Goal: Task Accomplishment & Management: Use online tool/utility

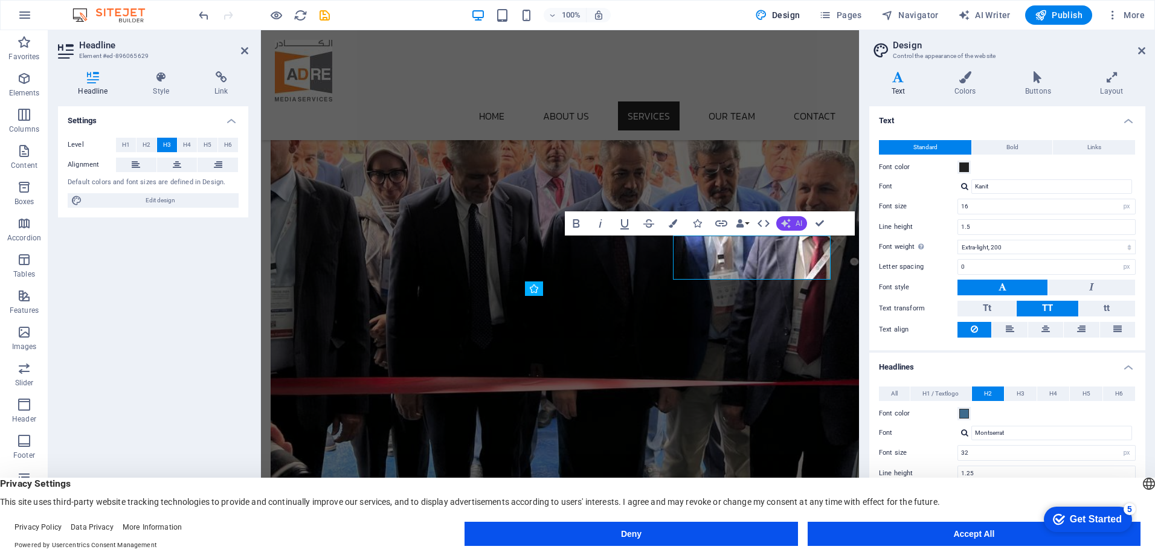
click at [798, 223] on span "AI" at bounding box center [799, 223] width 7 height 7
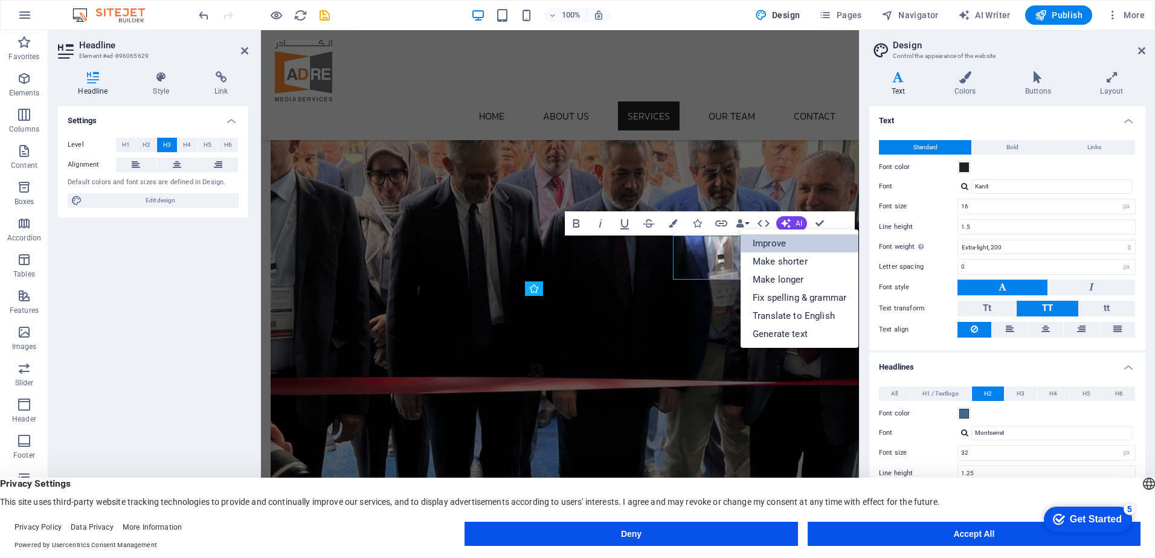
click at [786, 240] on link "Improve" at bounding box center [800, 243] width 118 height 18
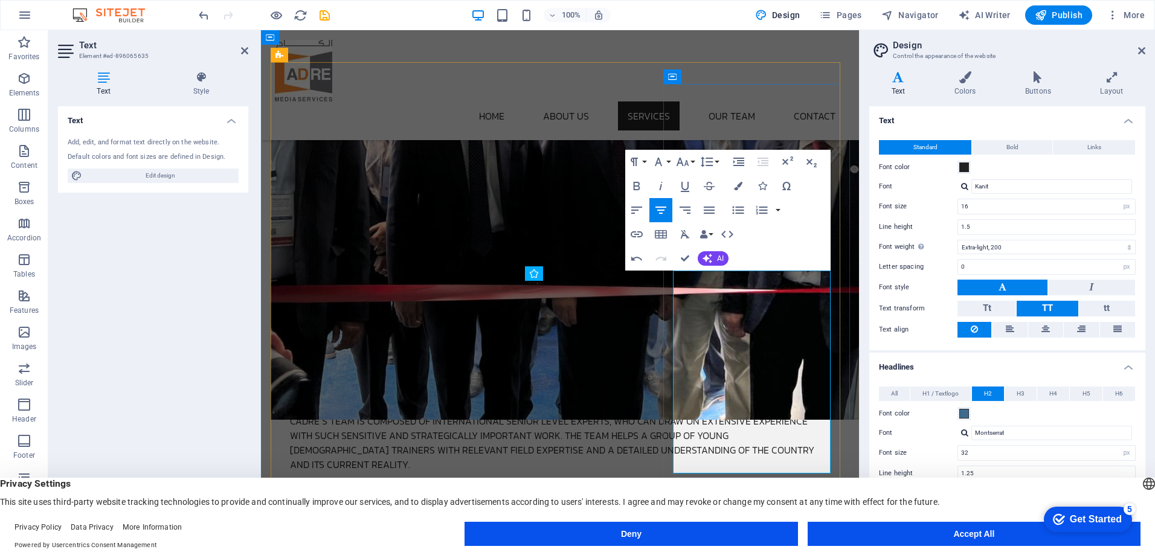
scroll to position [1025, 0]
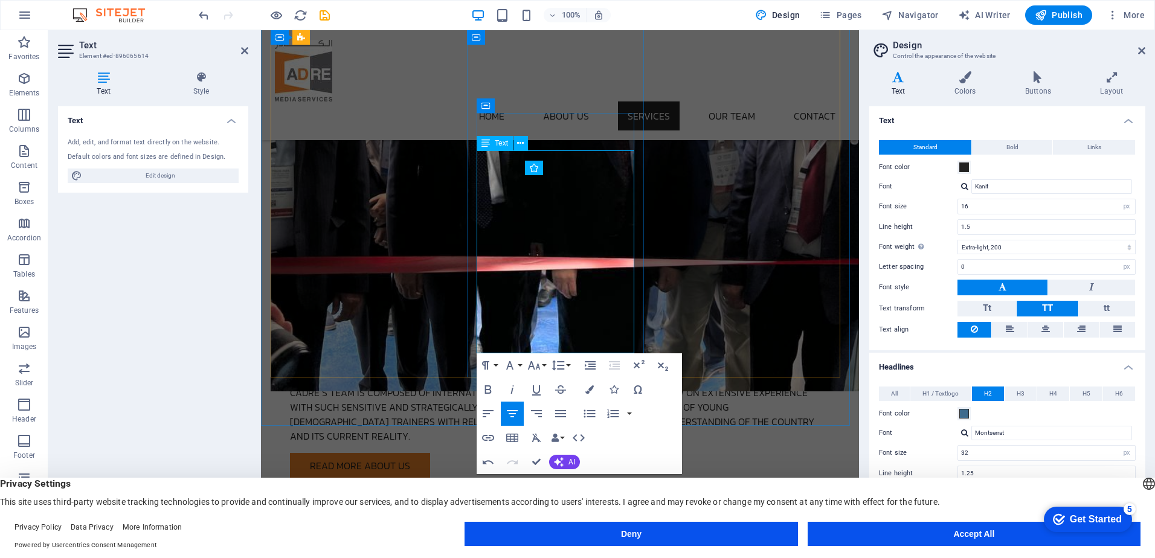
scroll to position [3824, 1]
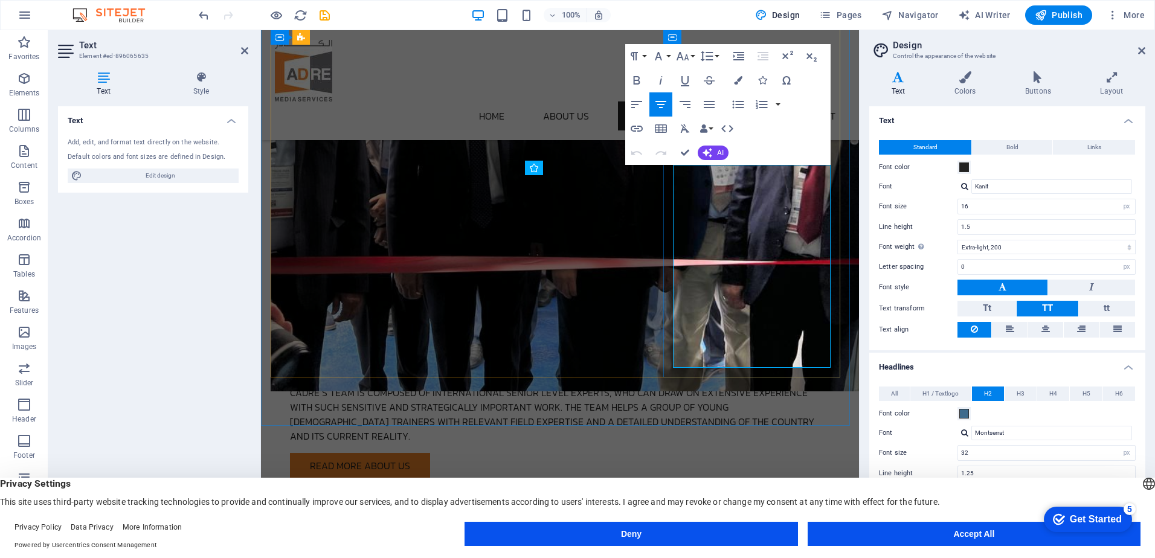
copy p "Cadre has experience in all major sectors of public relations: financial; consu…"
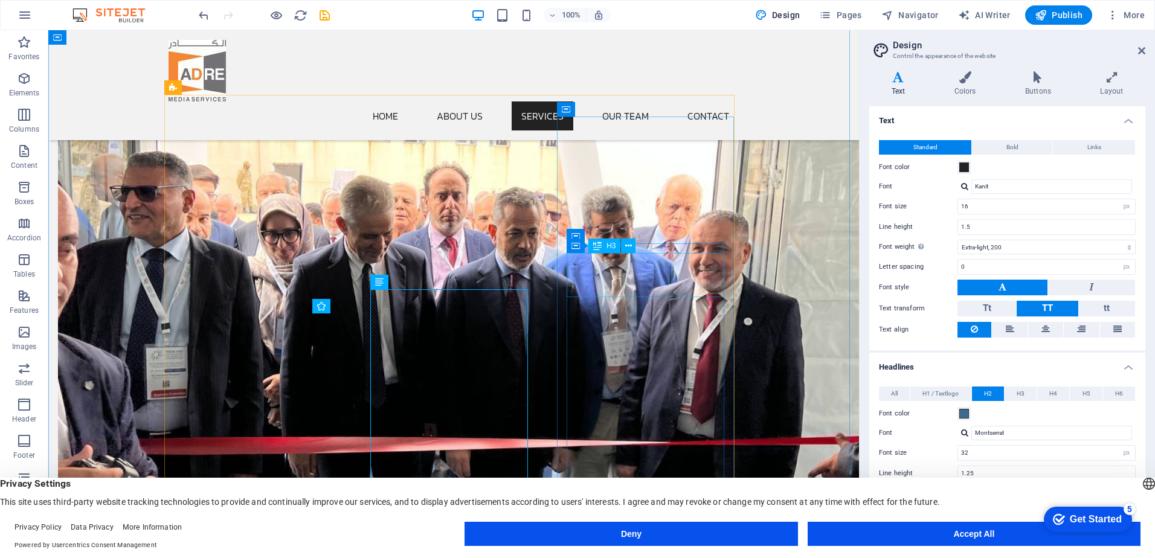
scroll to position [843, 0]
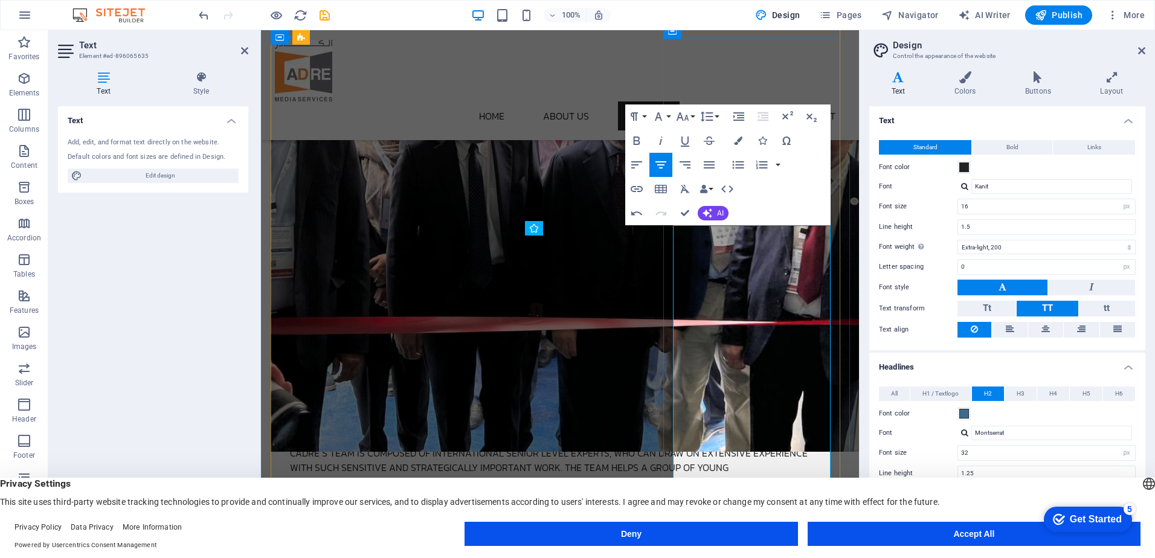
scroll to position [1025, 0]
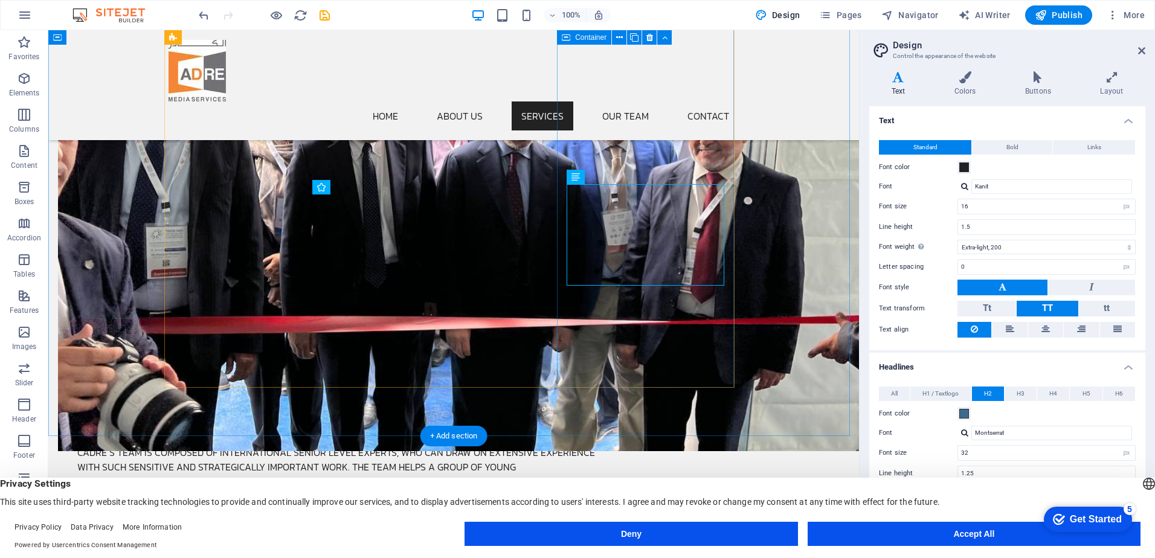
scroll to position [964, 0]
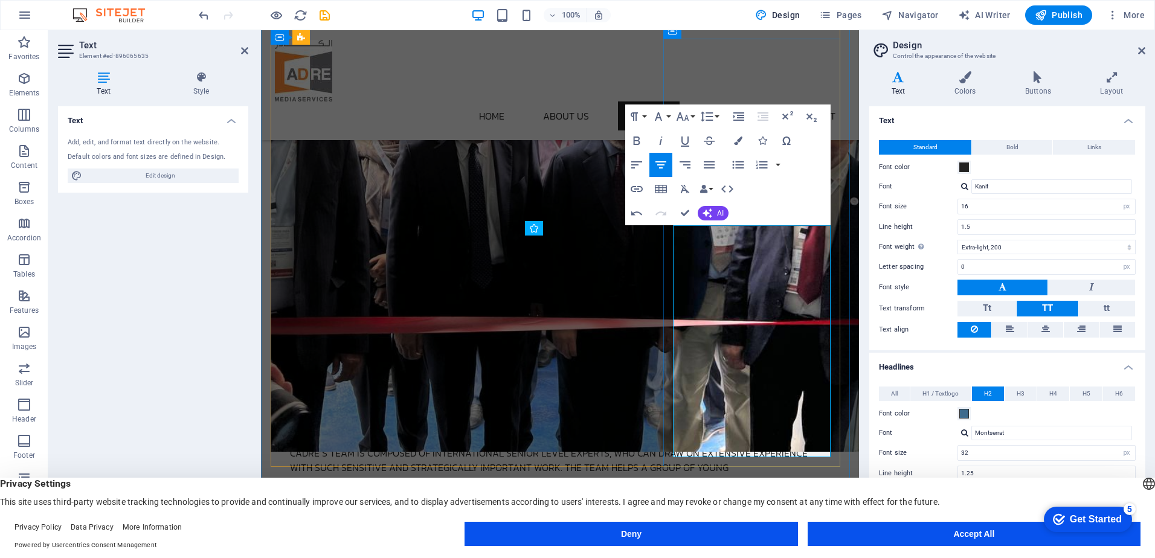
scroll to position [2172, 1]
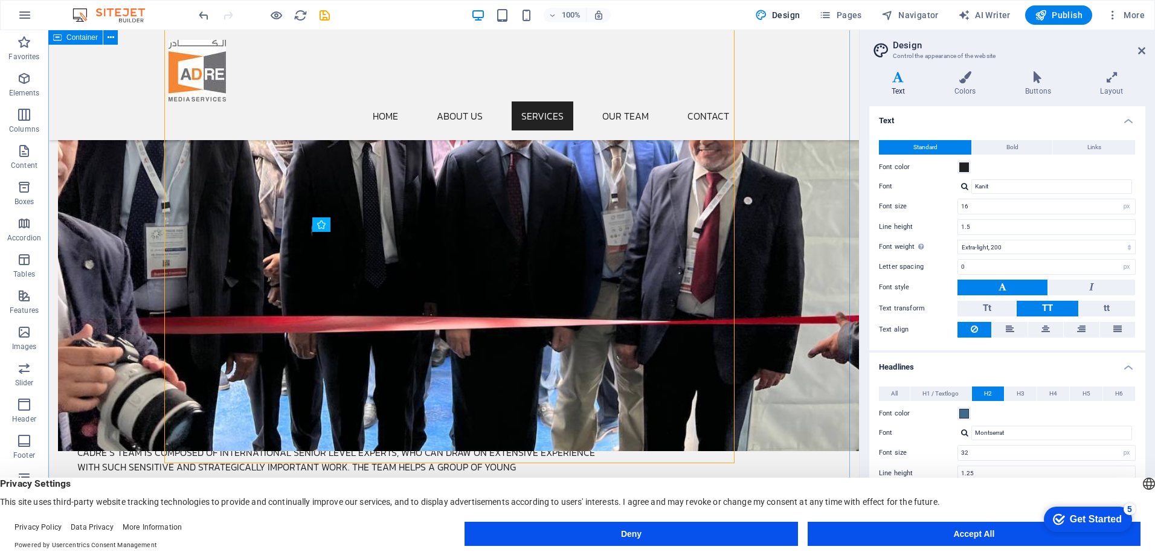
scroll to position [964, 0]
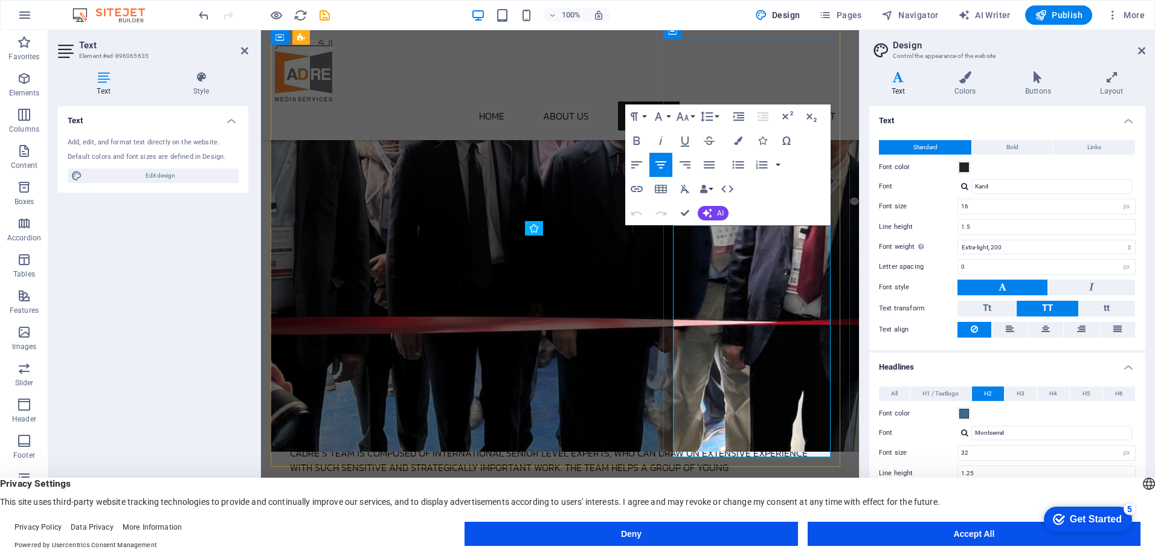
click at [712, 163] on icon "button" at bounding box center [709, 165] width 15 height 15
click at [634, 163] on icon "button" at bounding box center [637, 165] width 15 height 15
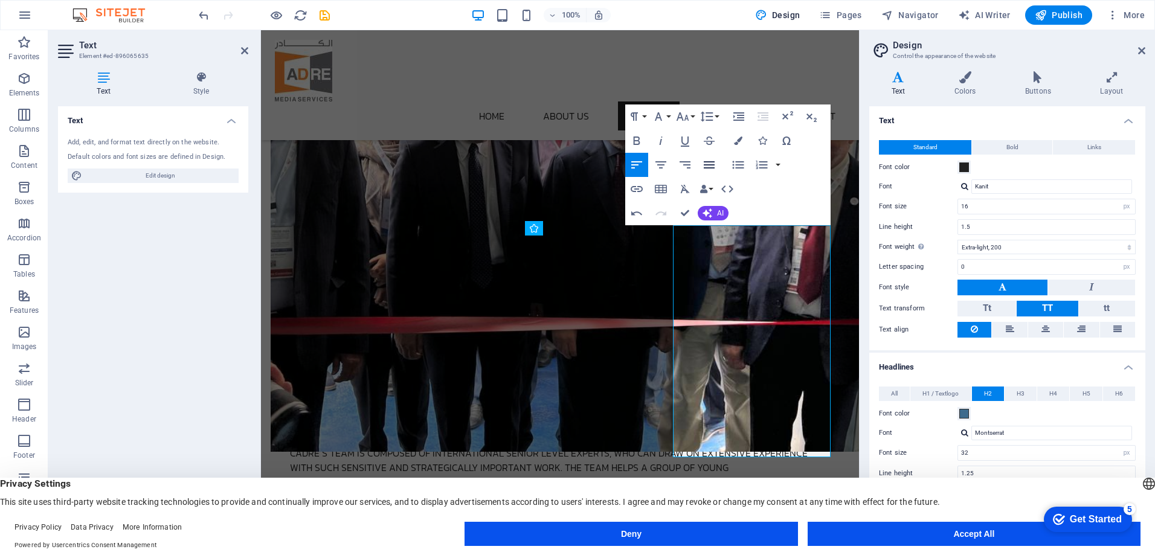
click at [710, 164] on icon "button" at bounding box center [709, 164] width 11 height 7
click at [656, 163] on icon "button" at bounding box center [661, 165] width 15 height 15
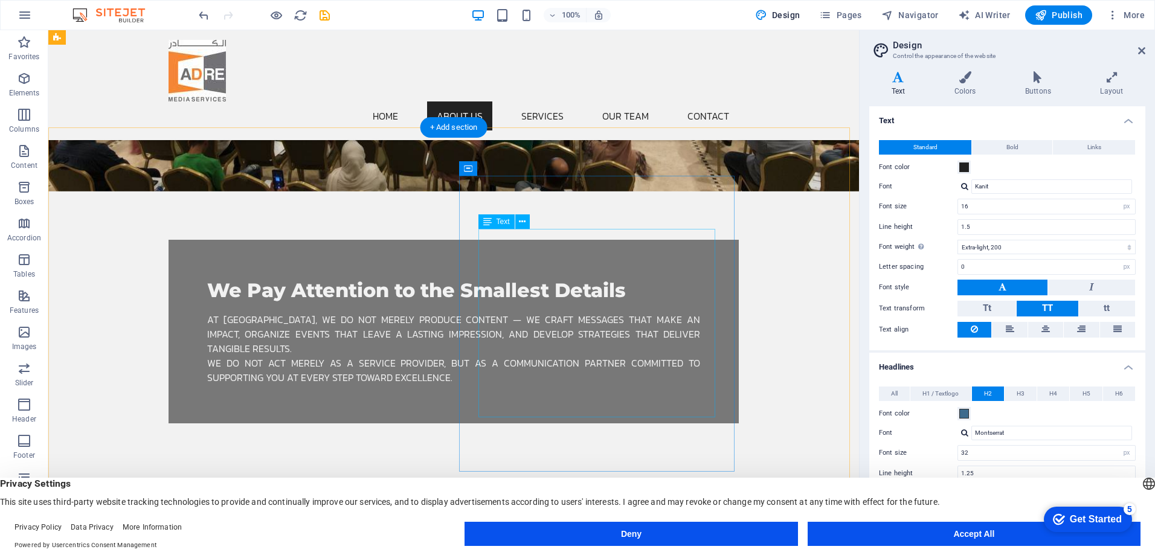
scroll to position [360, 0]
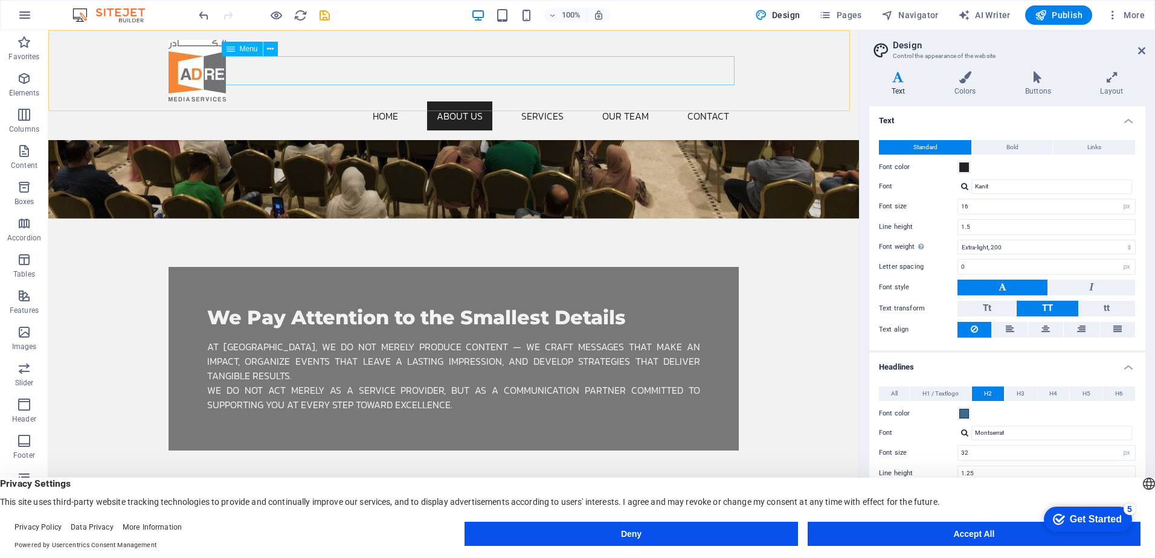
click at [621, 102] on nav "Home About Us Services Our Team Contact" at bounding box center [454, 116] width 570 height 29
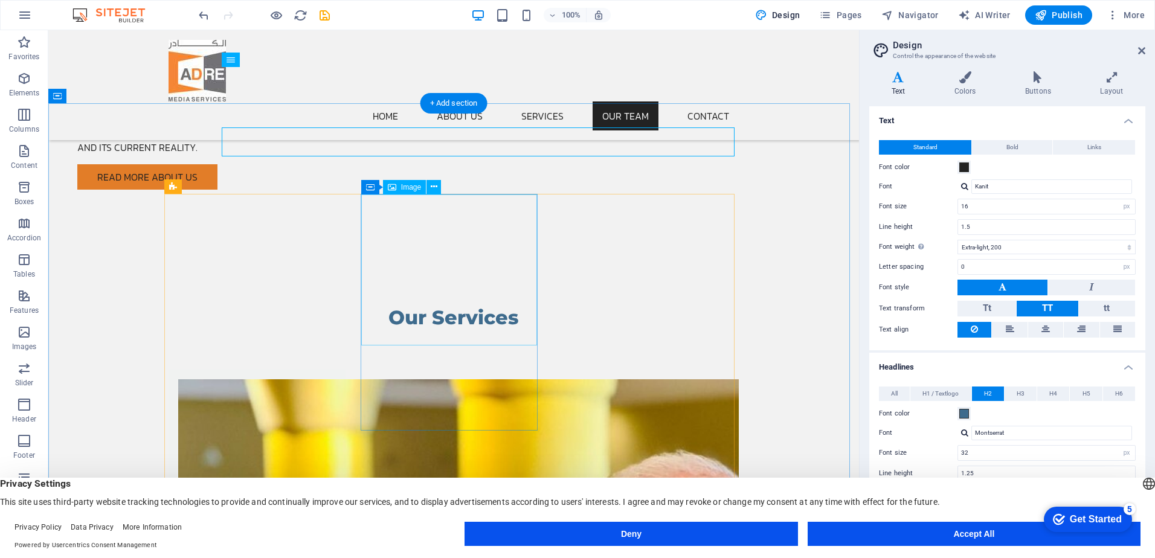
scroll to position [1266, 0]
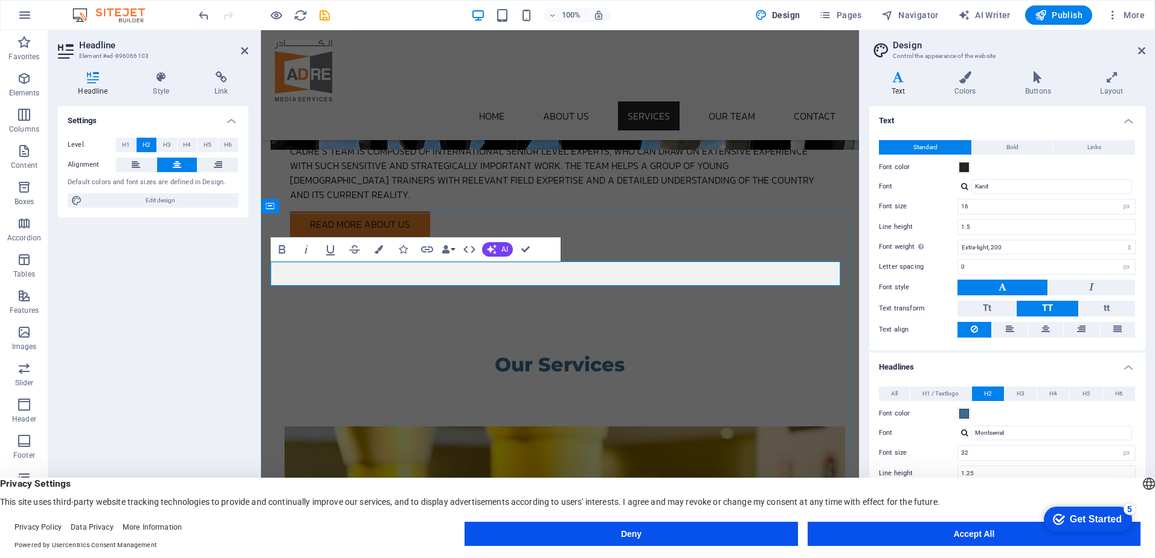
drag, startPoint x: 540, startPoint y: 277, endPoint x: 533, endPoint y: 277, distance: 7.3
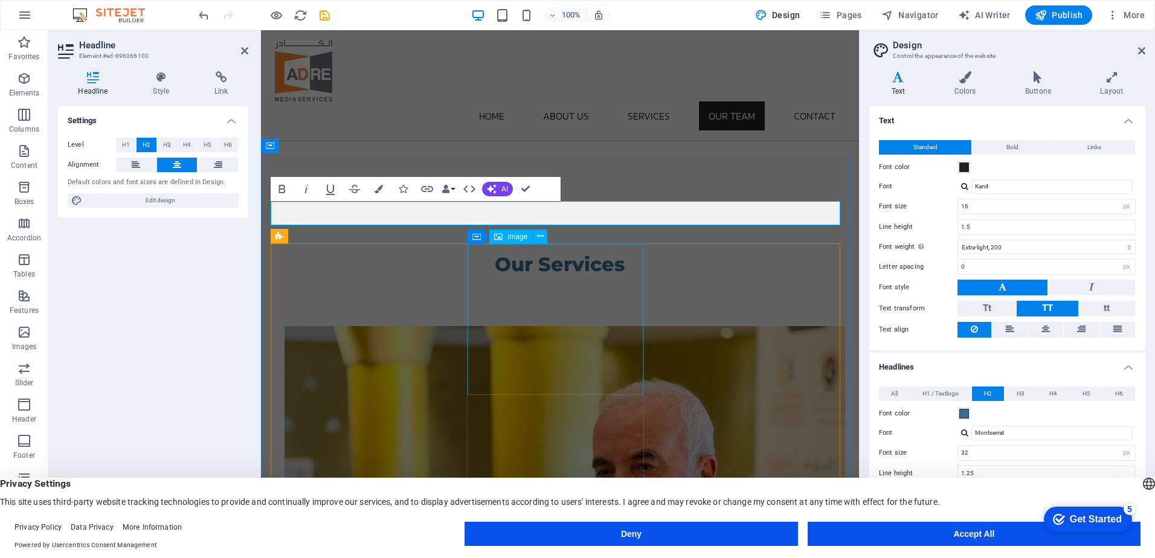
scroll to position [1387, 0]
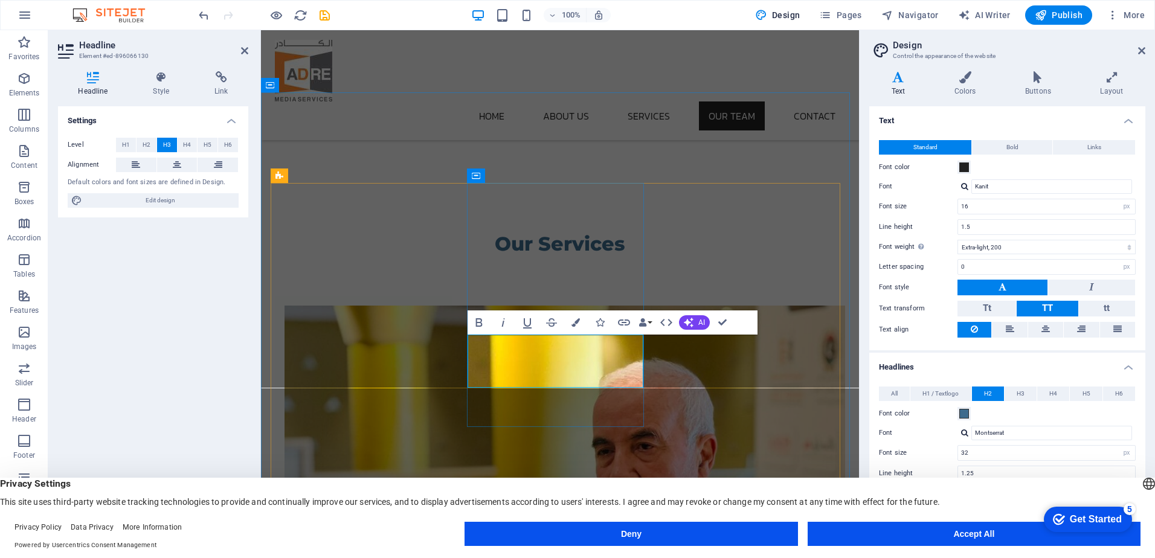
drag, startPoint x: 551, startPoint y: 356, endPoint x: 620, endPoint y: 357, distance: 68.9
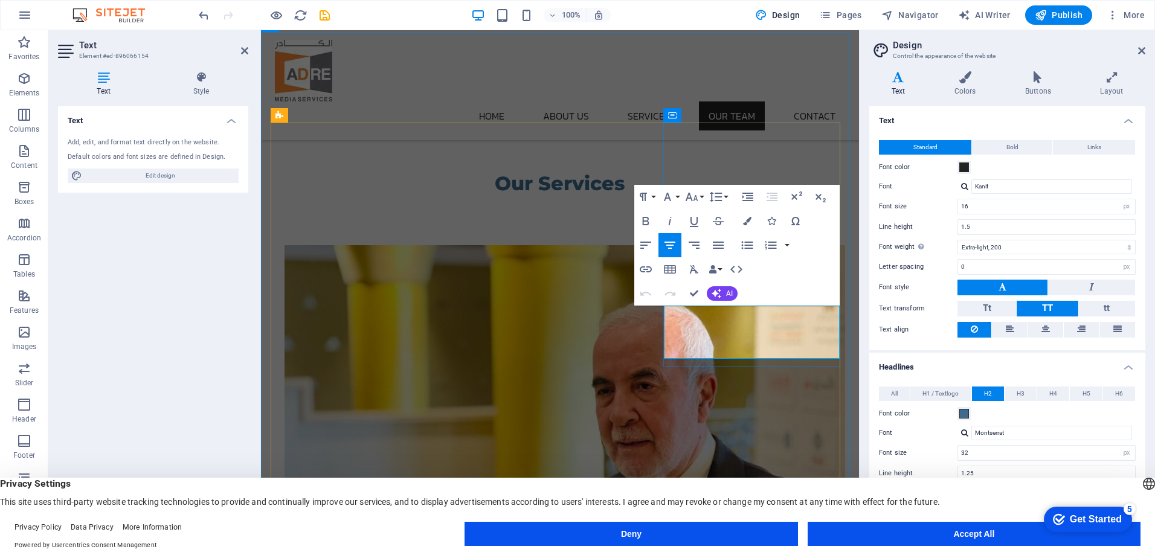
drag, startPoint x: 767, startPoint y: 332, endPoint x: 729, endPoint y: 331, distance: 37.5
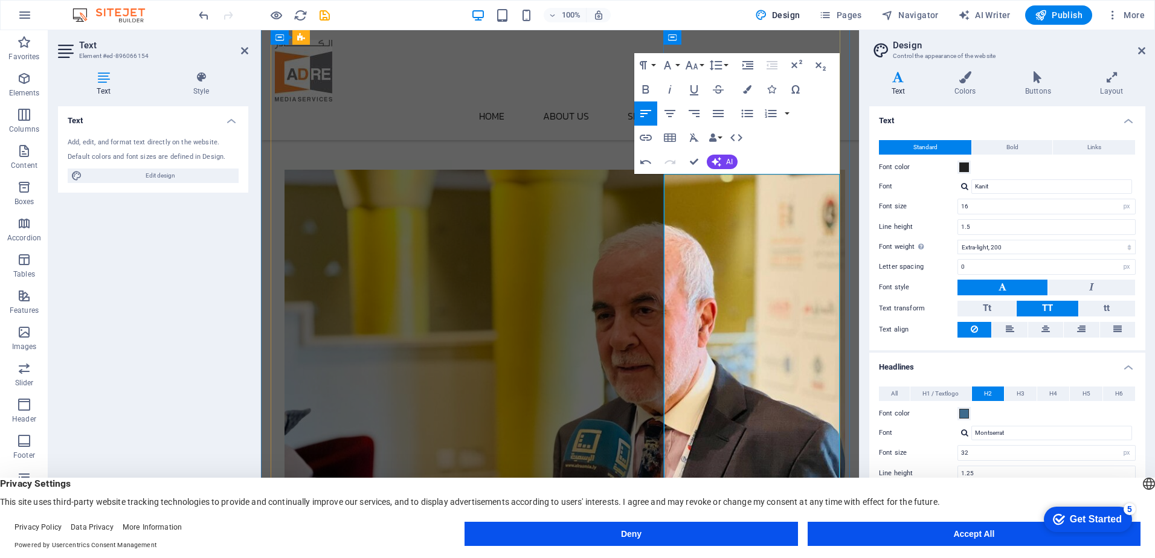
scroll to position [1508, 0]
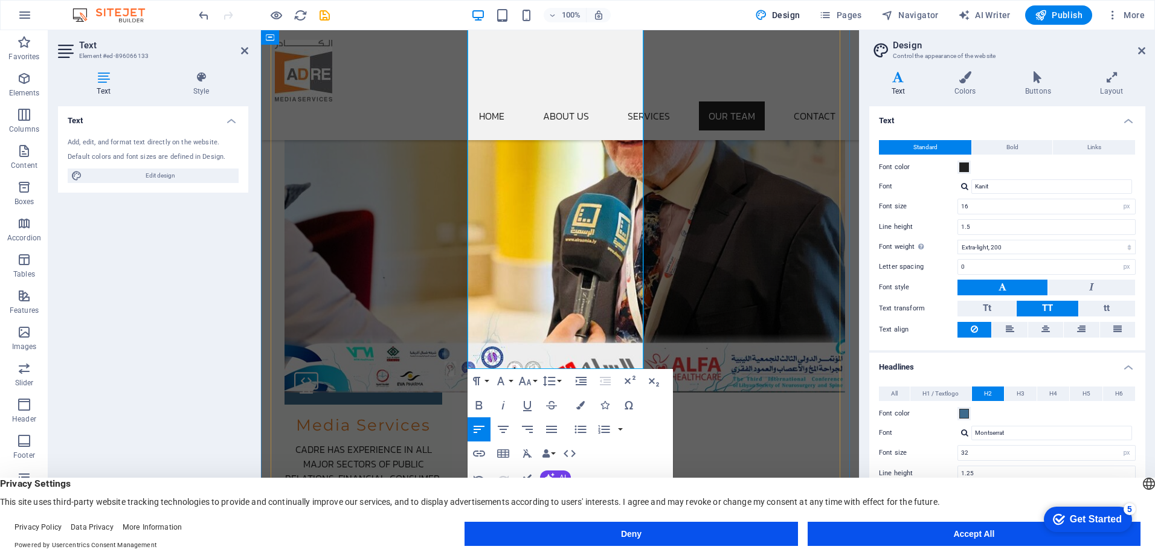
scroll to position [1750, 0]
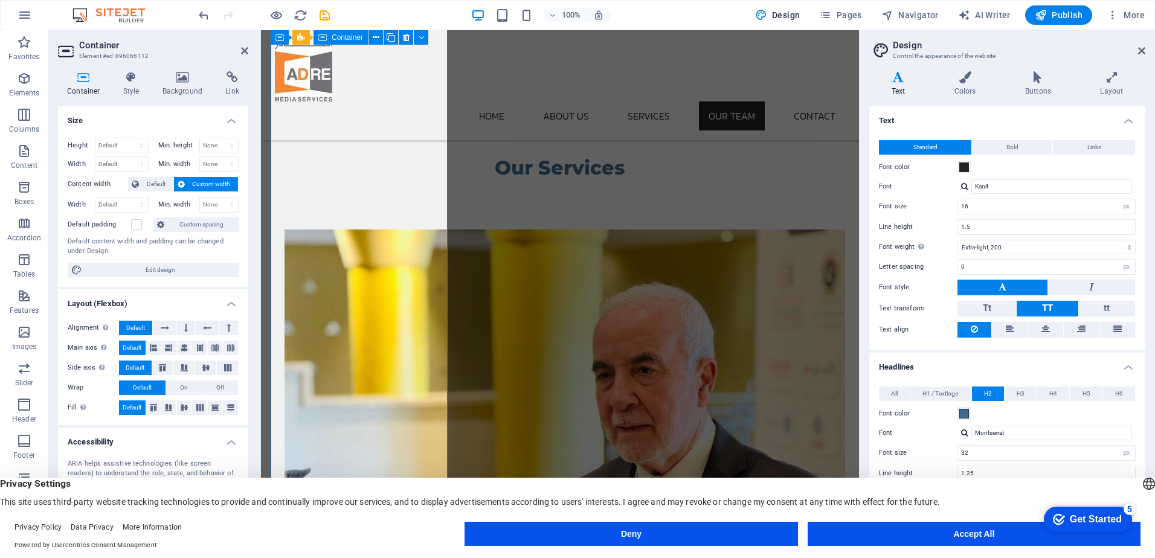
scroll to position [1448, 0]
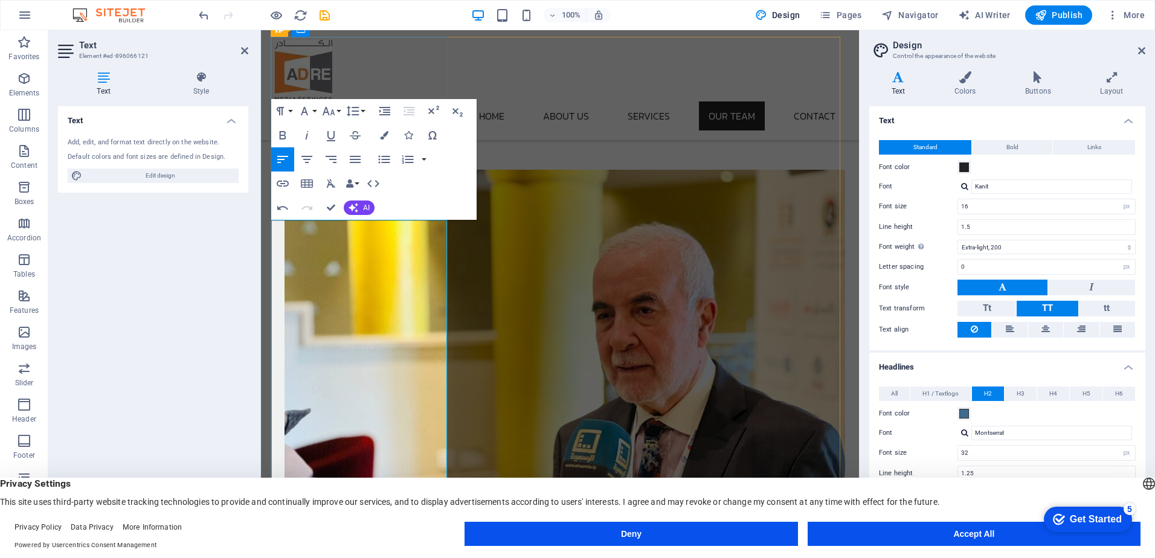
scroll to position [1569, 0]
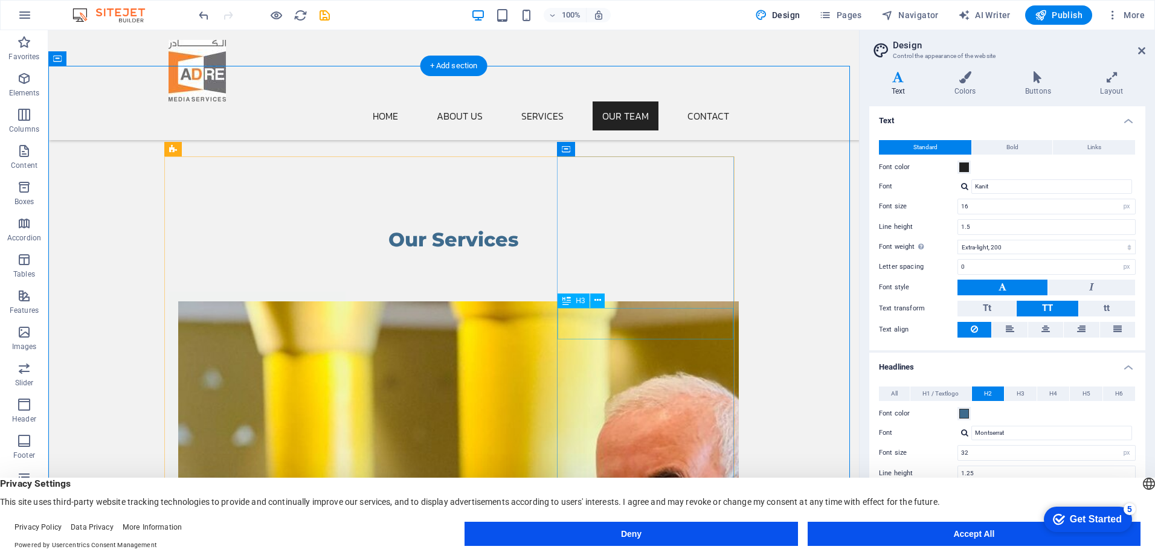
scroll to position [1387, 0]
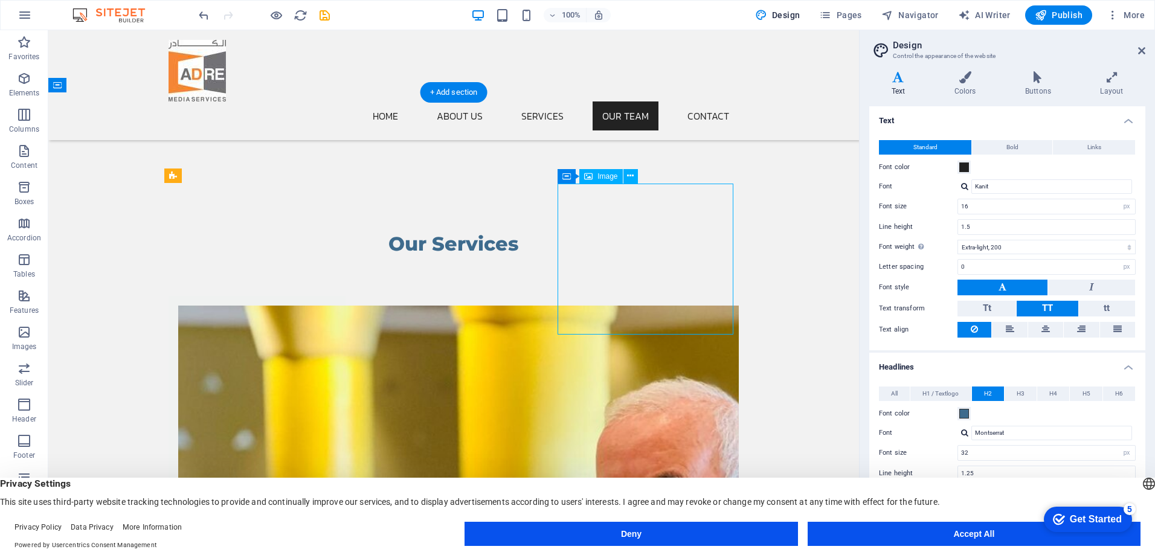
select select "vw"
select select "px"
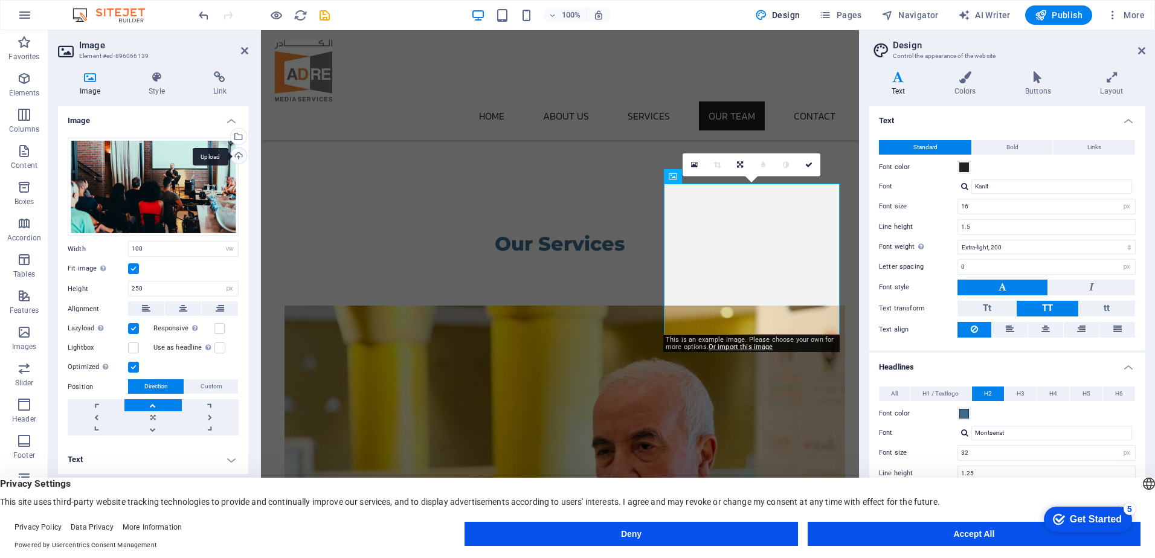
click at [240, 153] on div "Upload" at bounding box center [237, 157] width 18 height 18
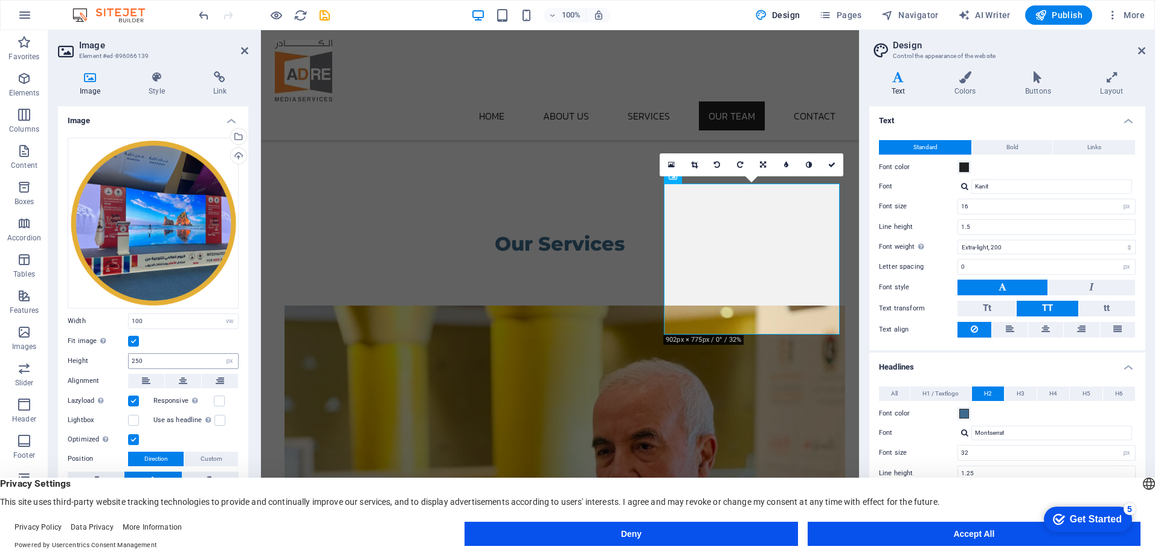
scroll to position [15, 0]
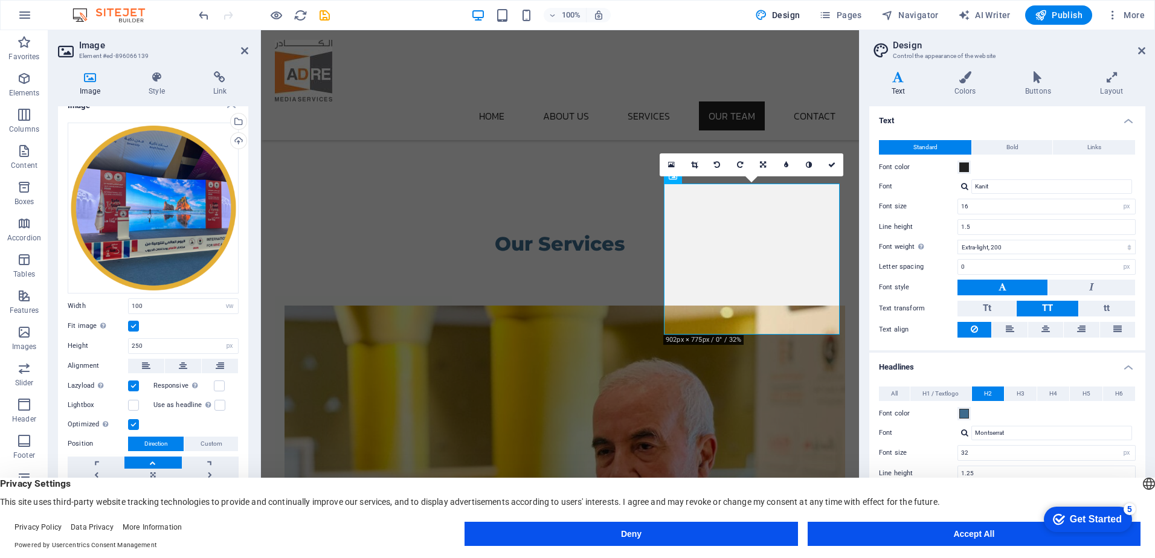
click at [865, 283] on div "Variants Text Colors Buttons Layout Text Standard Bold Links Font color Font Ka…" at bounding box center [1007, 300] width 295 height 477
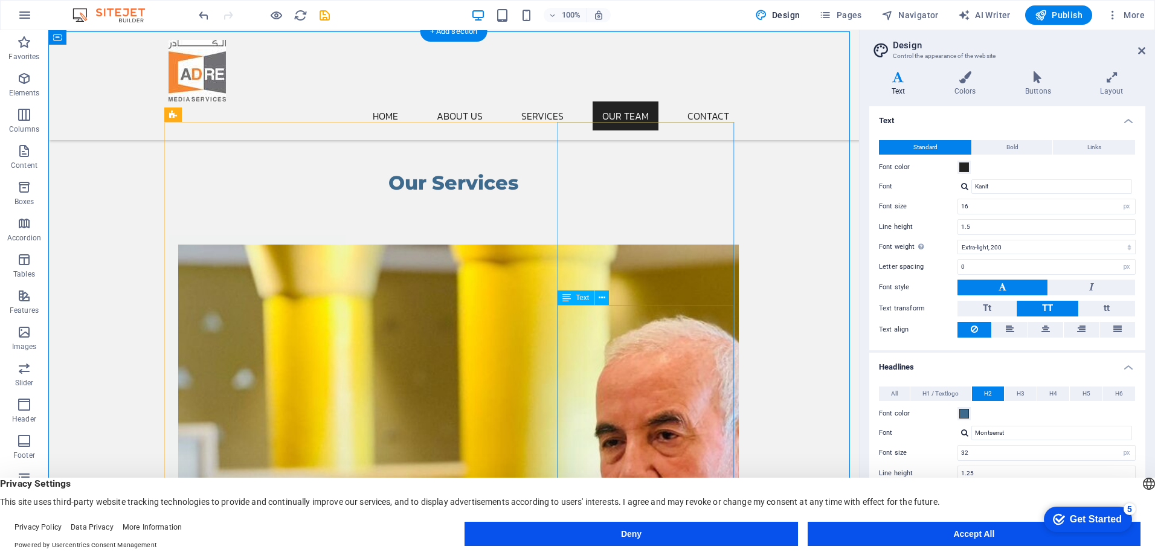
scroll to position [1448, 0]
select select "vw"
select select "px"
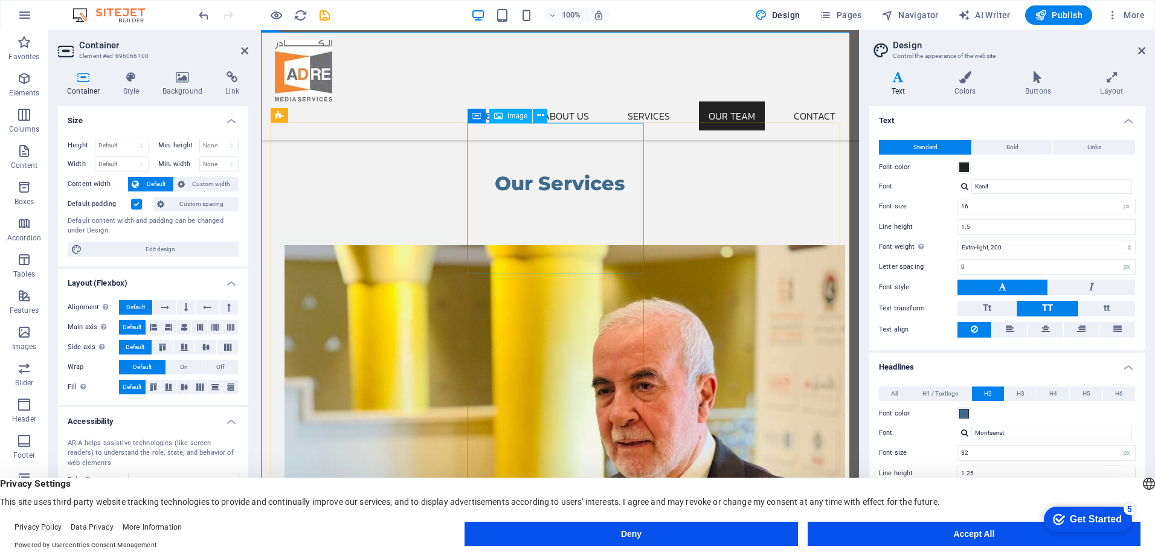
select select "vw"
select select "px"
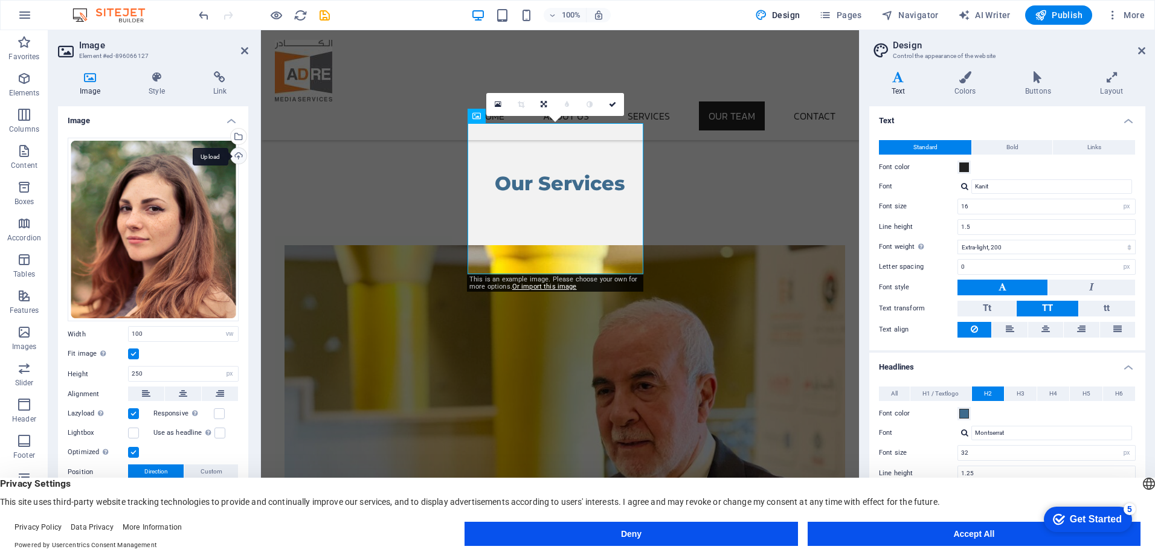
click at [233, 156] on div "Upload" at bounding box center [237, 157] width 18 height 18
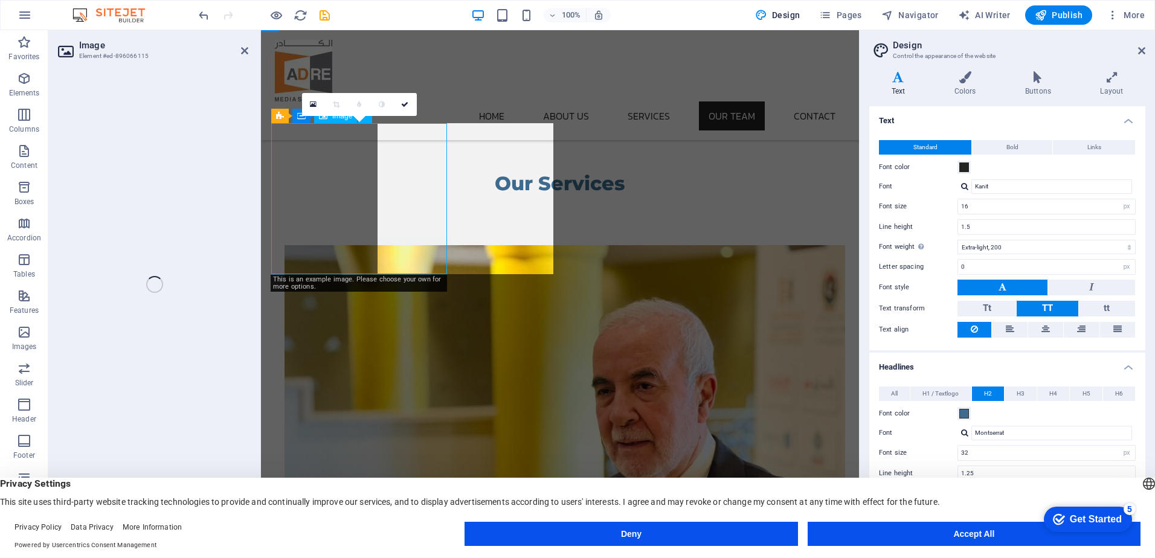
select select "vw"
select select "px"
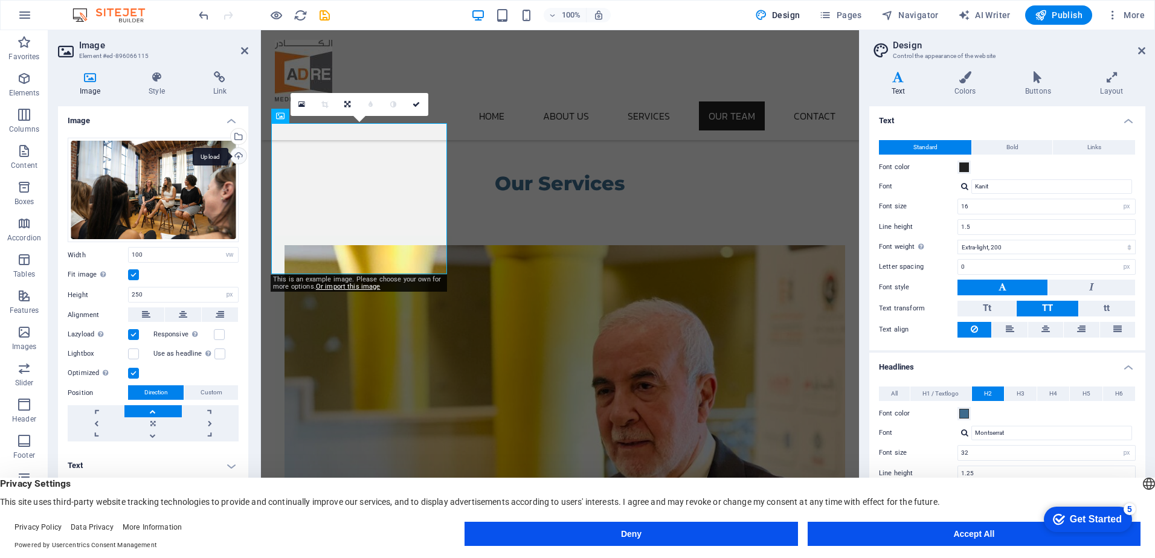
click at [239, 154] on div "Upload" at bounding box center [237, 157] width 18 height 18
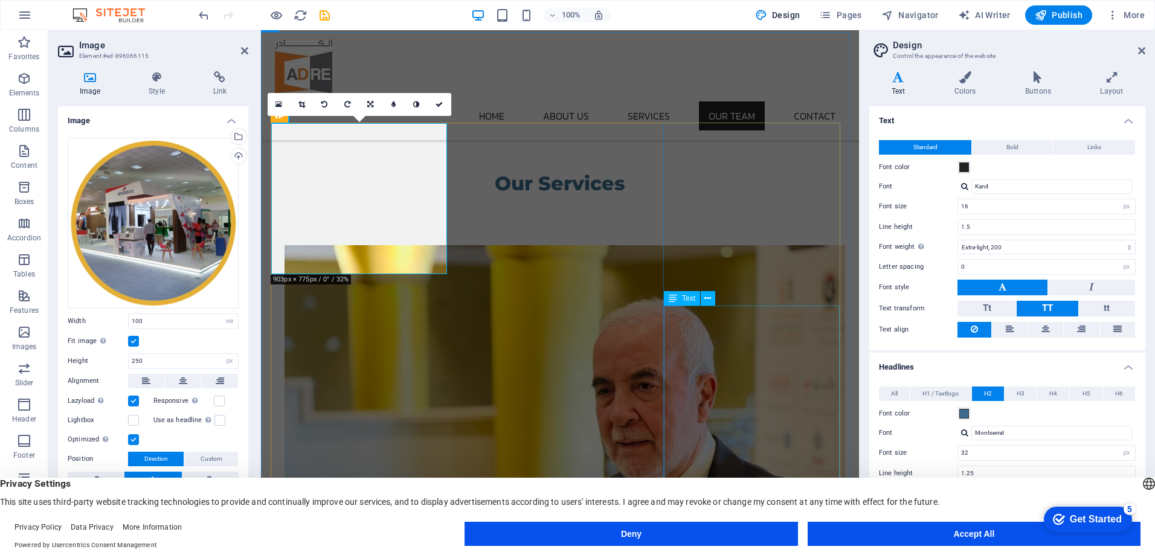
drag, startPoint x: 729, startPoint y: 347, endPoint x: 946, endPoint y: 352, distance: 217.0
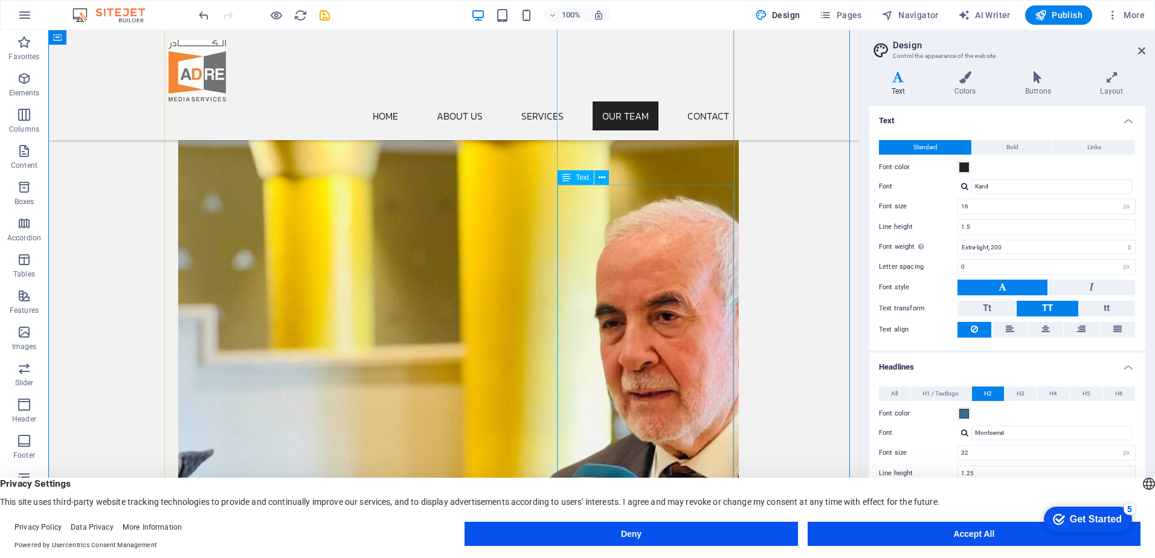
scroll to position [1569, 0]
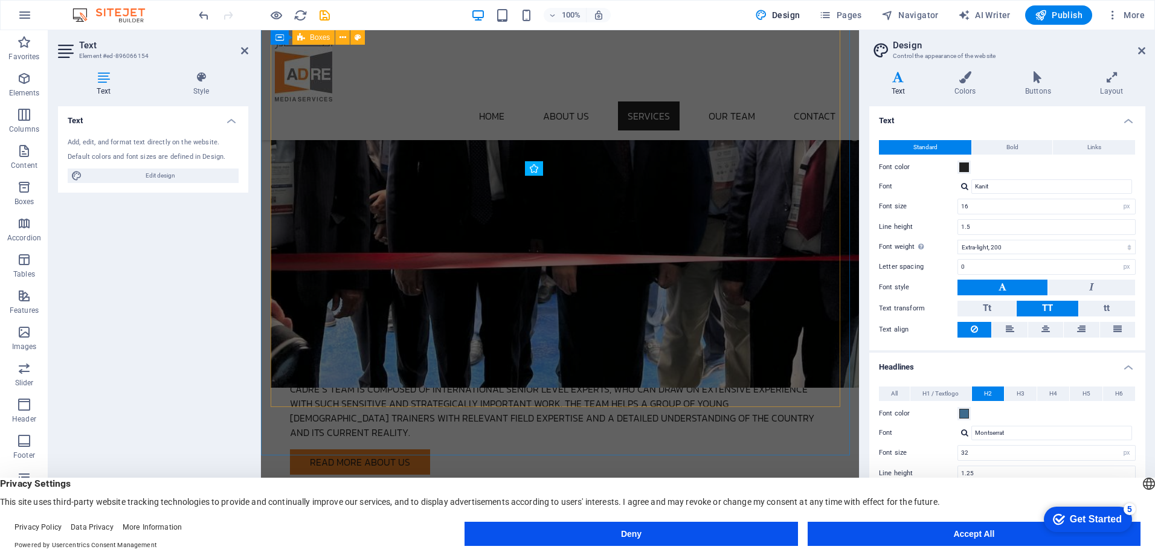
scroll to position [1002, 0]
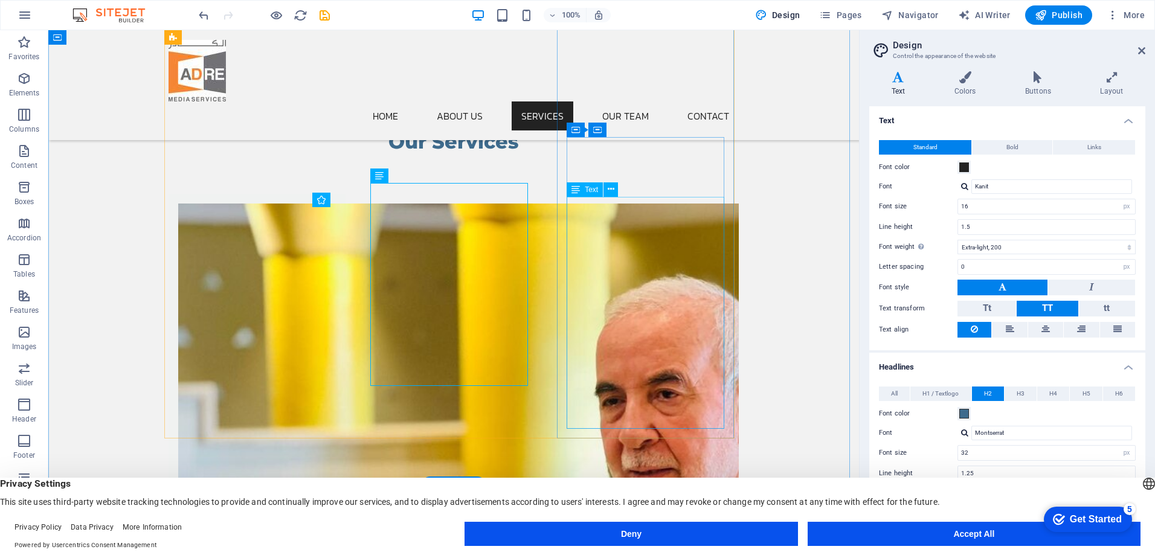
scroll to position [993, 0]
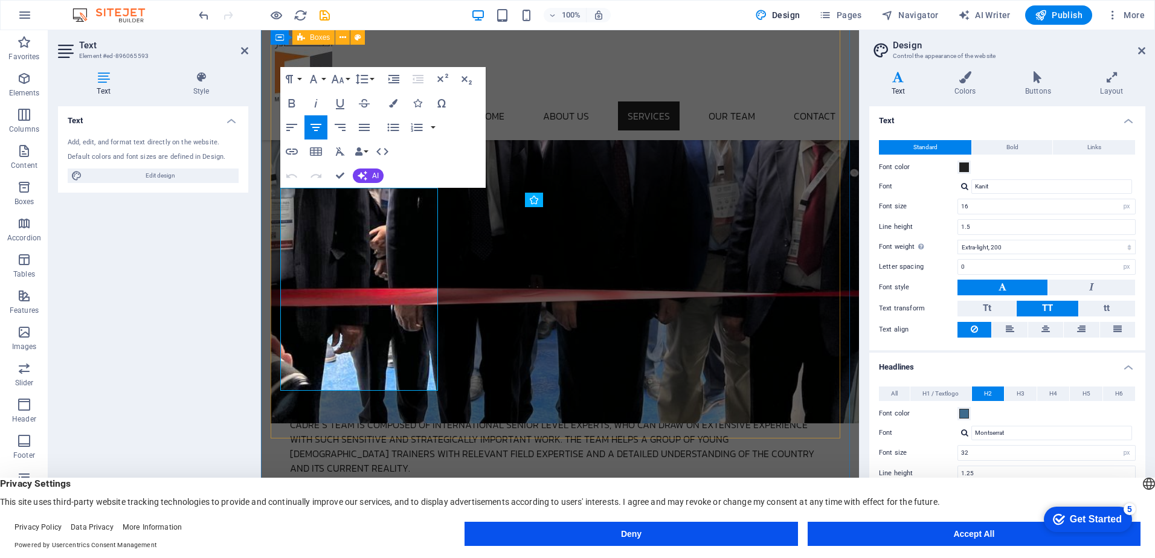
select select "rem"
select select "preset-boxes-v3-icons-left"
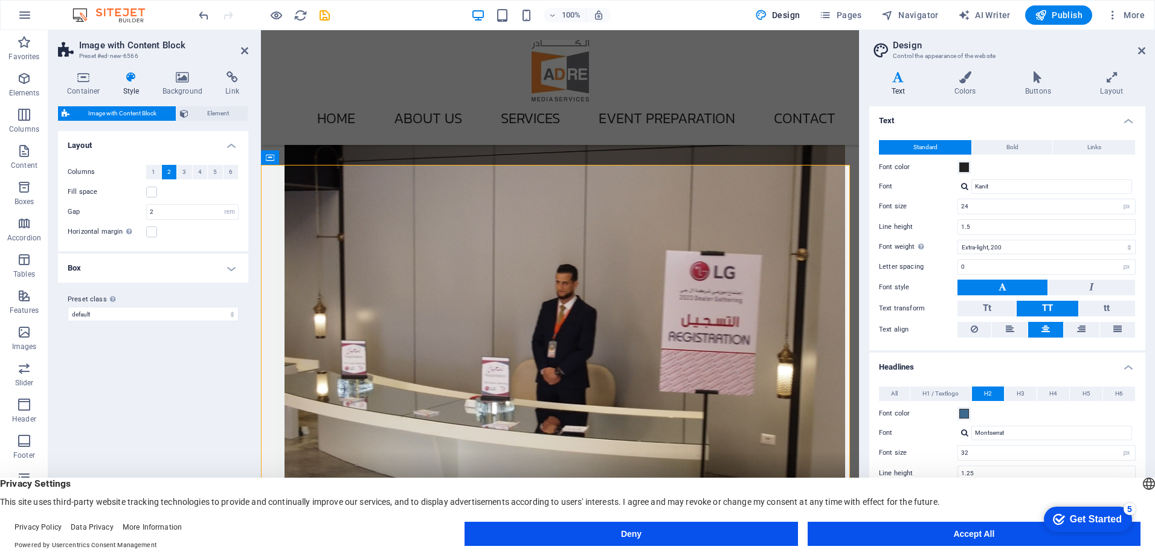
click at [134, 77] on icon at bounding box center [131, 77] width 34 height 12
click at [87, 85] on h4 "Container" at bounding box center [86, 83] width 56 height 25
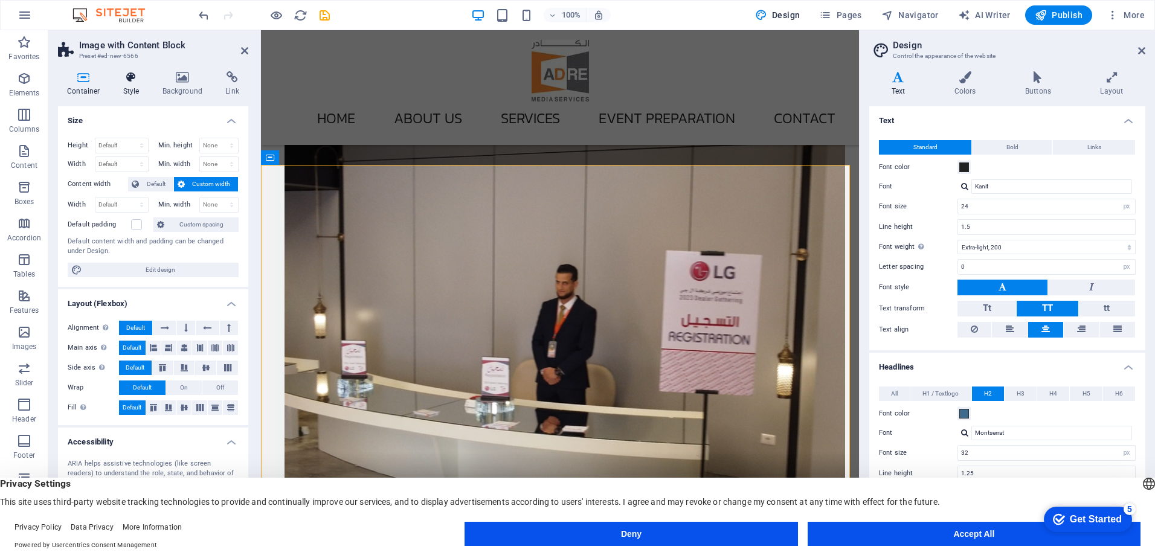
click at [130, 83] on icon at bounding box center [131, 77] width 34 height 12
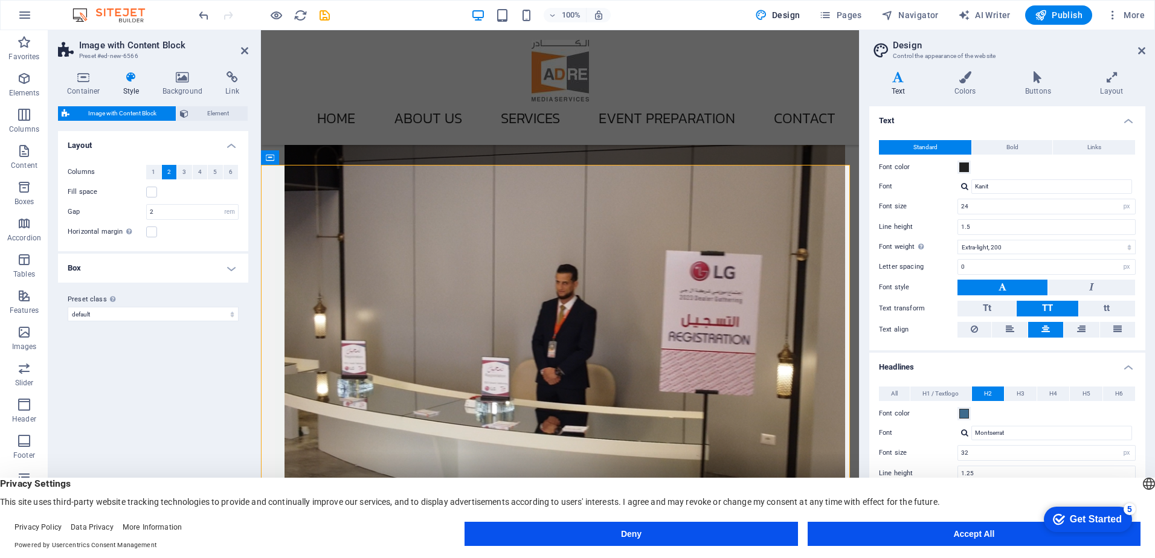
click at [232, 268] on h4 "Box" at bounding box center [153, 268] width 190 height 29
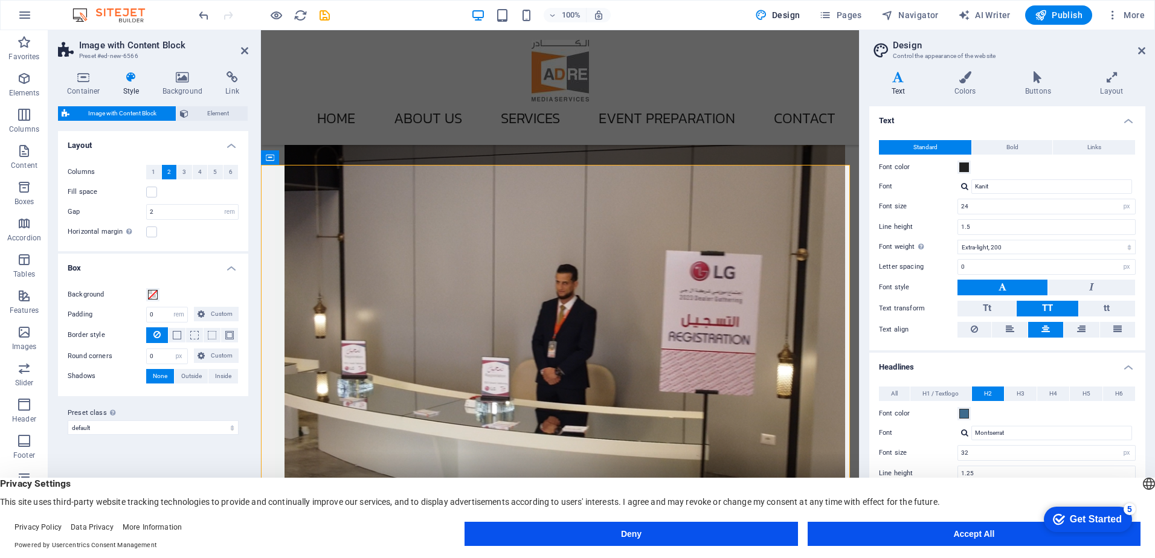
click at [232, 268] on h4 "Box" at bounding box center [153, 265] width 190 height 22
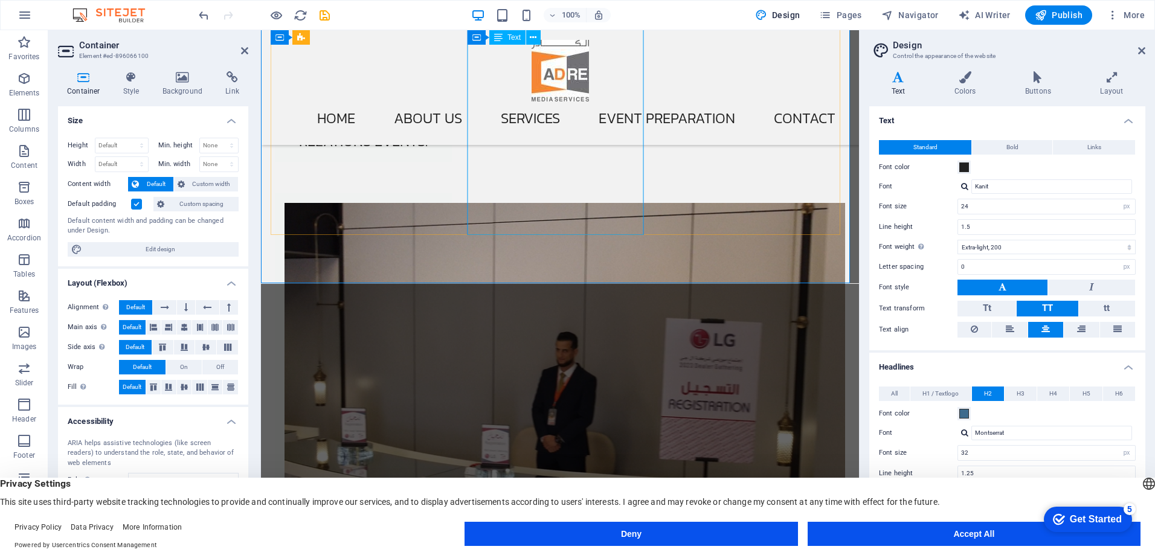
scroll to position [3209, 0]
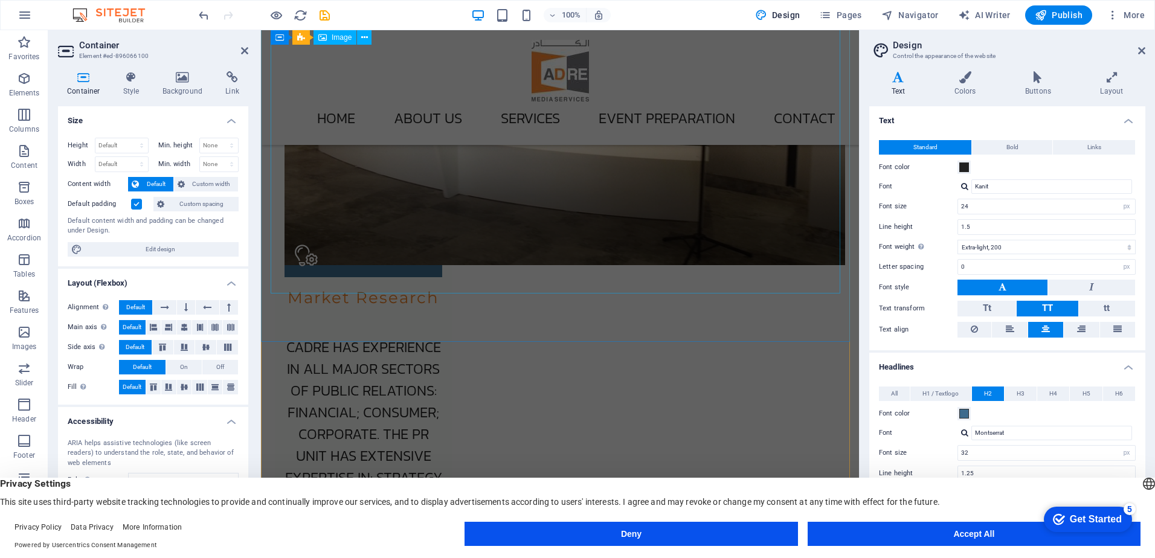
scroll to position [3572, 0]
type input "16"
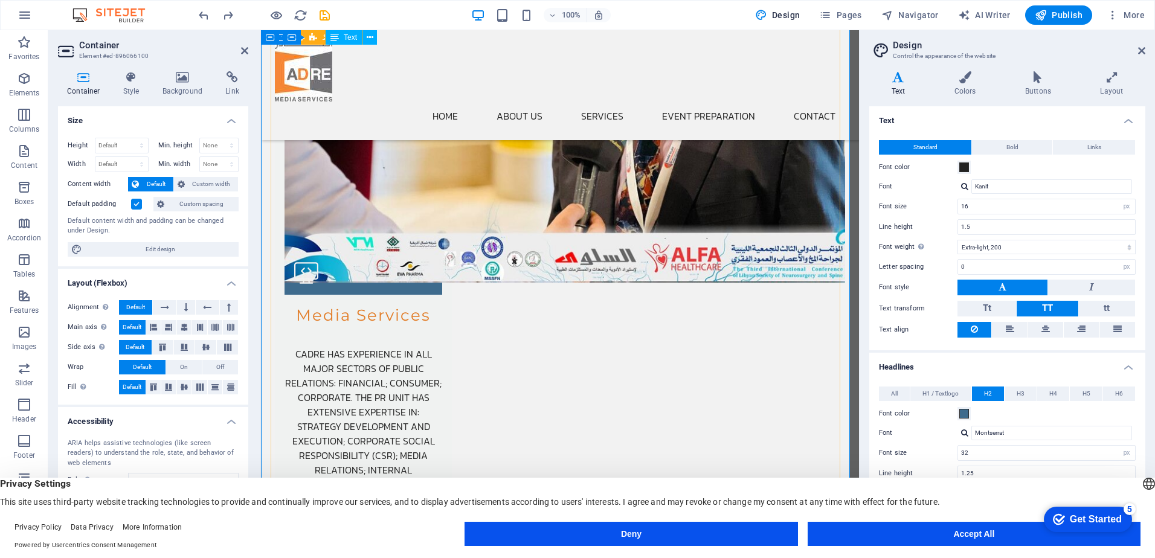
scroll to position [1830, 0]
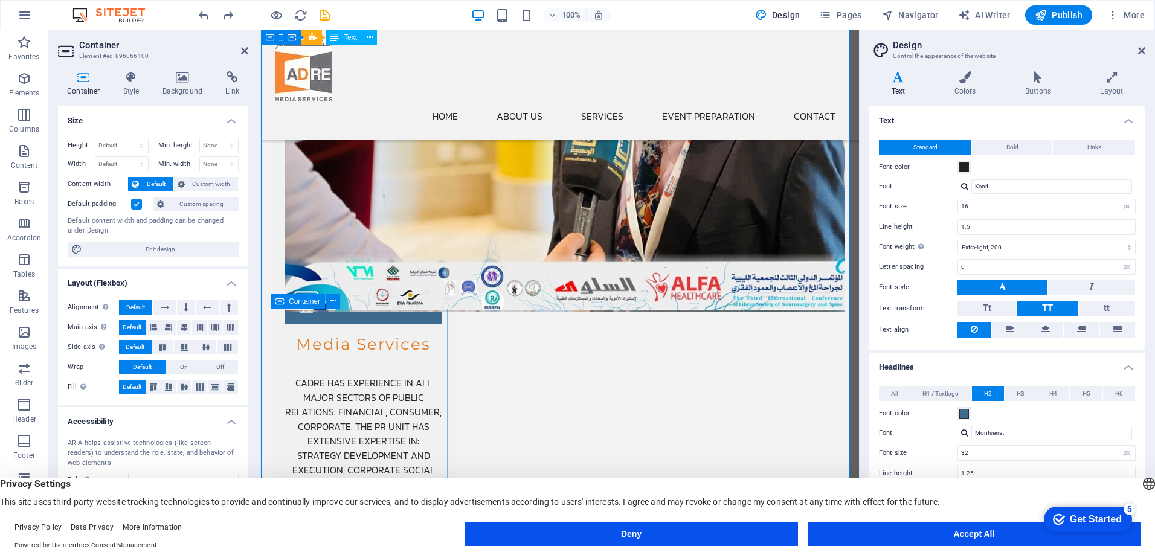
click at [283, 303] on icon at bounding box center [280, 301] width 8 height 15
click at [331, 300] on icon at bounding box center [333, 301] width 7 height 13
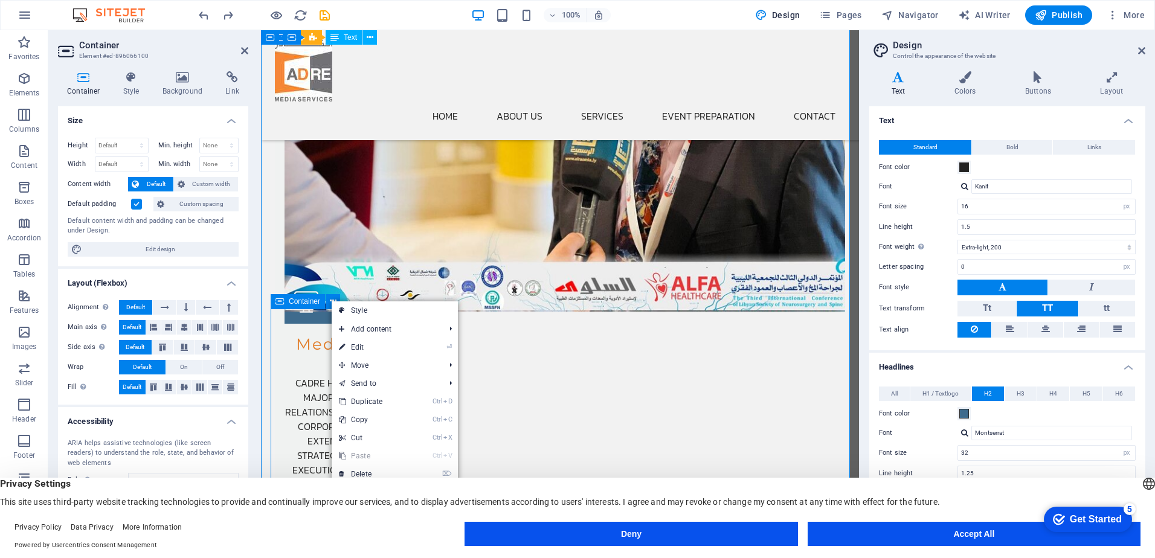
click at [318, 298] on span "Container" at bounding box center [304, 301] width 31 height 7
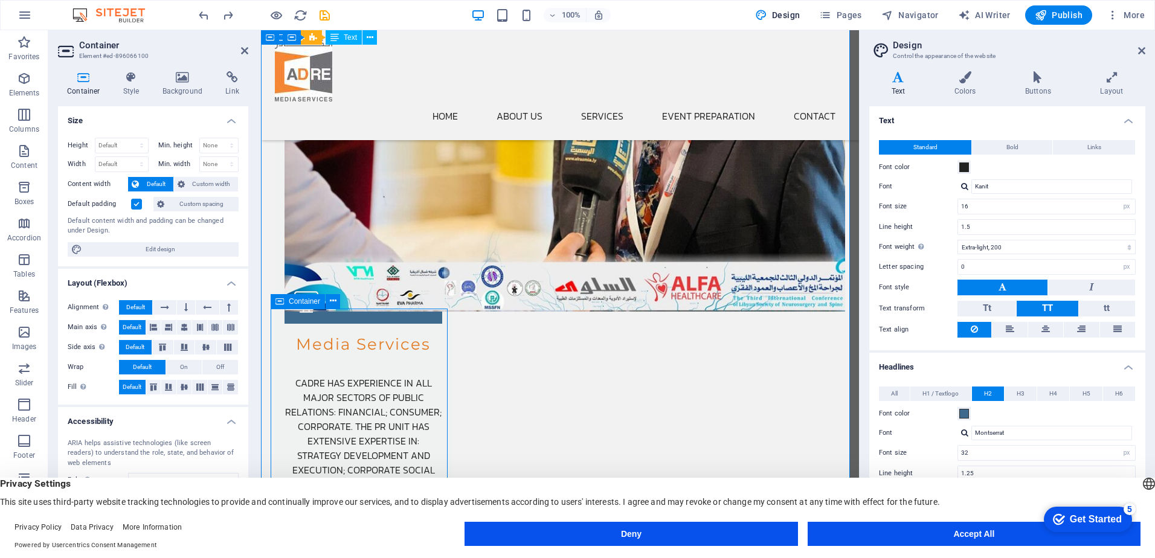
click at [317, 300] on span "Container" at bounding box center [304, 301] width 31 height 7
click at [335, 300] on icon at bounding box center [333, 301] width 7 height 13
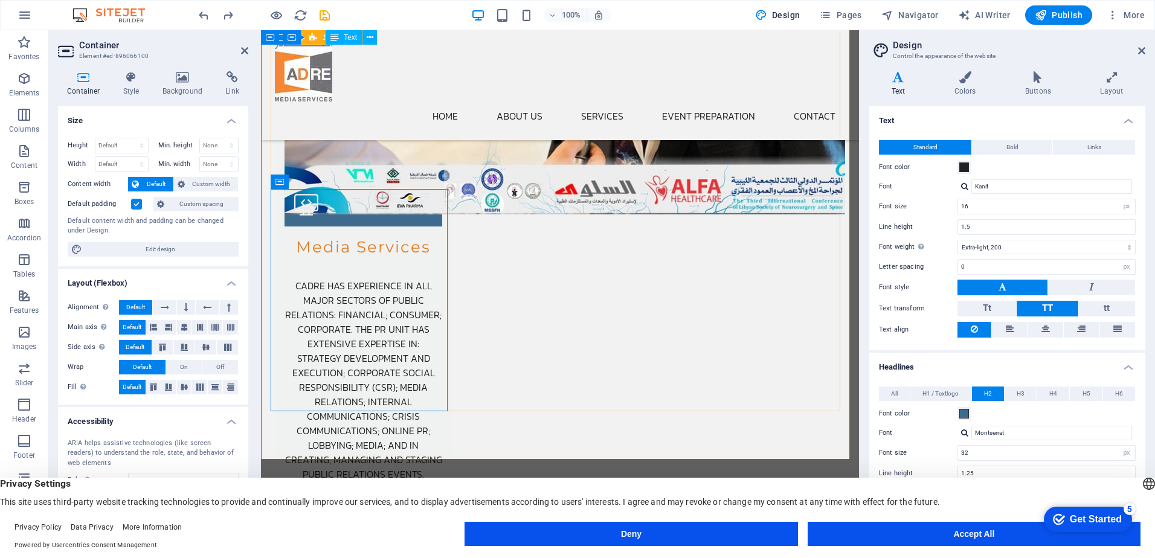
scroll to position [1951, 0]
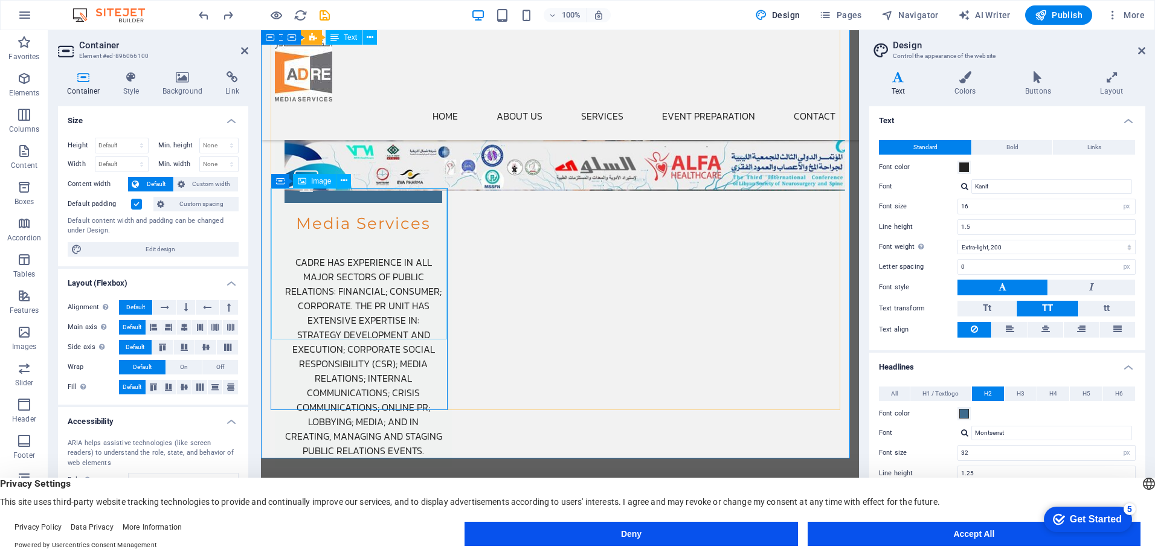
click at [312, 181] on span "Image" at bounding box center [321, 181] width 20 height 7
click at [284, 181] on div "Container" at bounding box center [298, 180] width 54 height 15
click at [280, 181] on icon at bounding box center [280, 180] width 8 height 15
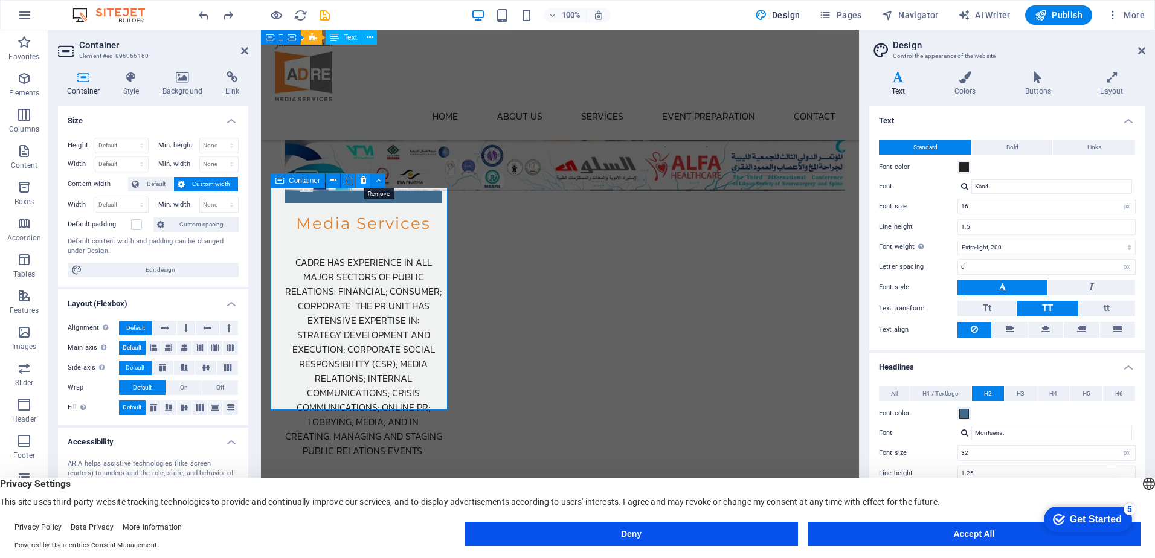
click at [364, 178] on icon at bounding box center [363, 180] width 7 height 13
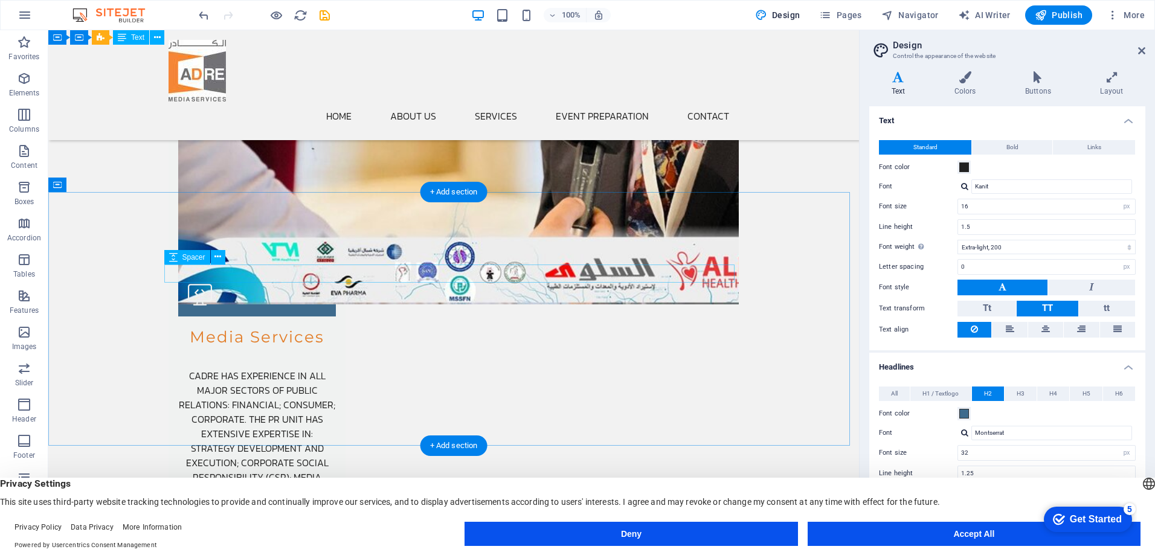
scroll to position [2011, 0]
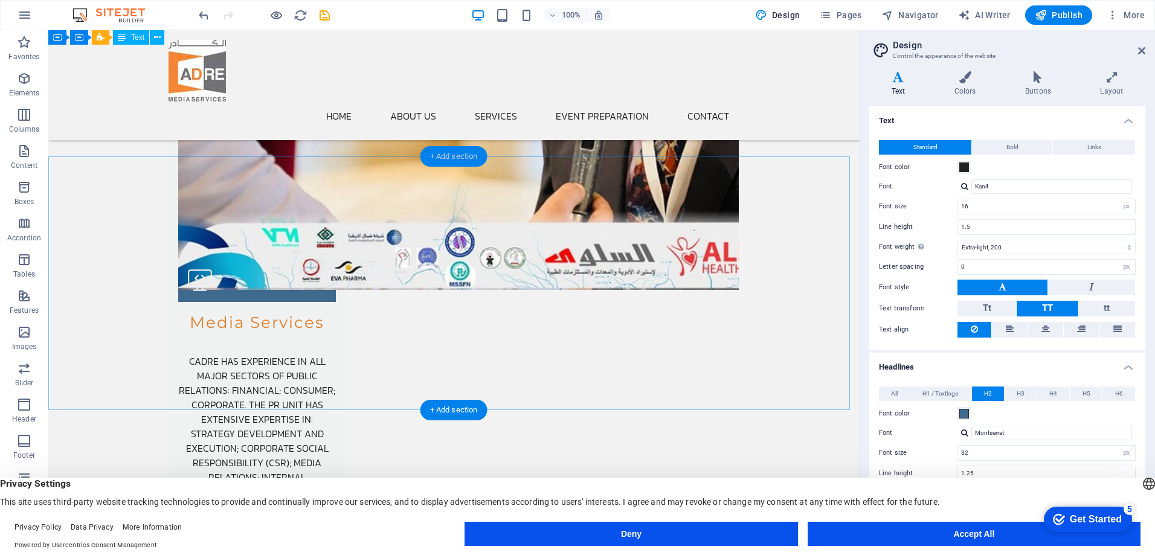
click at [468, 160] on div "+ Add section" at bounding box center [454, 156] width 67 height 21
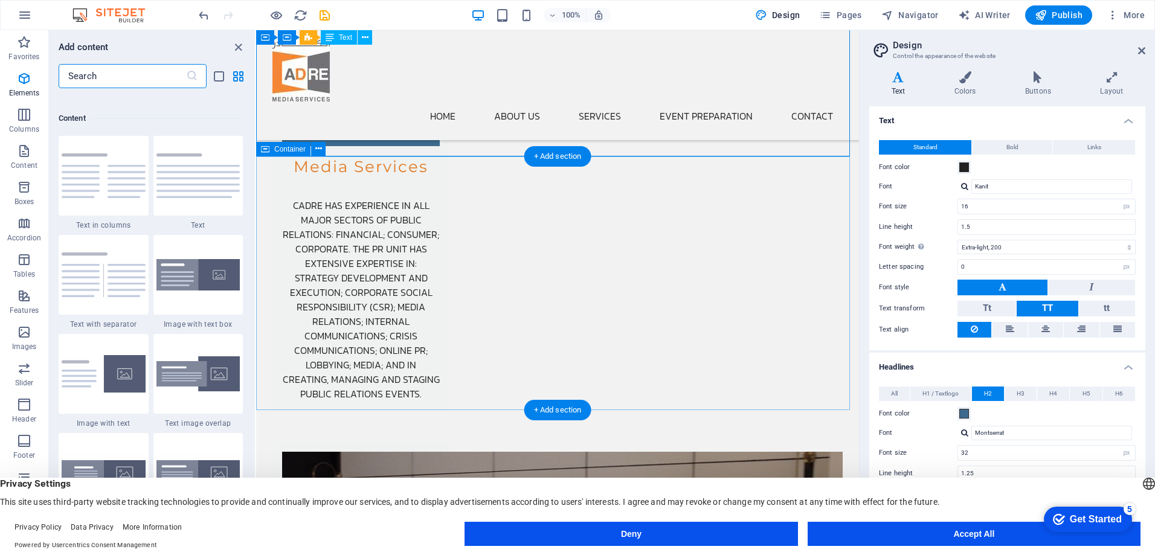
scroll to position [2114, 0]
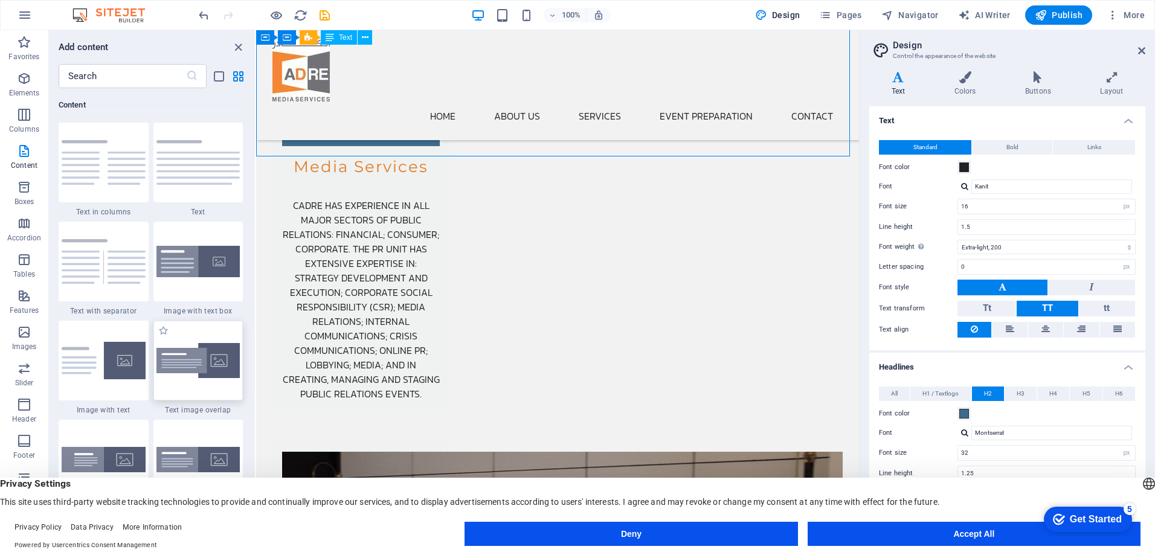
click at [210, 355] on img at bounding box center [198, 361] width 84 height 36
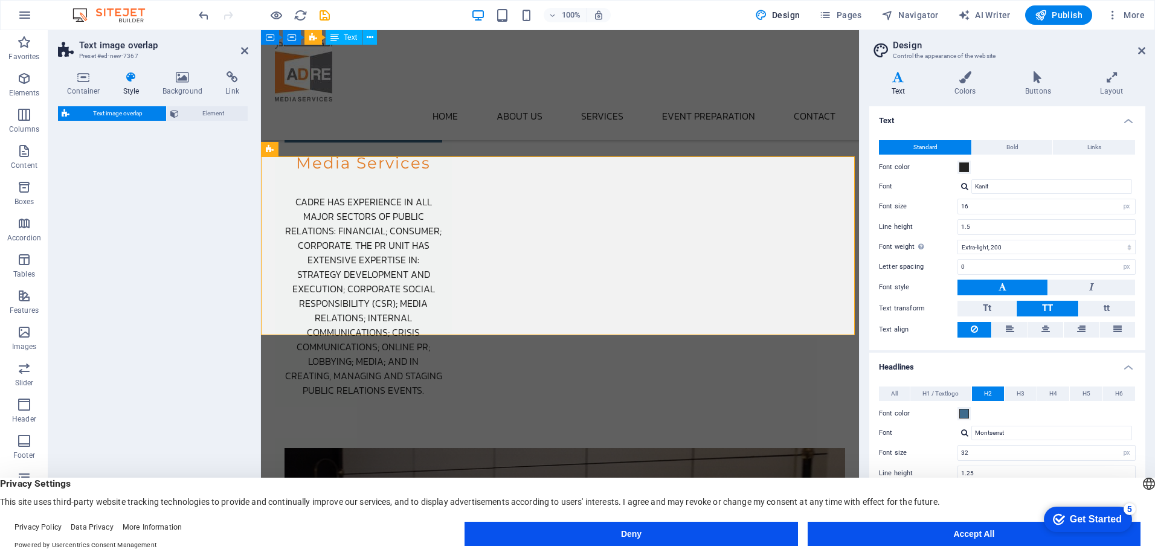
select select "rem"
select select "px"
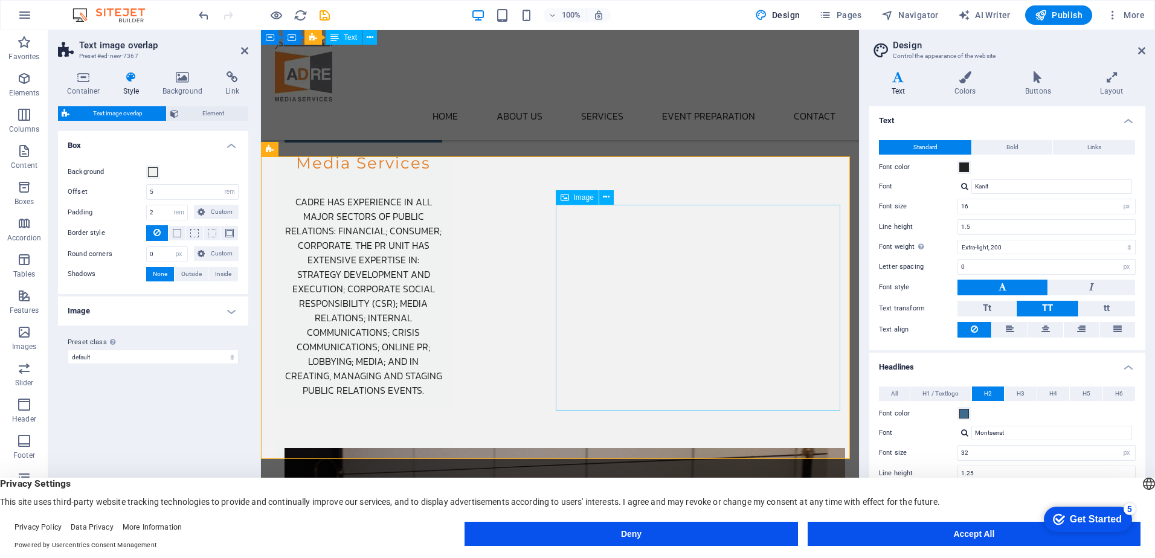
select select "%"
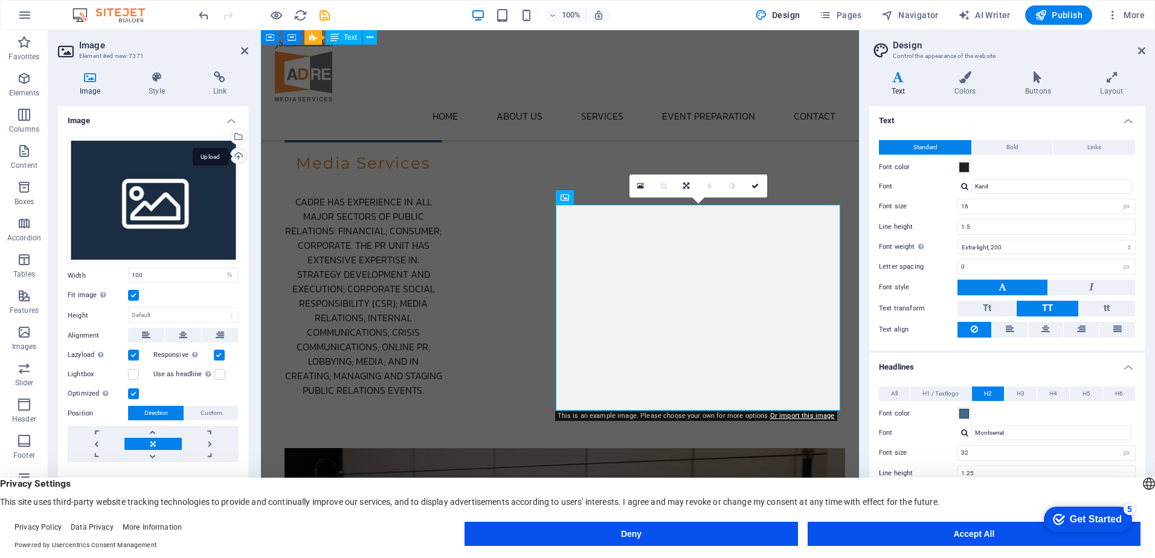
click at [240, 155] on div "Upload" at bounding box center [237, 157] width 18 height 18
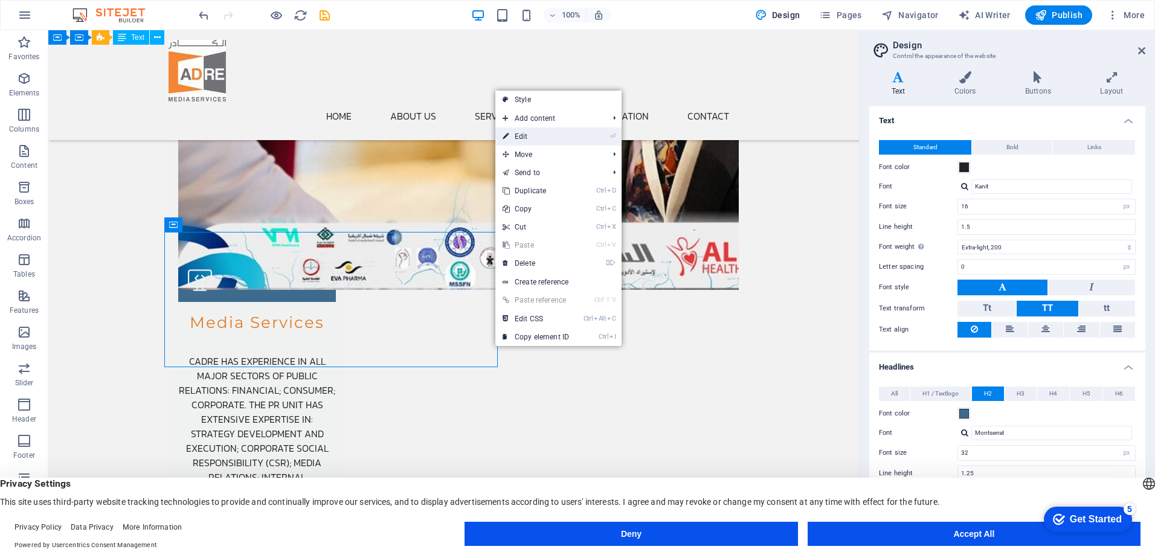
drag, startPoint x: 532, startPoint y: 138, endPoint x: 355, endPoint y: 190, distance: 183.9
click at [532, 138] on link "⏎ Edit" at bounding box center [535, 136] width 81 height 18
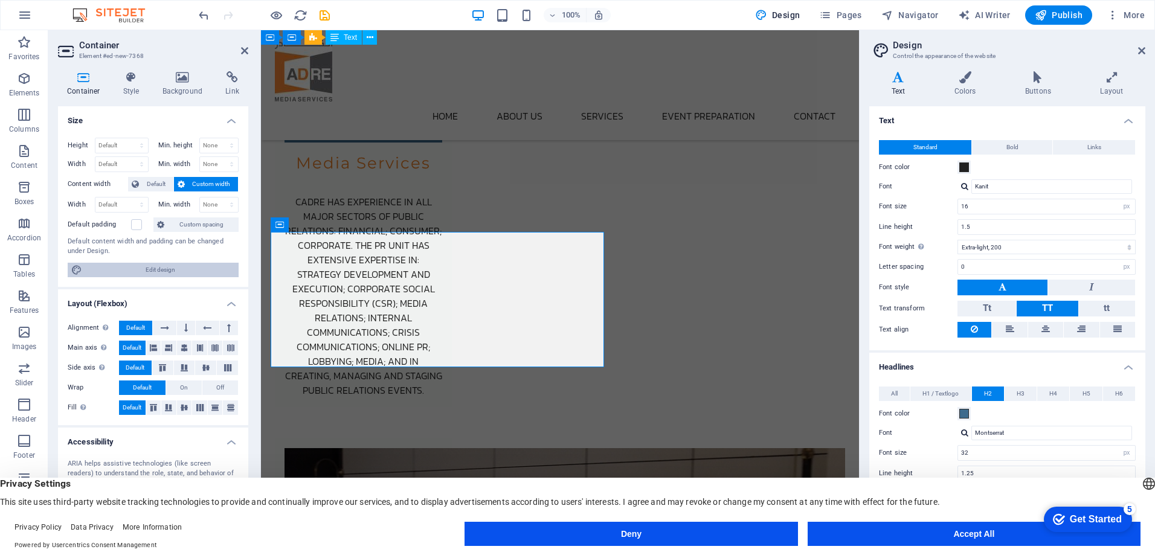
click at [170, 268] on span "Edit design" at bounding box center [160, 270] width 149 height 15
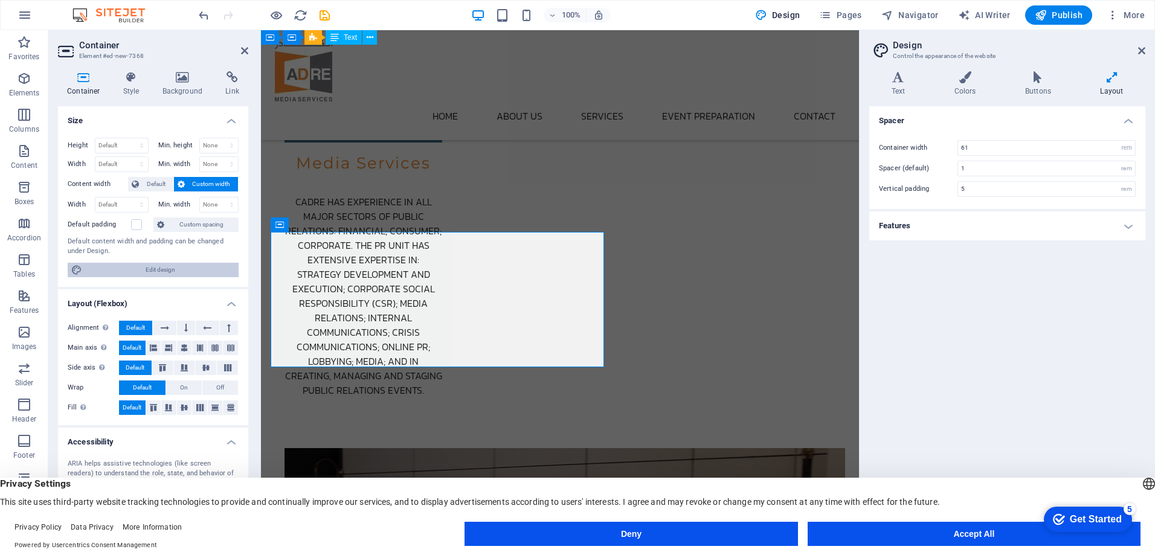
click at [170, 268] on span "Edit design" at bounding box center [160, 270] width 149 height 15
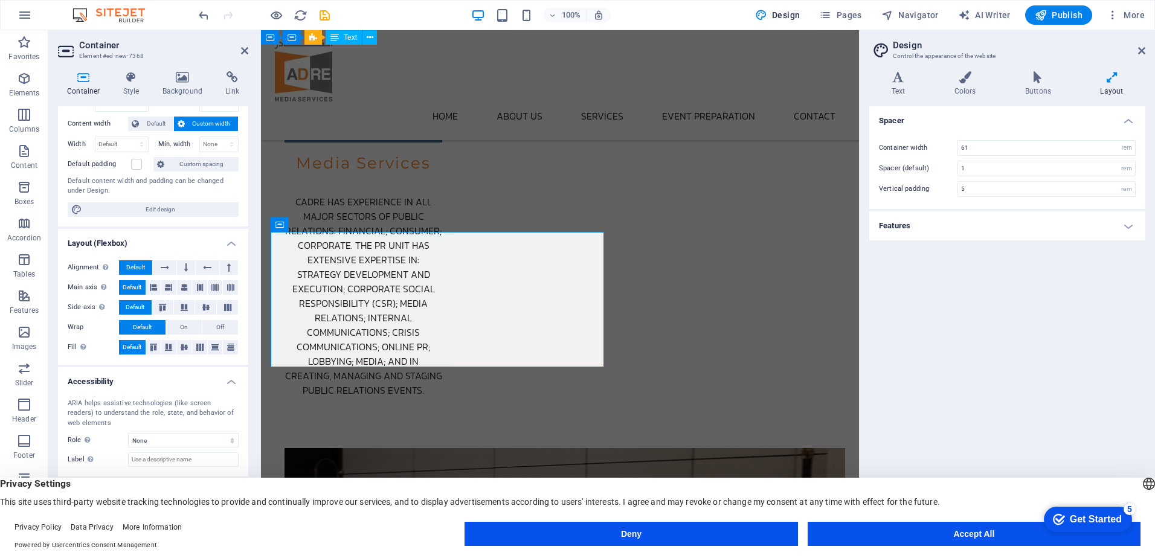
scroll to position [66, 0]
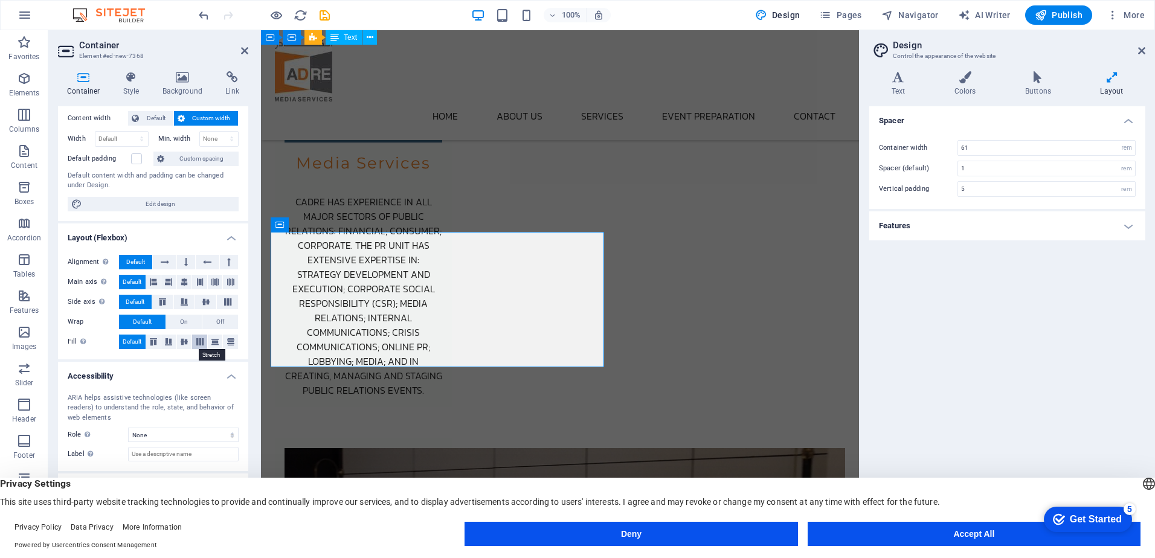
click at [201, 340] on icon at bounding box center [200, 341] width 15 height 7
click at [137, 341] on span "Default" at bounding box center [132, 342] width 19 height 15
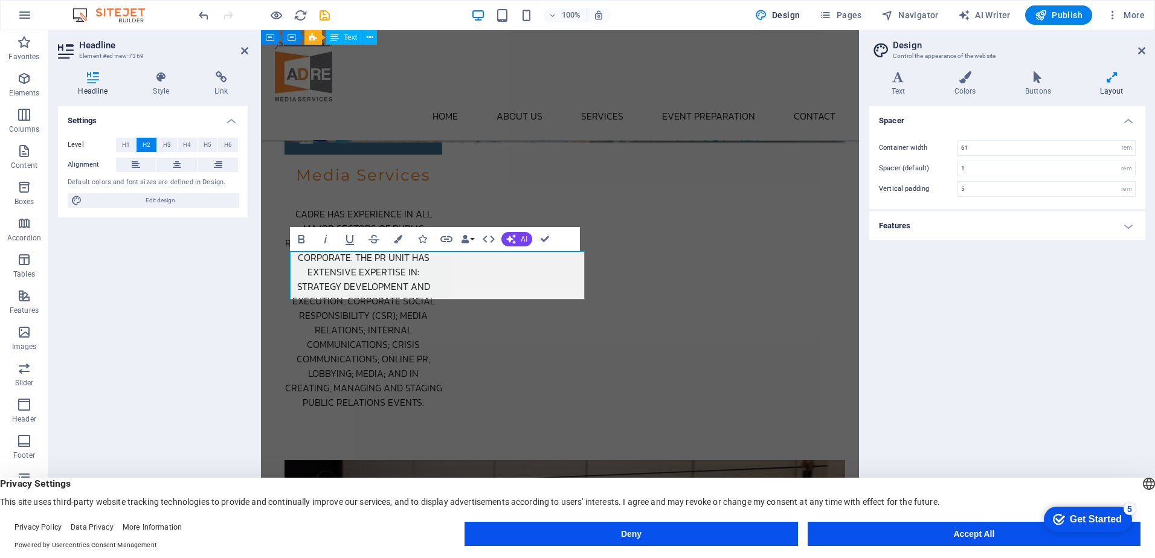
click at [240, 308] on div "Settings Level H1 H2 H3 H4 H5 H6 Alignment Default colors and font sizes are de…" at bounding box center [153, 317] width 190 height 423
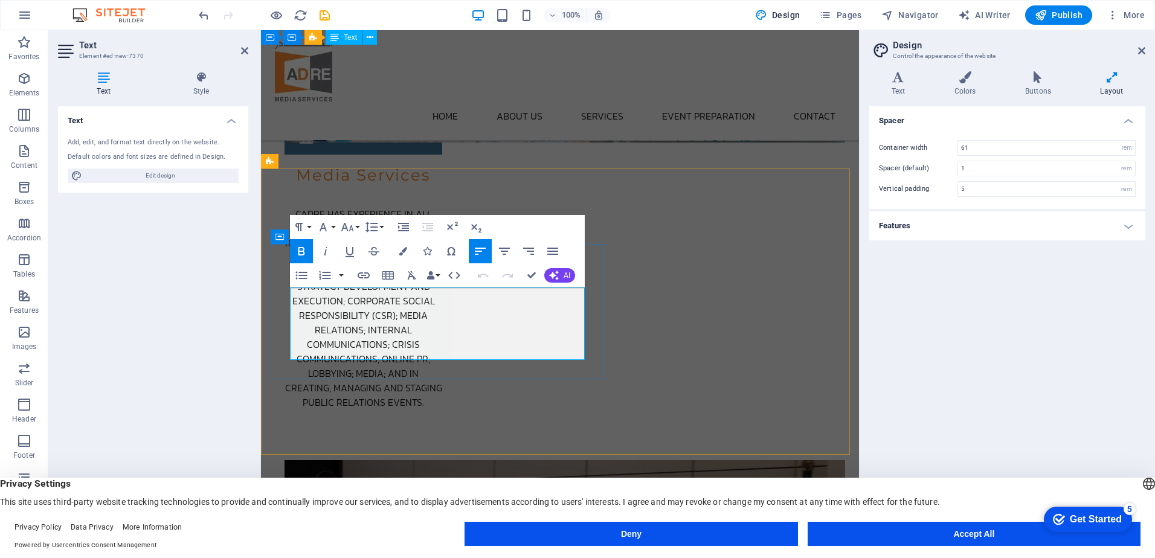
scroll to position [1992, 0]
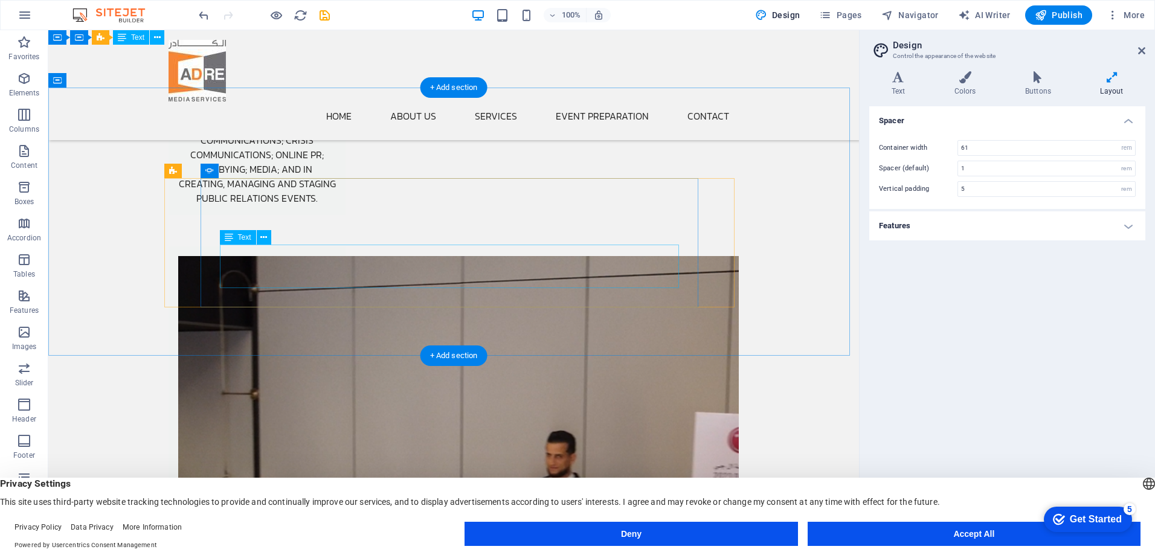
scroll to position [2355, 0]
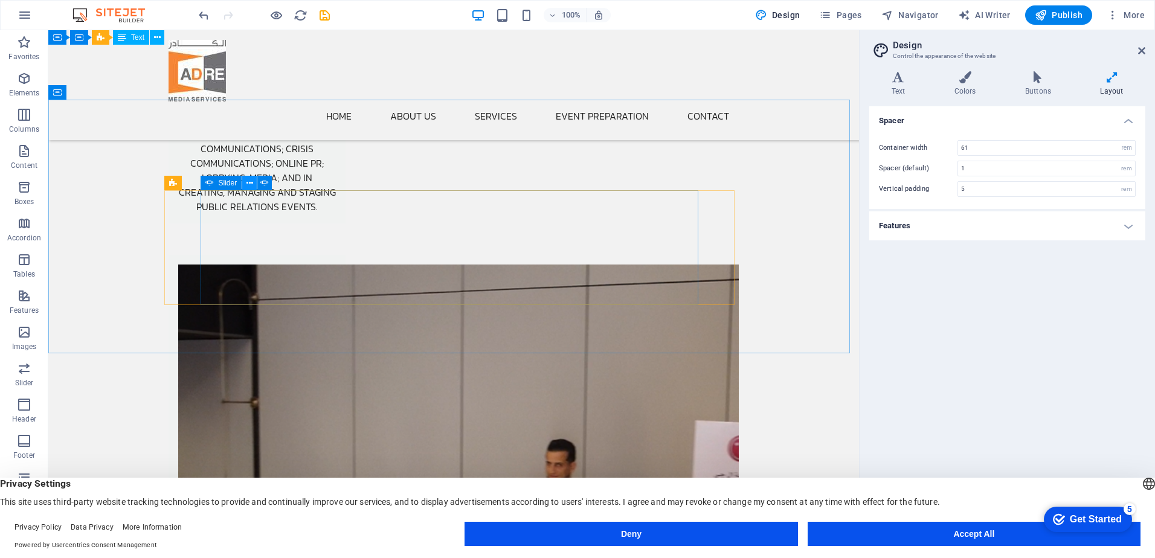
click at [254, 181] on button at bounding box center [249, 183] width 15 height 15
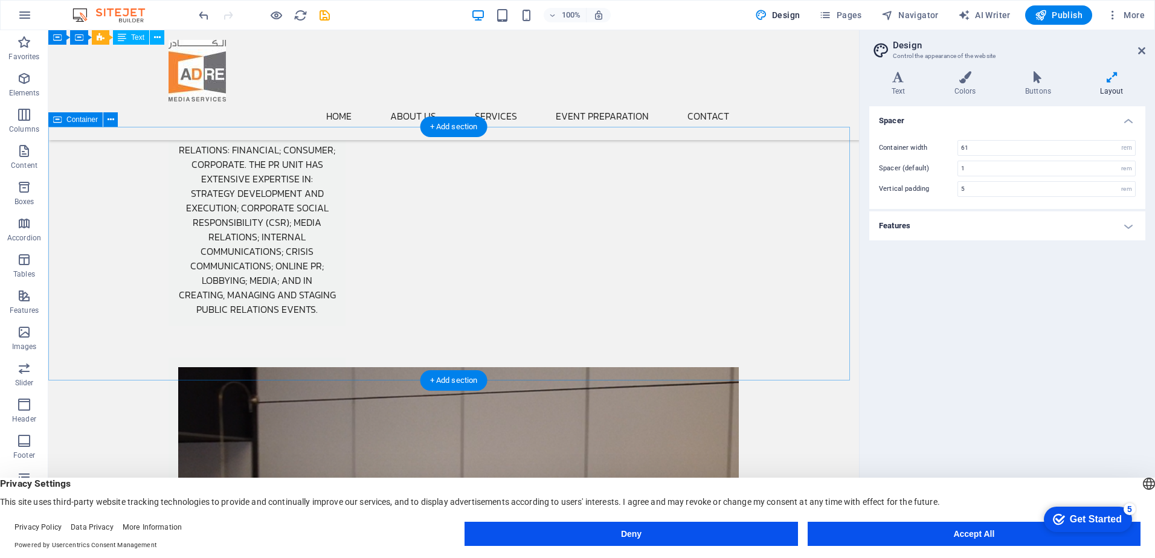
scroll to position [2218, 0]
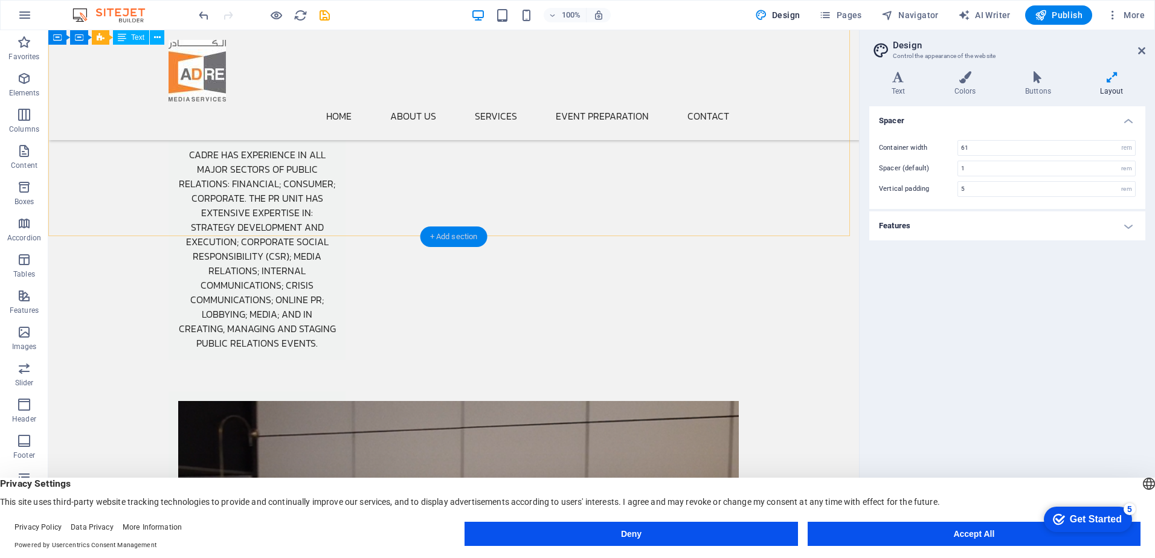
drag, startPoint x: 459, startPoint y: 234, endPoint x: 192, endPoint y: 211, distance: 267.4
click at [459, 234] on div "+ Add section" at bounding box center [454, 237] width 67 height 21
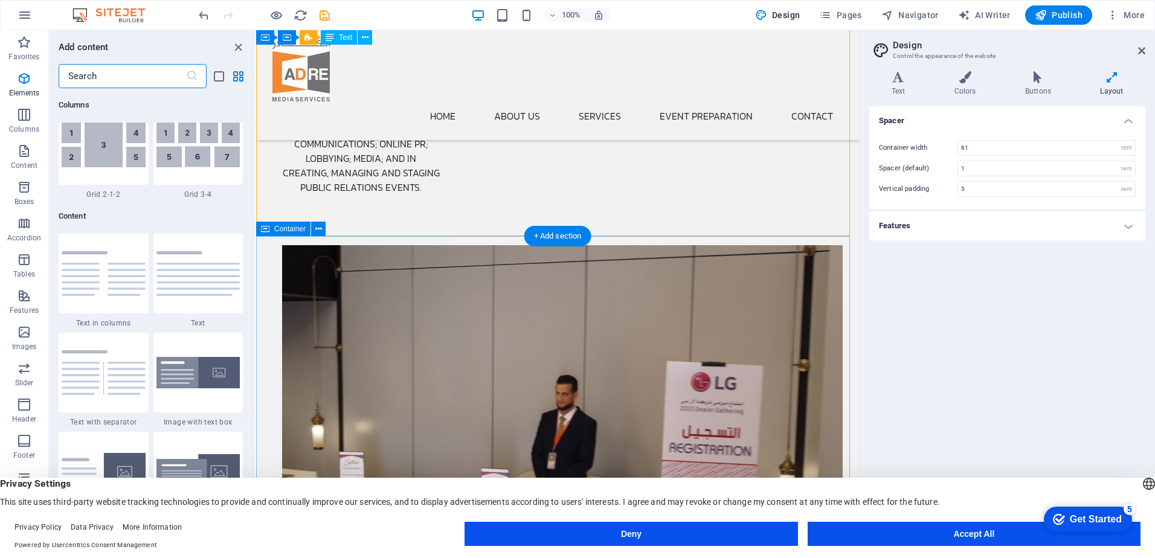
scroll to position [2114, 0]
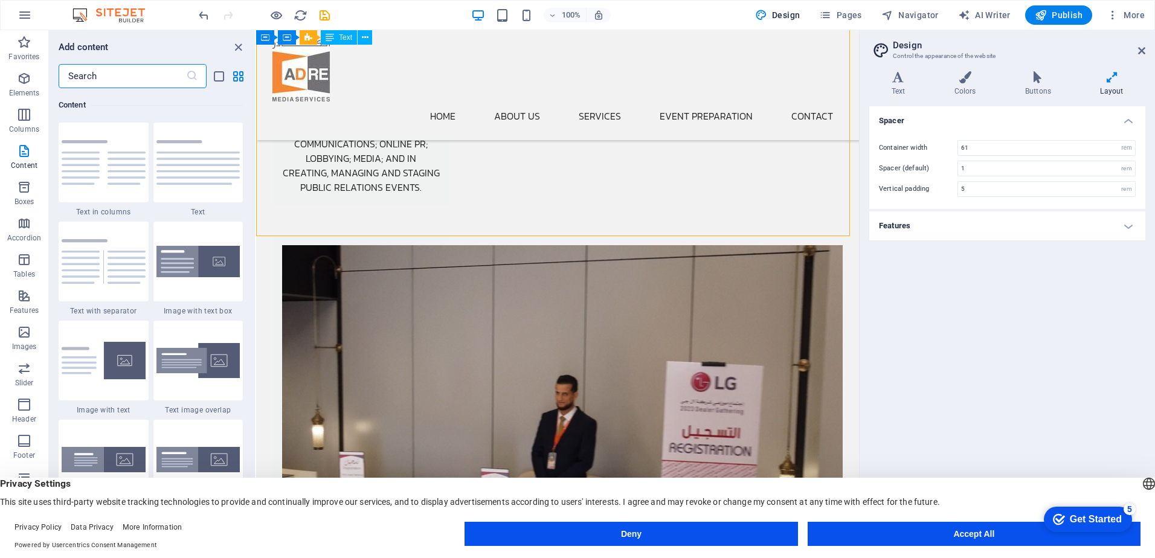
click at [154, 79] on input "text" at bounding box center [122, 76] width 127 height 24
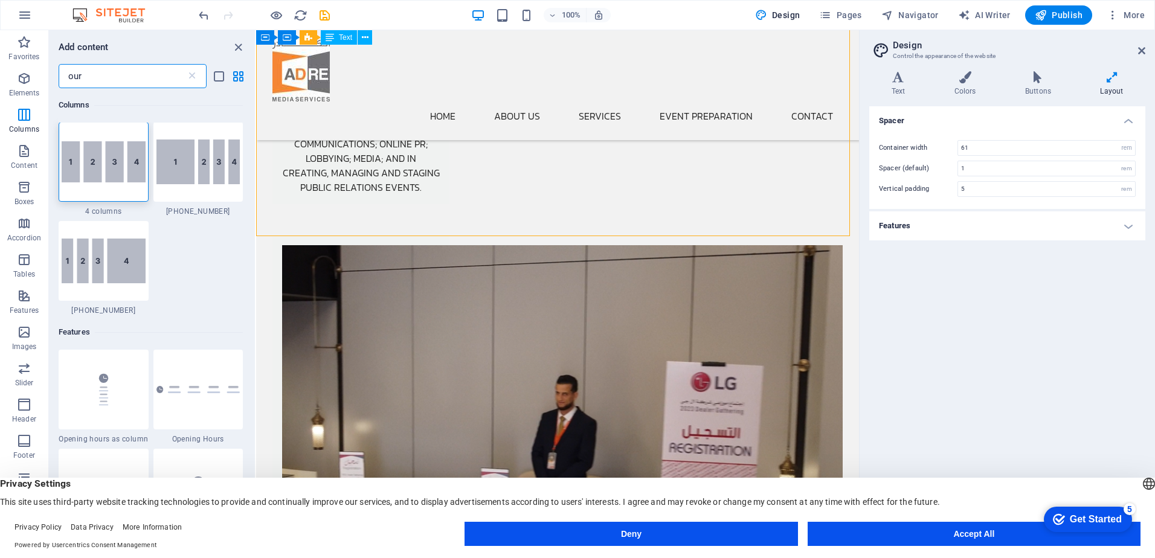
scroll to position [0, 0]
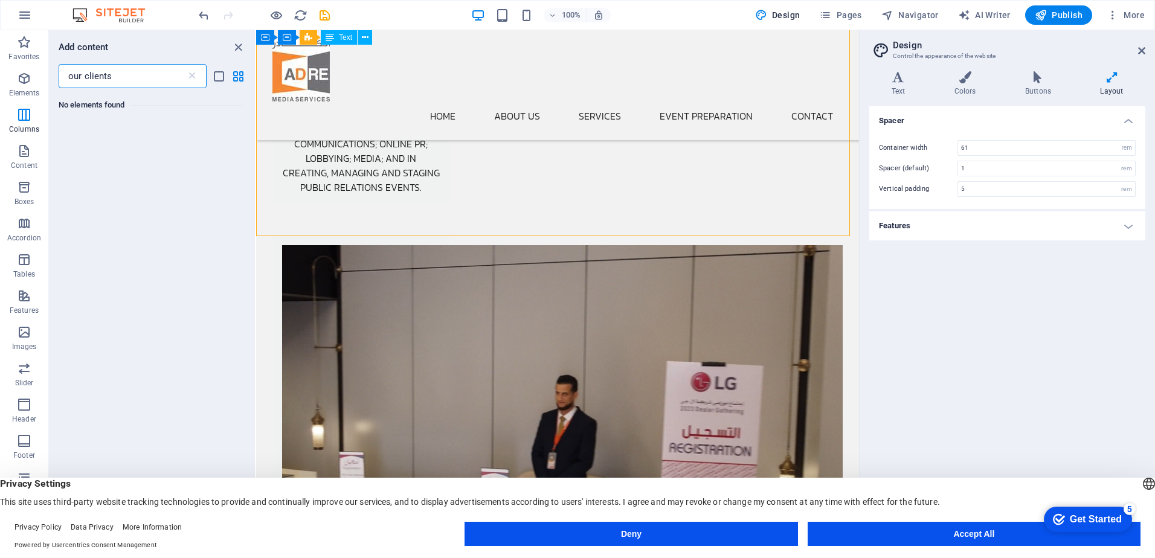
click at [79, 77] on input "our clients" at bounding box center [122, 76] width 127 height 24
type input "clients"
click at [132, 77] on input "clients" at bounding box center [122, 76] width 127 height 24
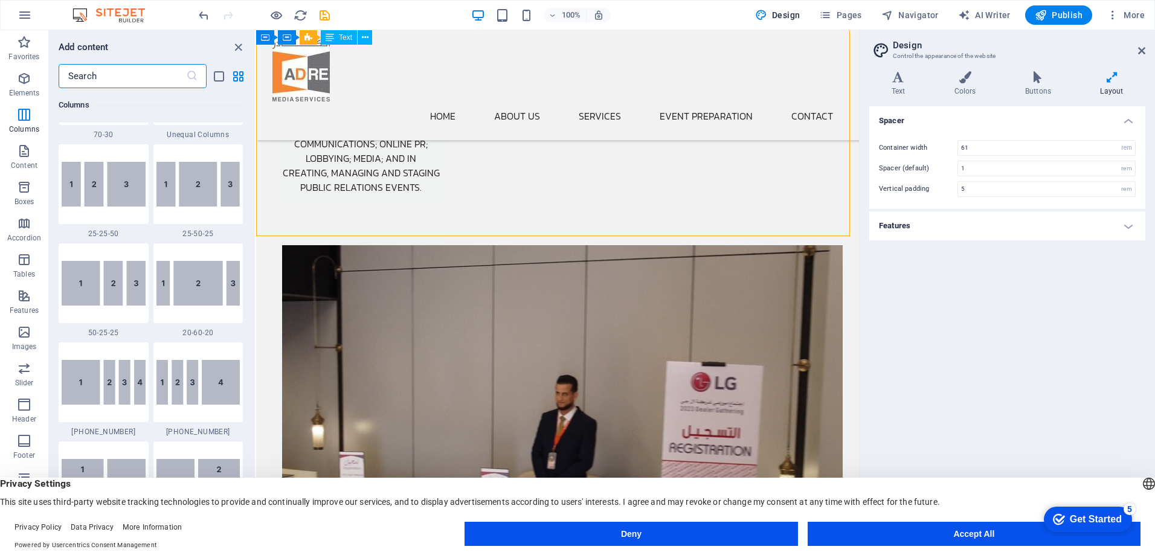
scroll to position [1269, 0]
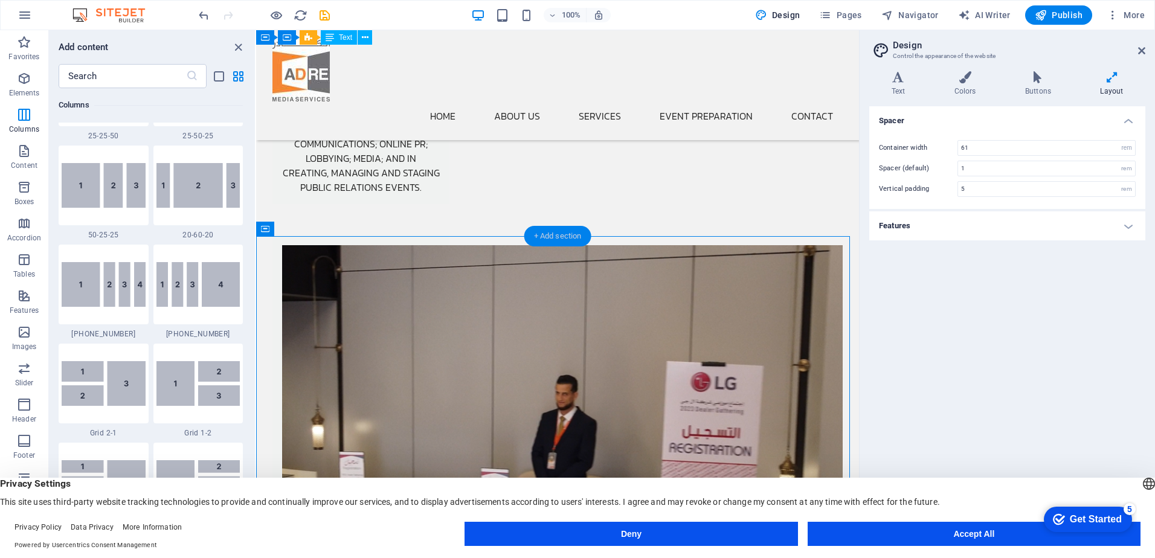
click at [564, 233] on div "+ Add section" at bounding box center [557, 236] width 67 height 21
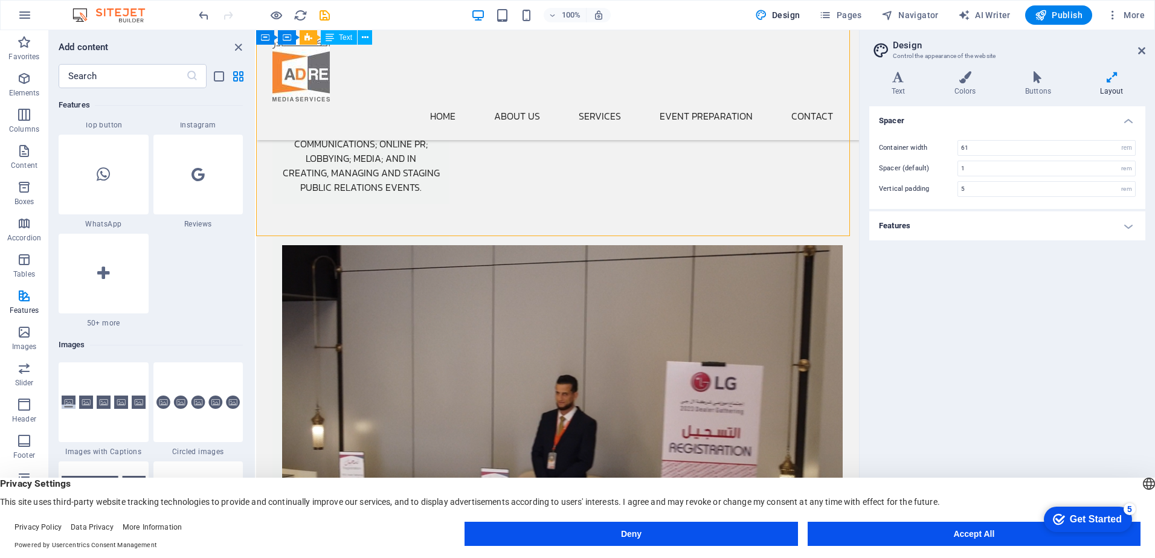
scroll to position [5981, 0]
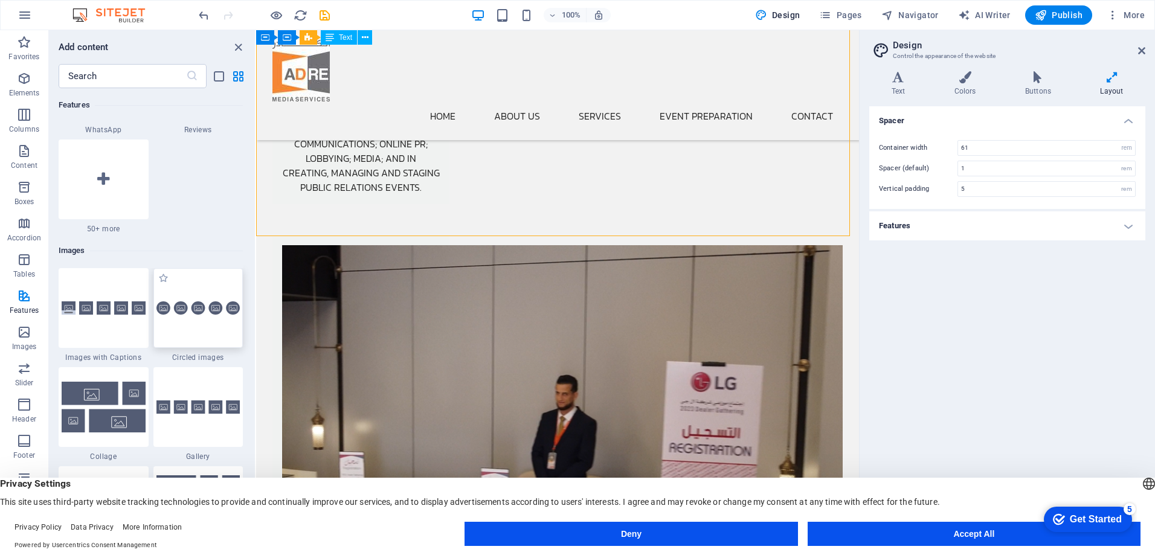
click at [217, 321] on div at bounding box center [198, 308] width 90 height 80
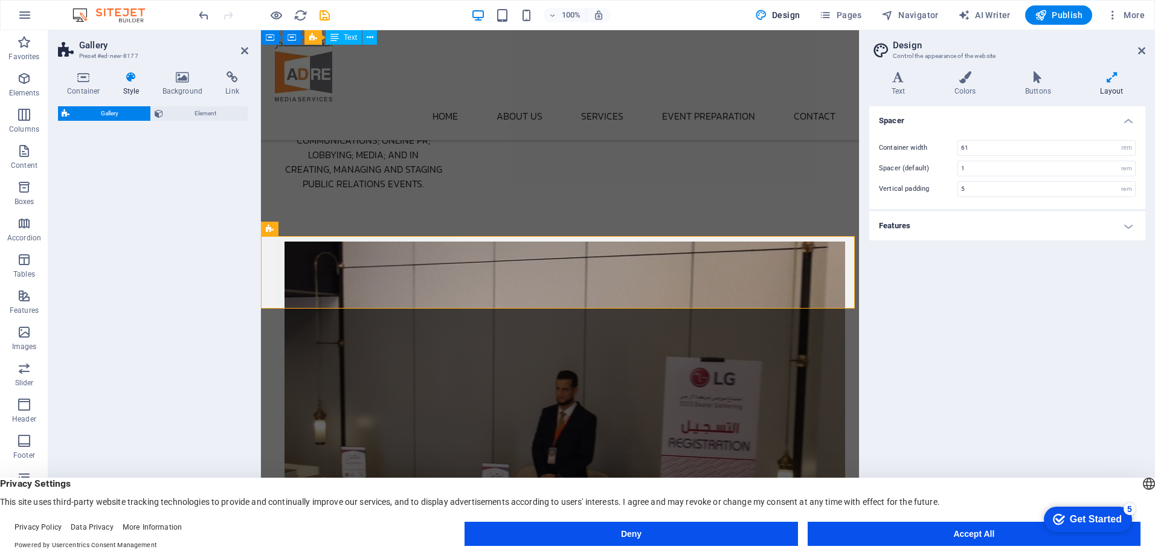
select select "rem"
select select "preset-gallery-v3-circle"
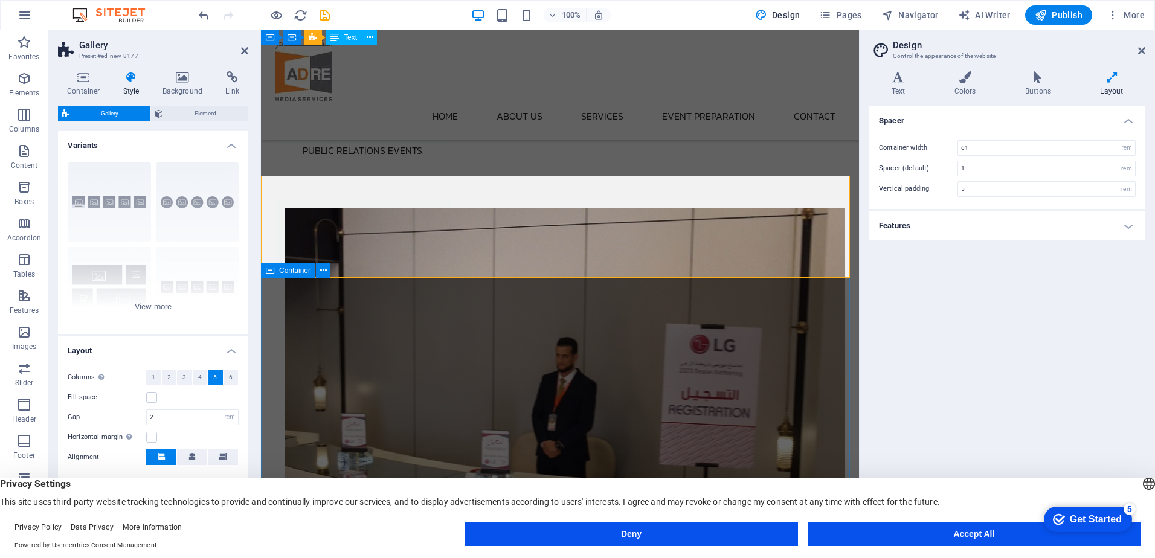
scroll to position [2218, 0]
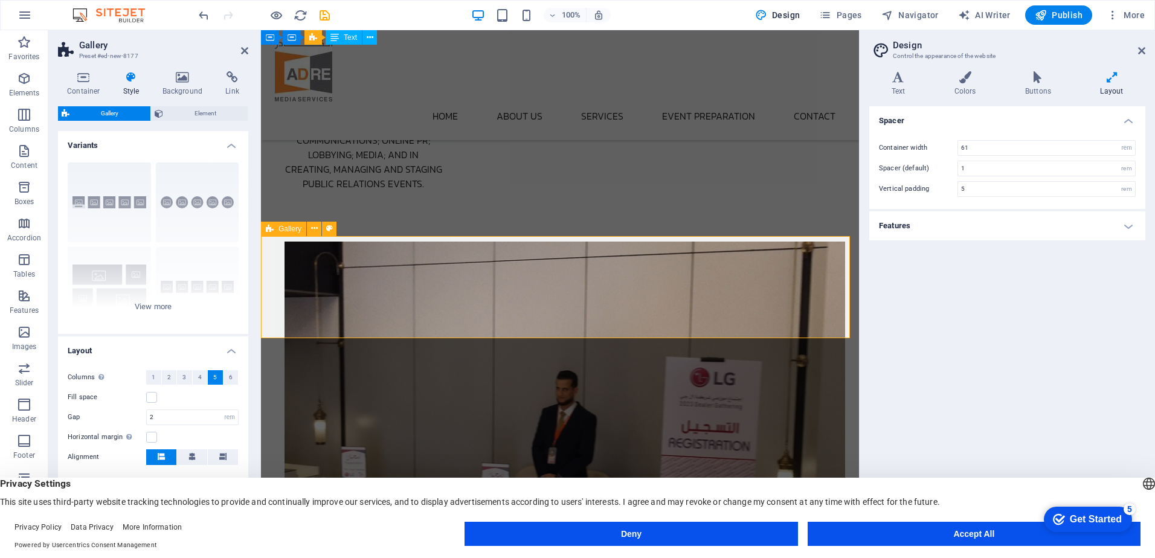
click at [274, 233] on div "Gallery" at bounding box center [283, 229] width 45 height 15
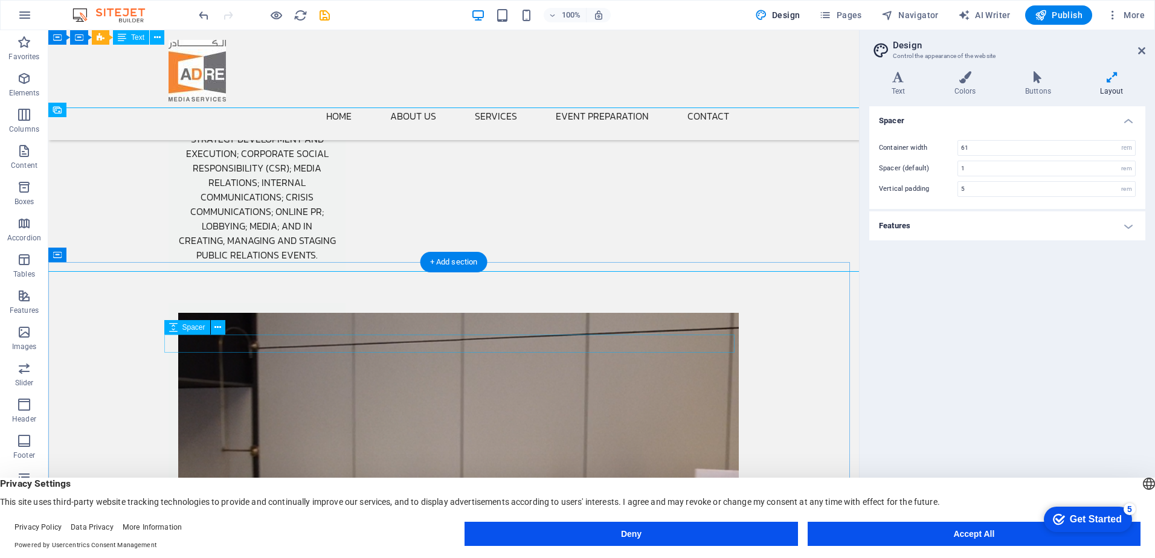
scroll to position [2339, 0]
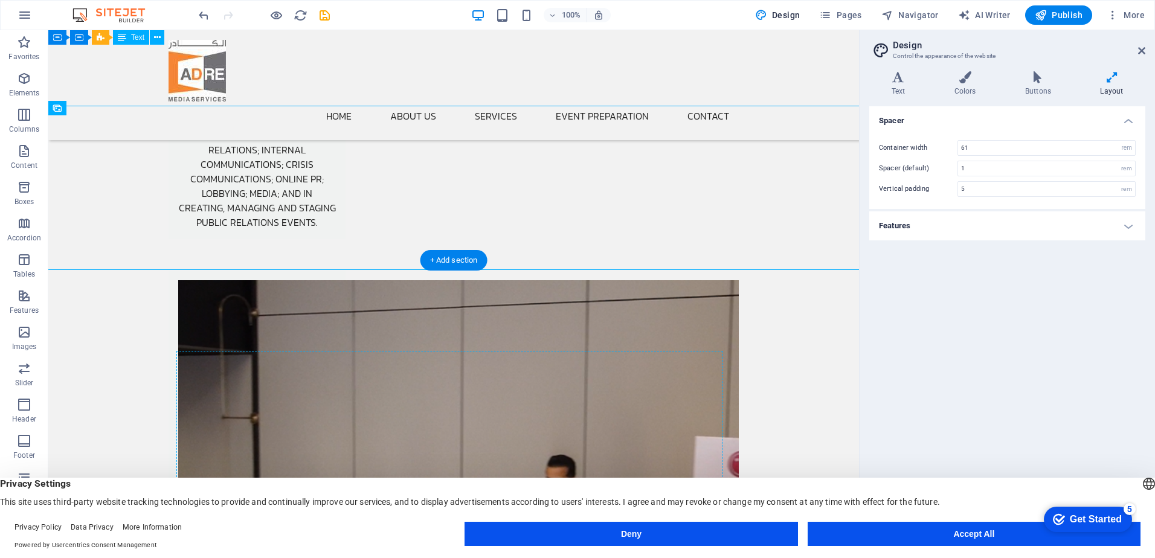
drag, startPoint x: 608, startPoint y: 298, endPoint x: 686, endPoint y: 424, distance: 147.4
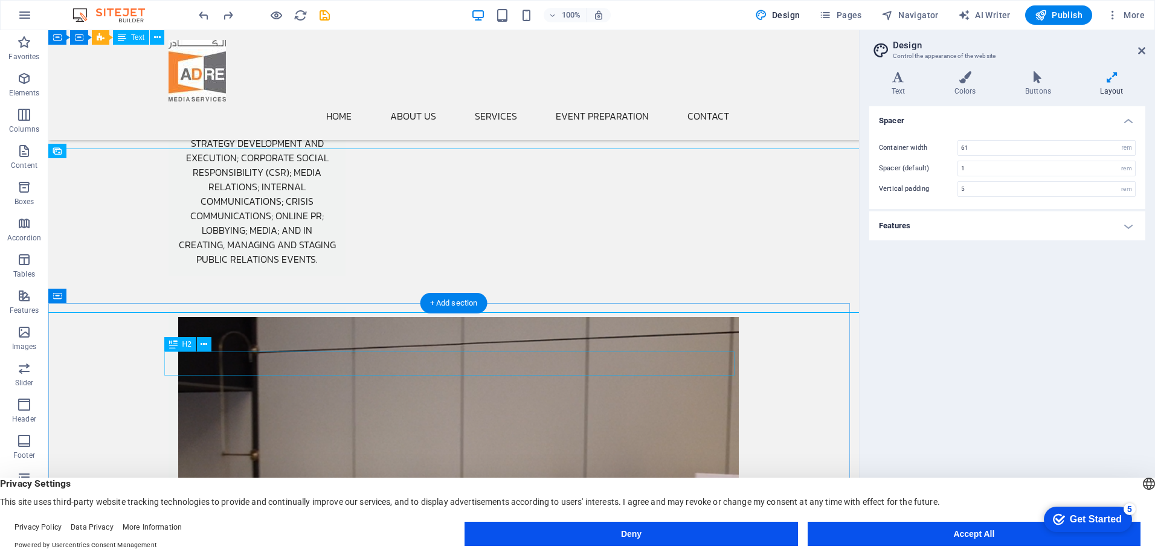
scroll to position [2303, 0]
click at [175, 341] on icon at bounding box center [173, 338] width 8 height 15
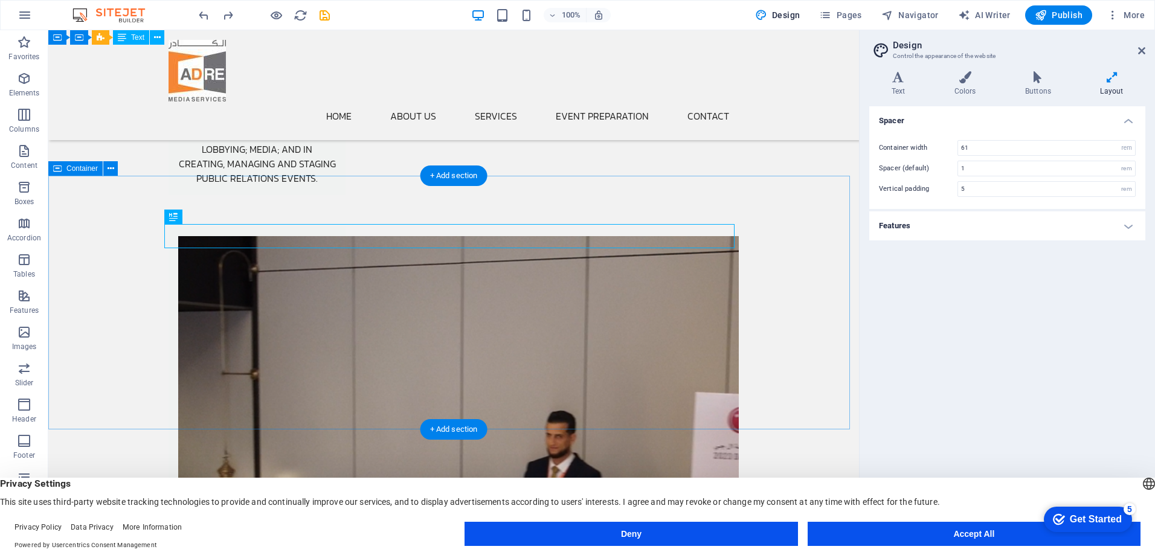
scroll to position [2424, 0]
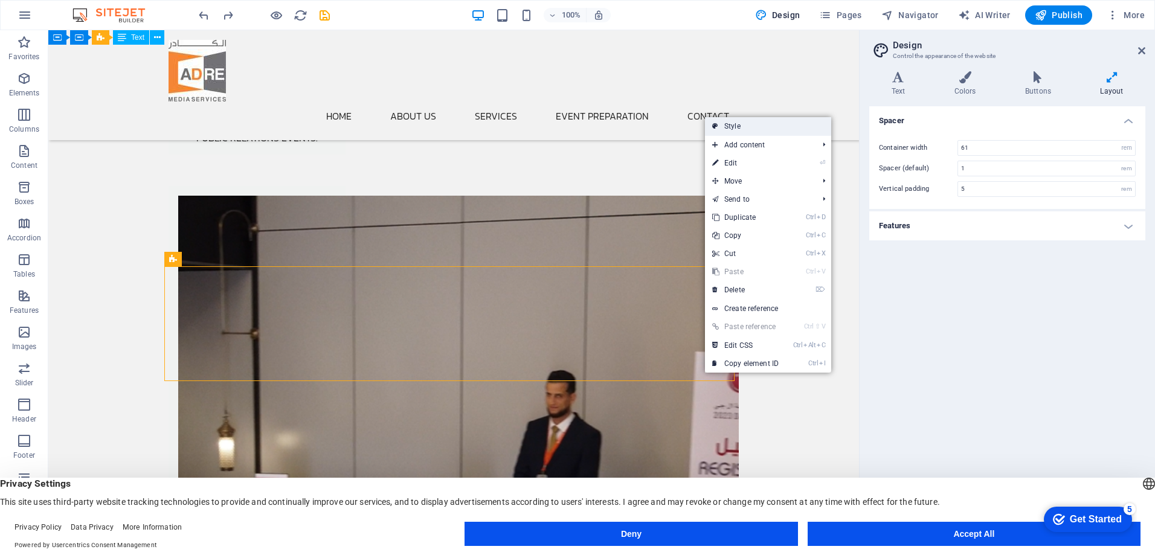
click at [752, 129] on link "Style" at bounding box center [768, 126] width 126 height 18
select select "rem"
select select "px"
select select "preset-slider-content-v3-testimonials-image-text"
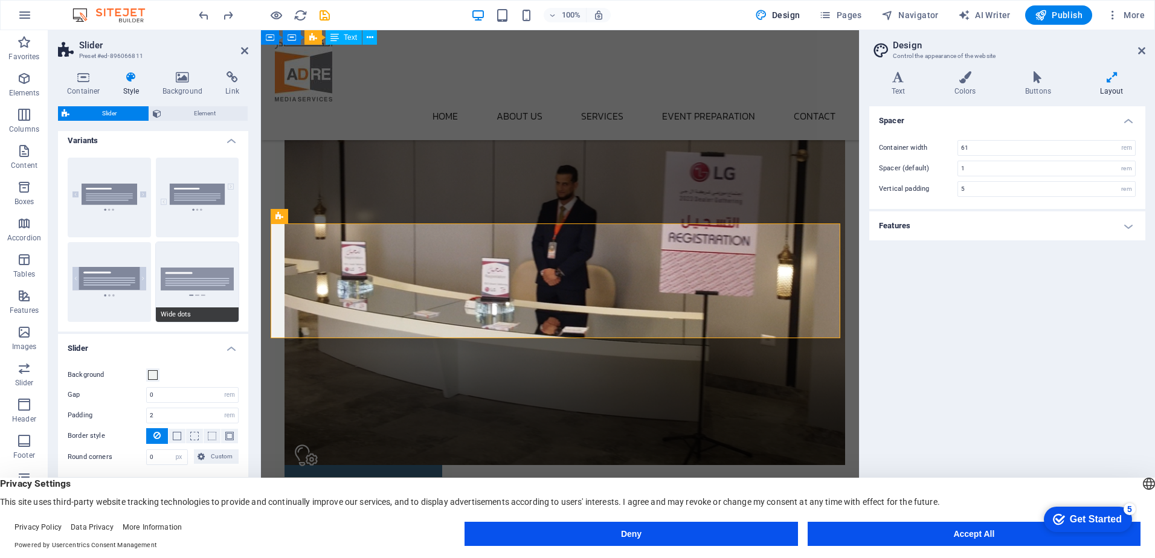
scroll to position [0, 0]
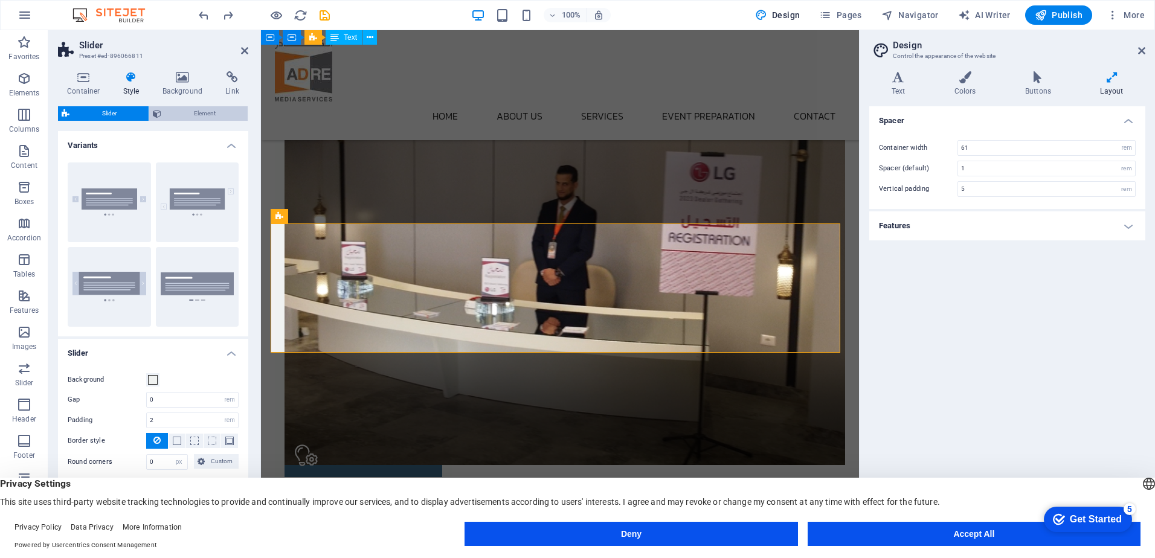
click at [182, 110] on span "Element" at bounding box center [204, 113] width 79 height 15
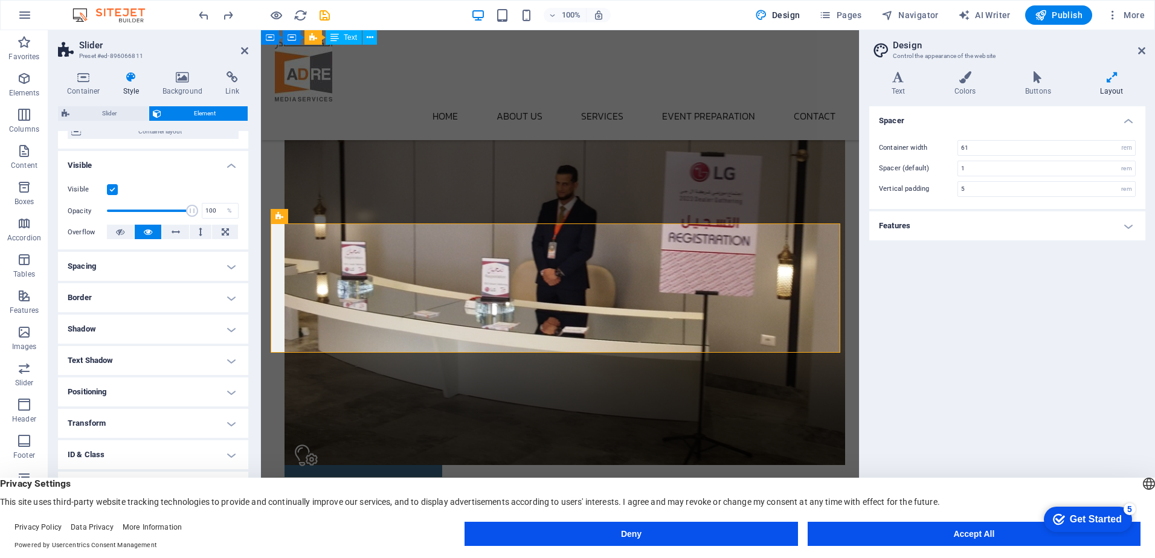
scroll to position [112, 0]
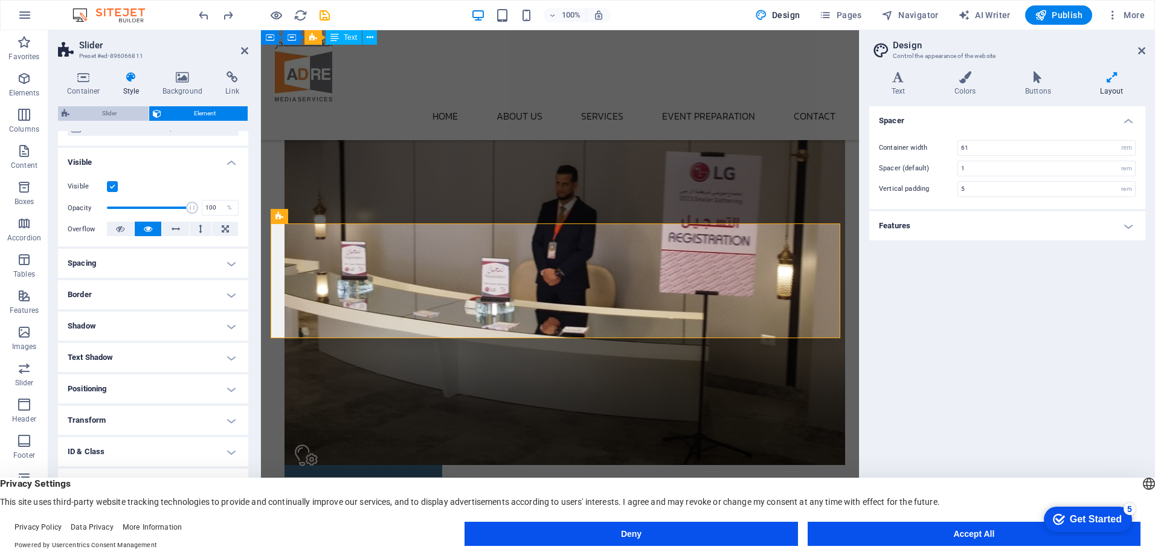
click at [110, 113] on span "Slider" at bounding box center [109, 113] width 72 height 15
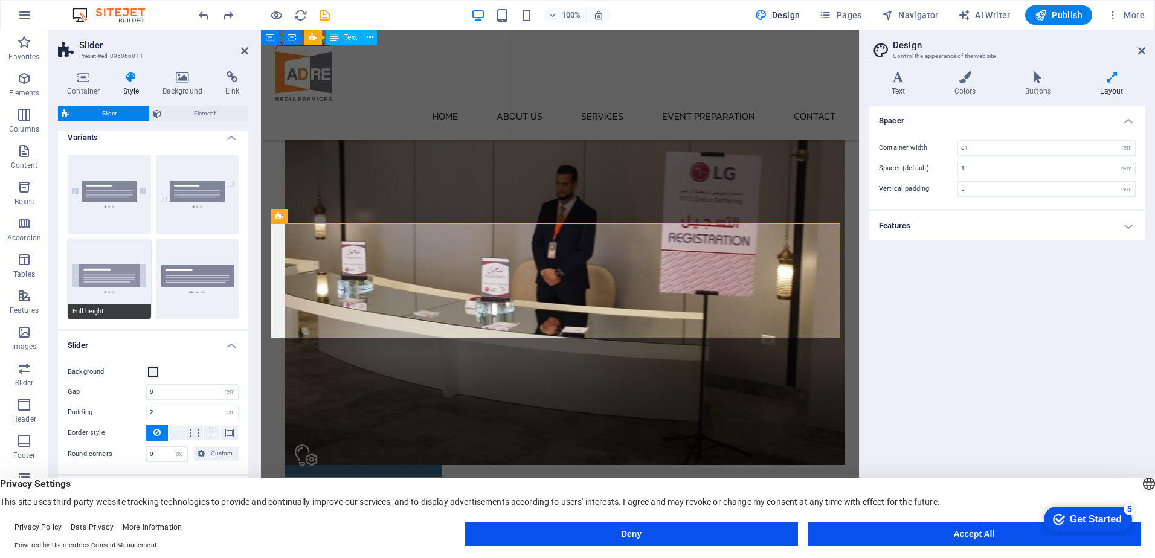
scroll to position [0, 0]
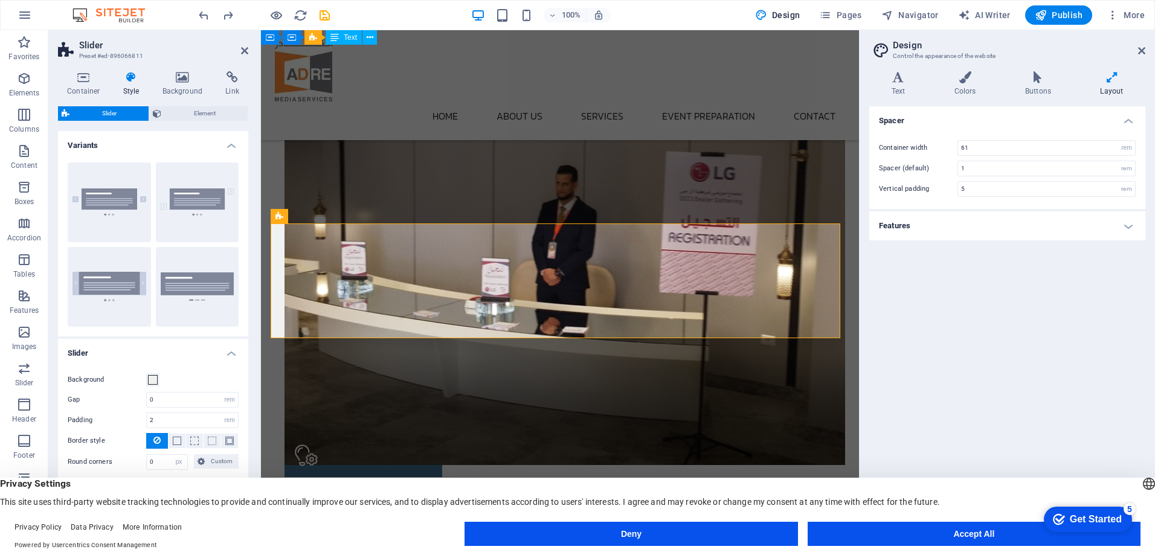
click at [228, 144] on h4 "Variants" at bounding box center [153, 142] width 190 height 22
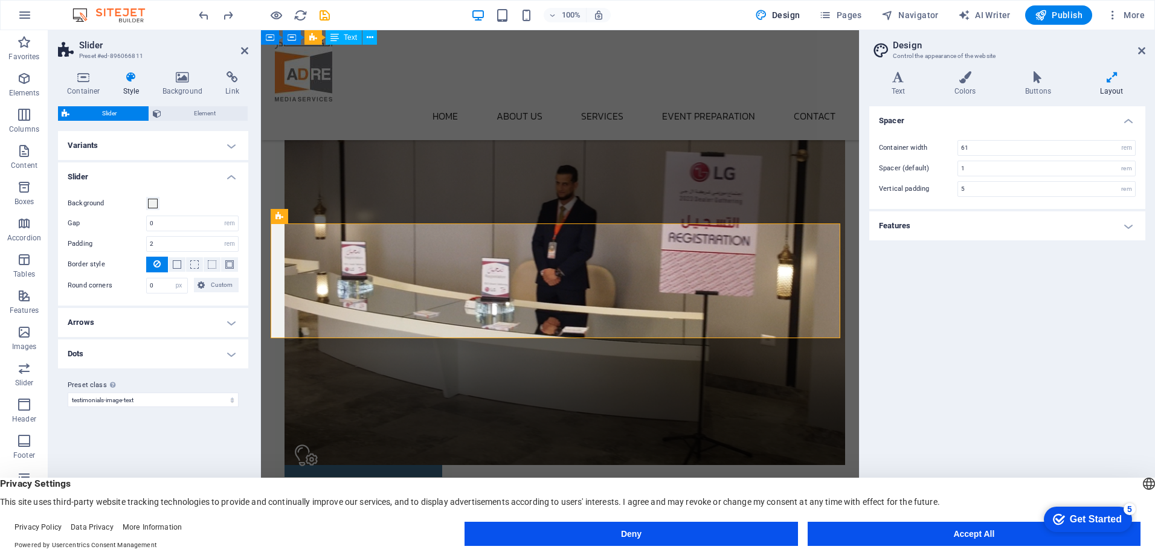
click at [228, 144] on h4 "Variants" at bounding box center [153, 145] width 190 height 29
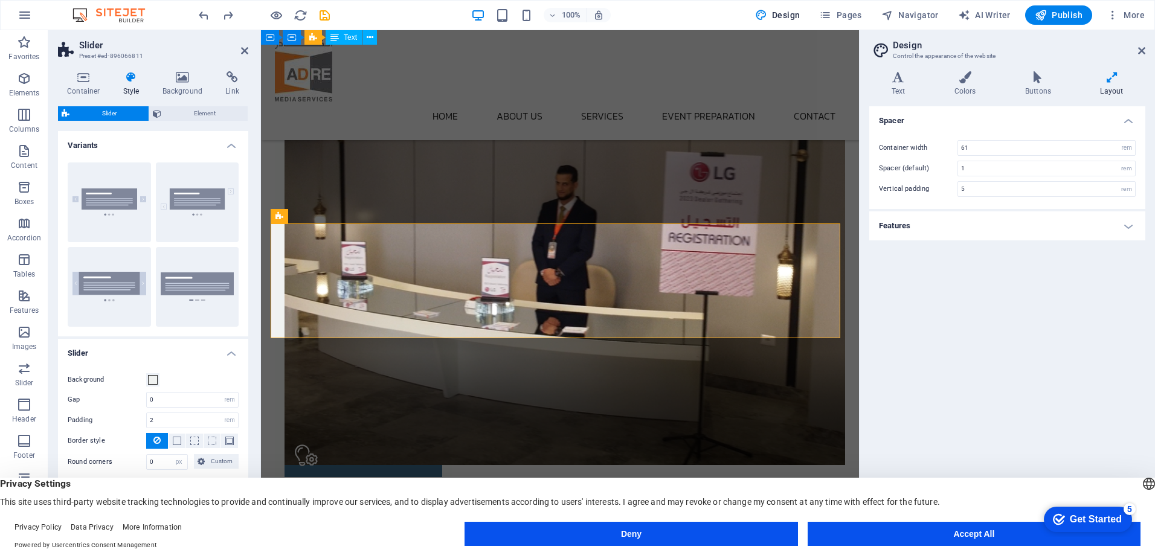
click at [228, 144] on h4 "Variants" at bounding box center [153, 142] width 190 height 22
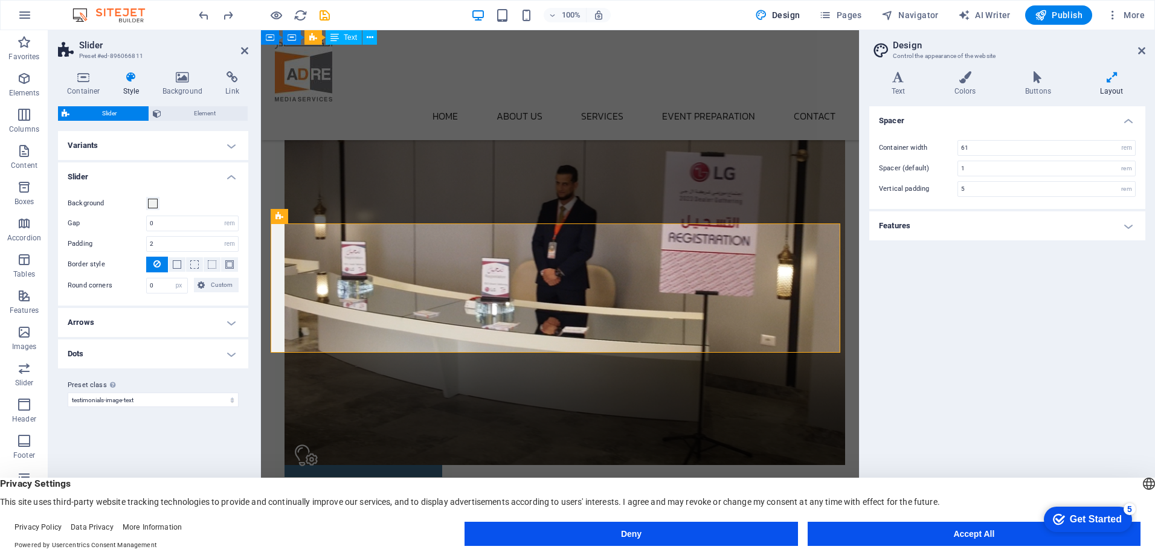
click at [228, 144] on h4 "Variants" at bounding box center [153, 145] width 190 height 29
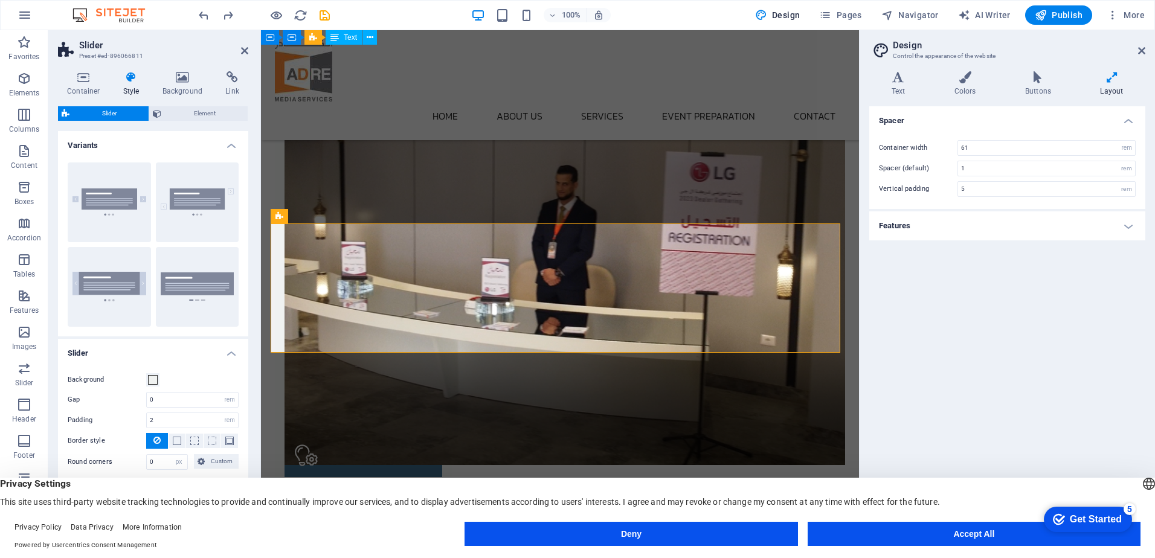
click at [131, 80] on icon at bounding box center [131, 77] width 34 height 12
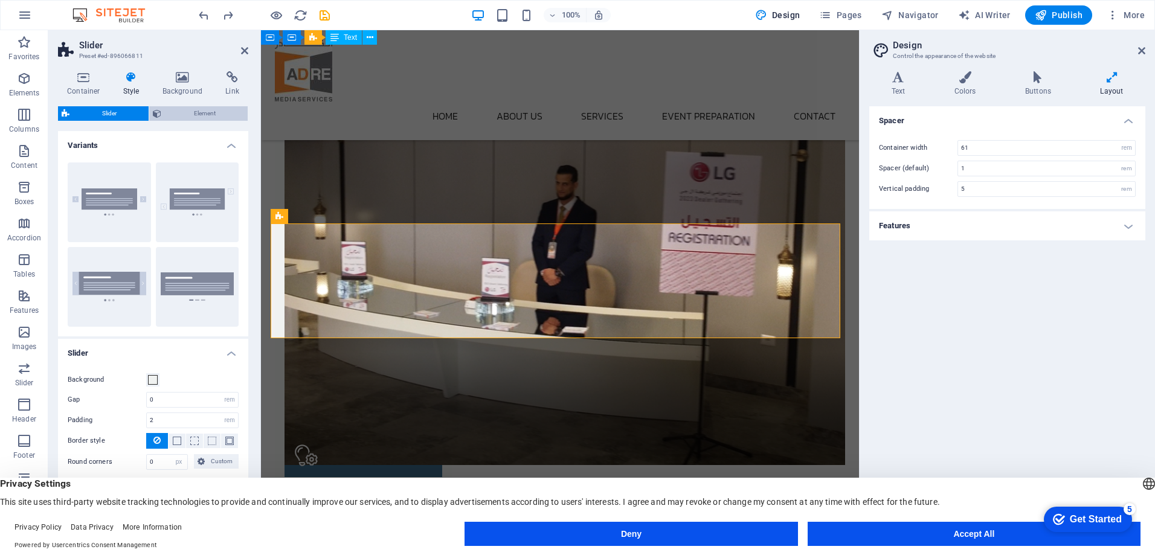
click at [214, 108] on span "Element" at bounding box center [204, 113] width 79 height 15
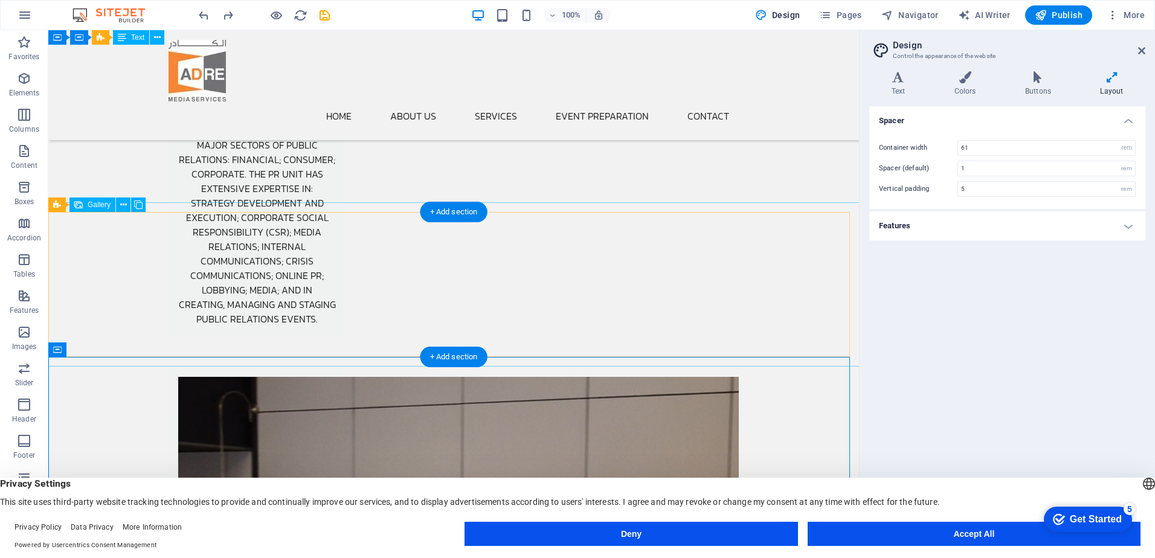
scroll to position [2303, 0]
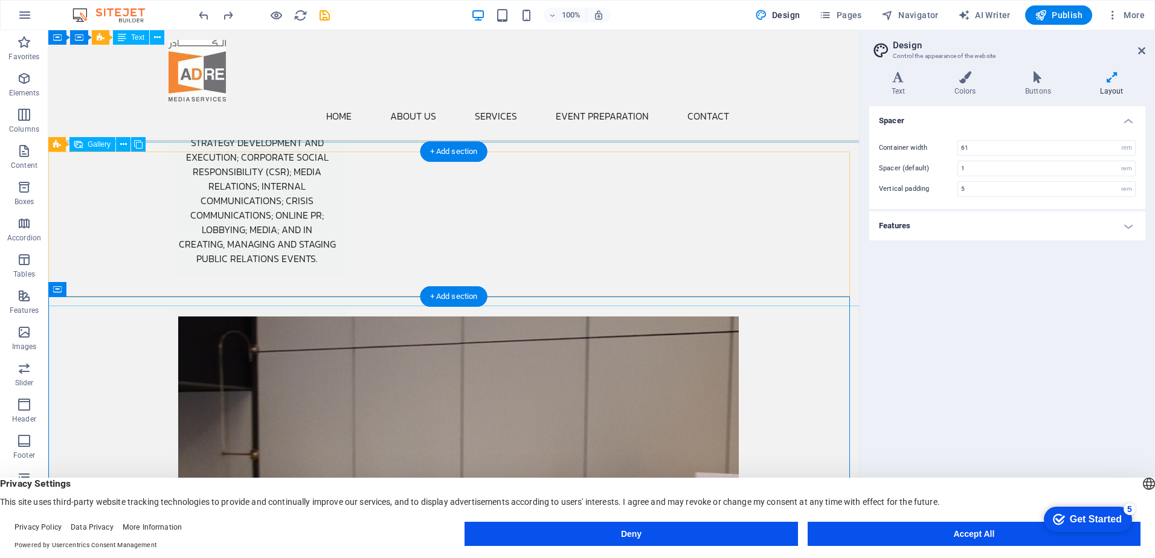
select select "4"
select select "px"
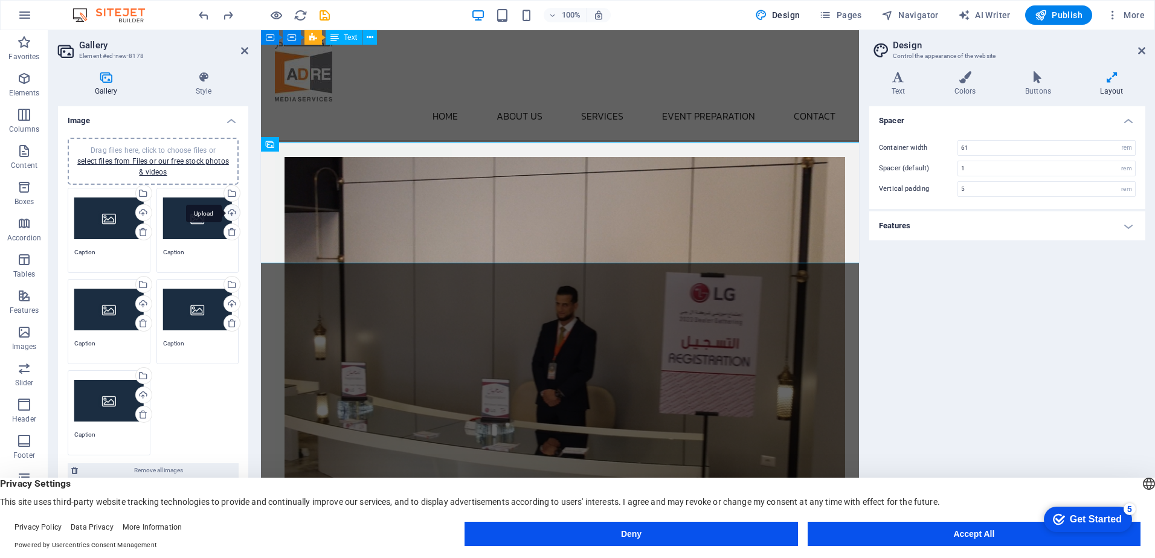
click at [229, 208] on div "Upload" at bounding box center [231, 214] width 18 height 18
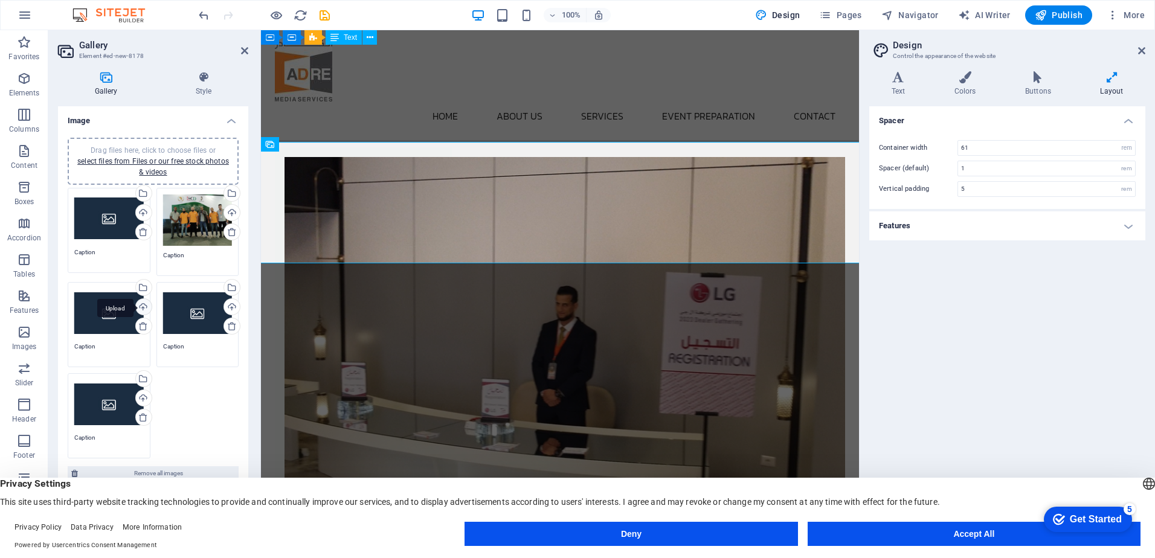
click at [141, 302] on div "Upload" at bounding box center [143, 308] width 18 height 18
click at [143, 399] on div "Upload" at bounding box center [143, 399] width 18 height 18
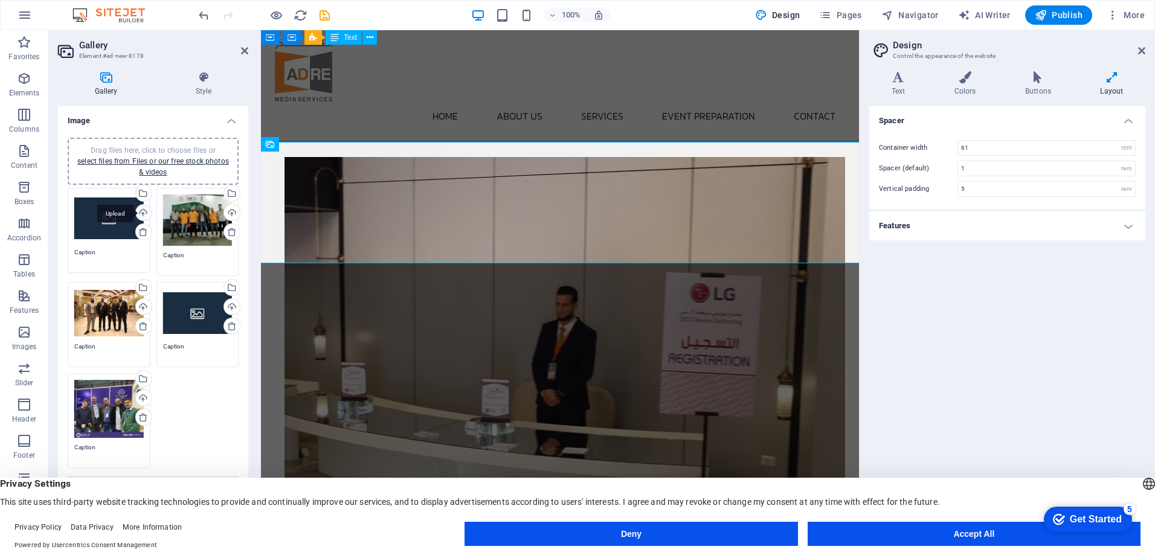
click at [143, 211] on div "Upload" at bounding box center [143, 214] width 18 height 18
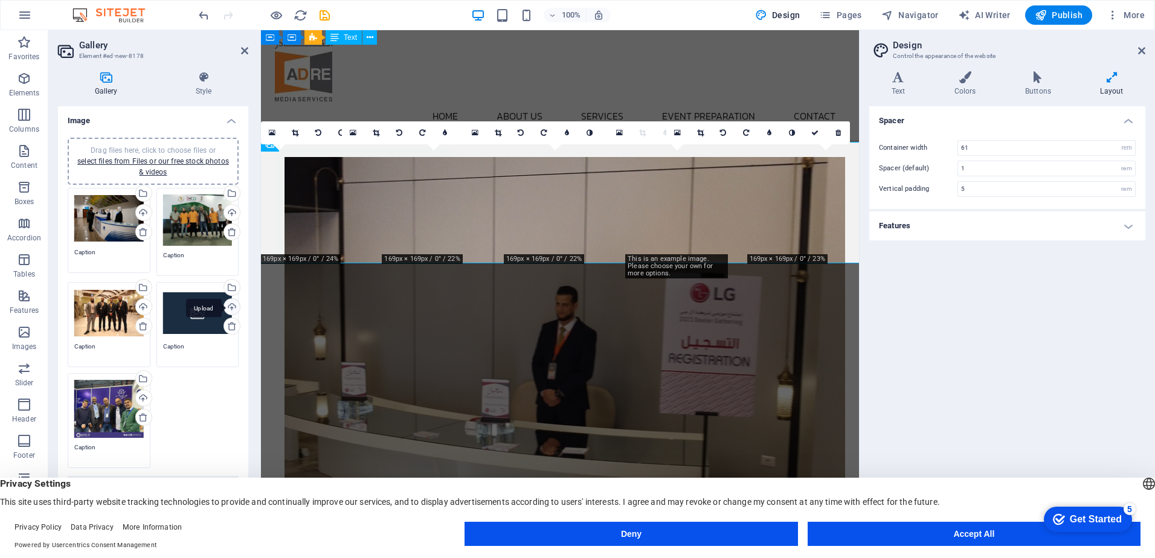
click at [227, 306] on div "Upload" at bounding box center [231, 308] width 18 height 18
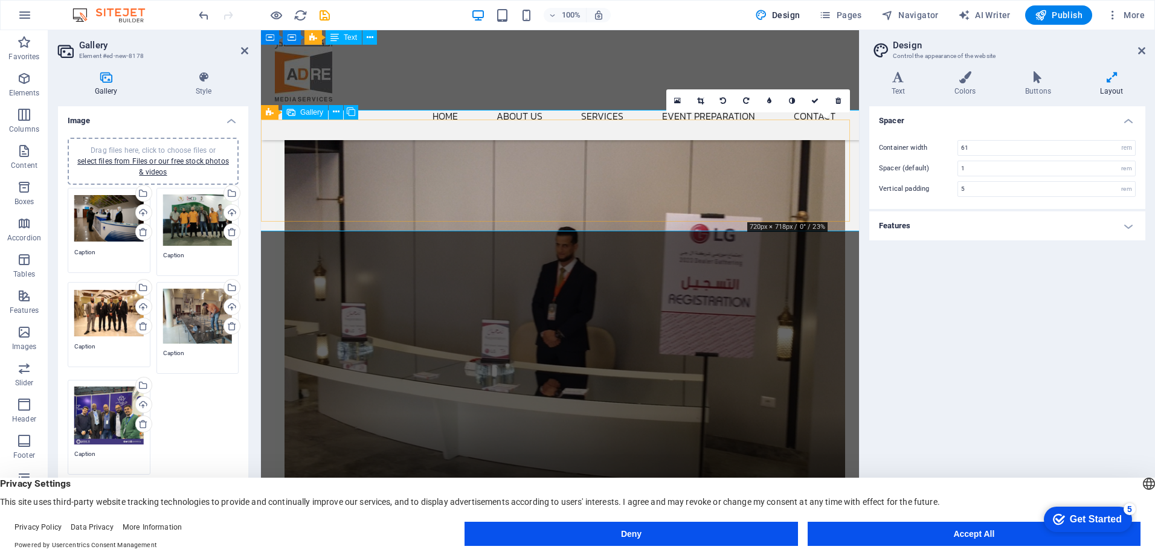
scroll to position [2363, 0]
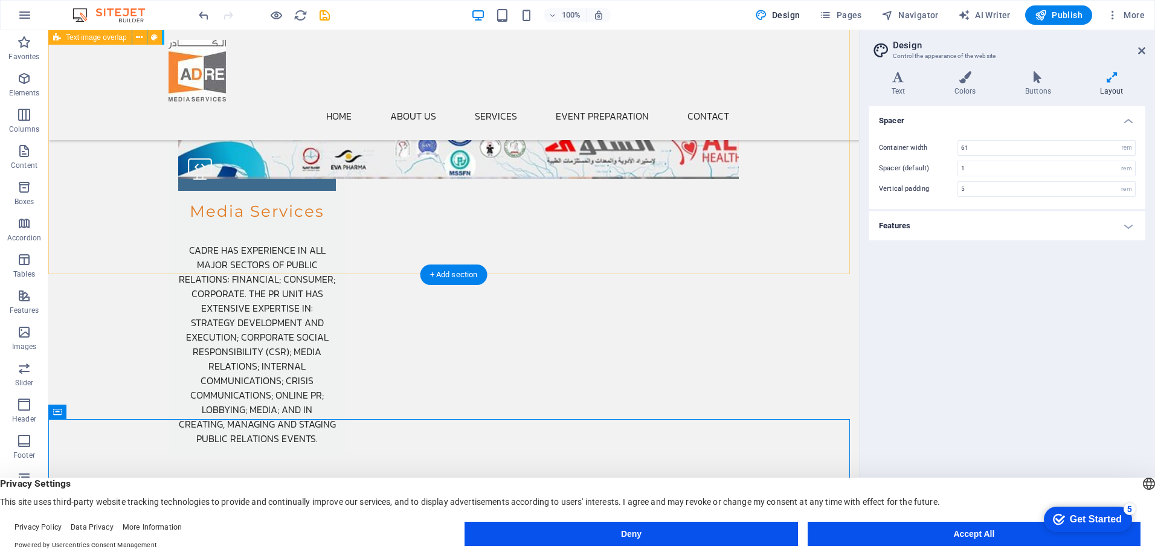
scroll to position [2121, 0]
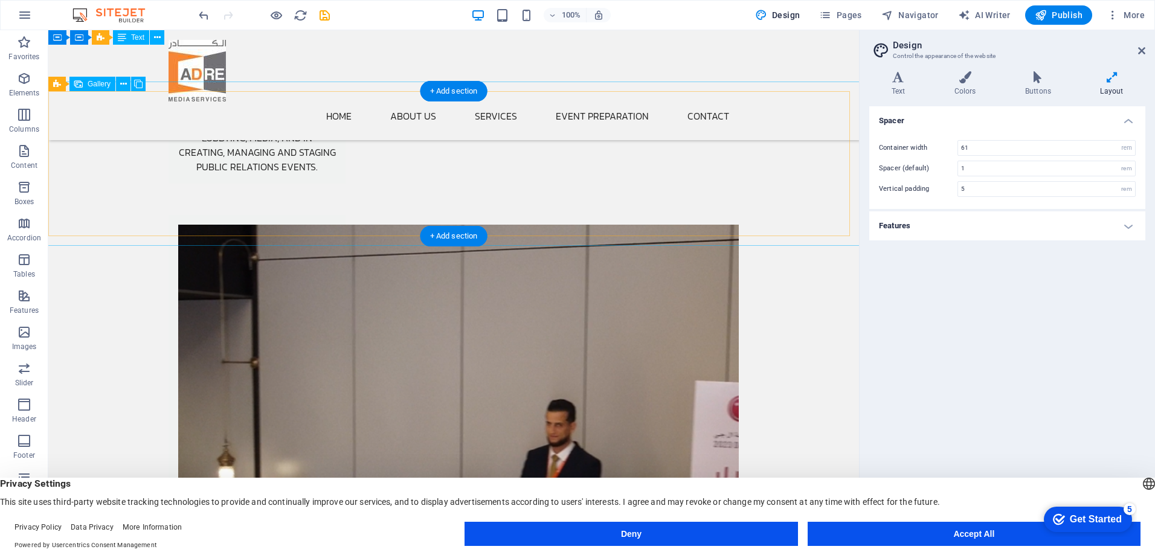
scroll to position [2424, 0]
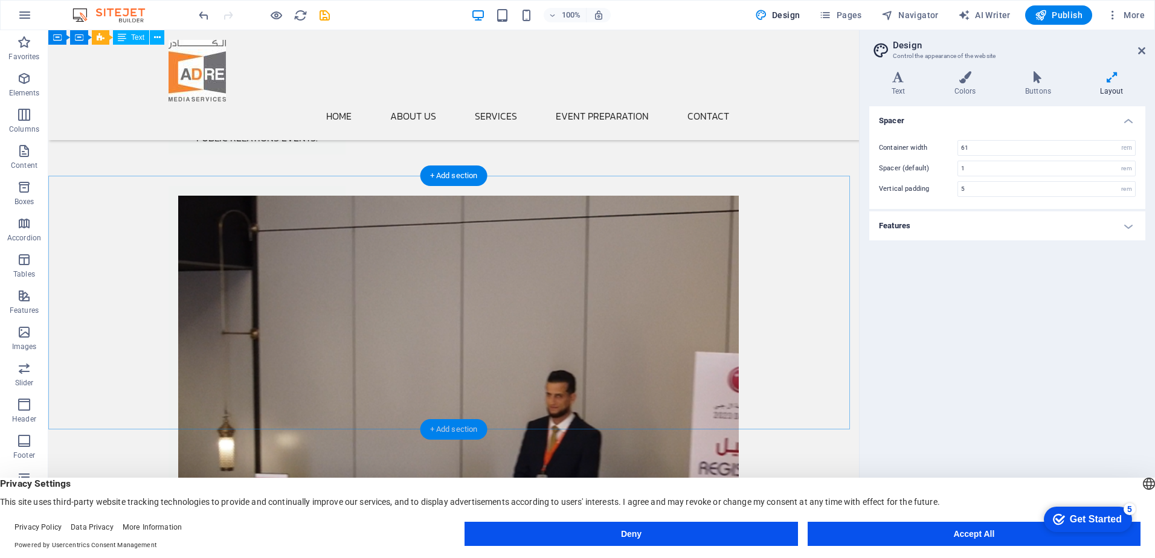
click at [474, 427] on div "+ Add section" at bounding box center [454, 429] width 67 height 21
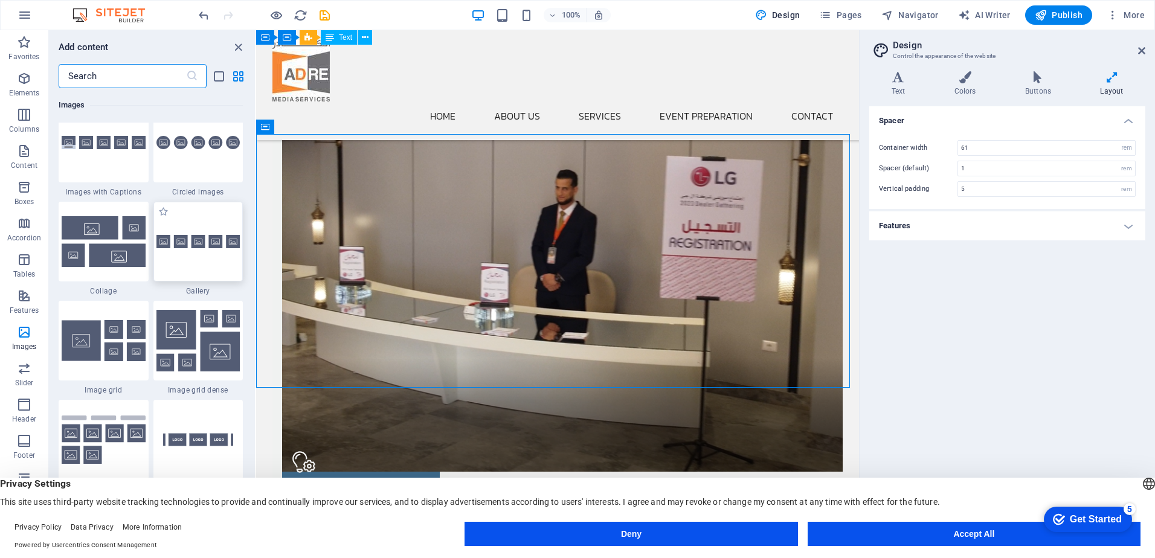
scroll to position [6162, 0]
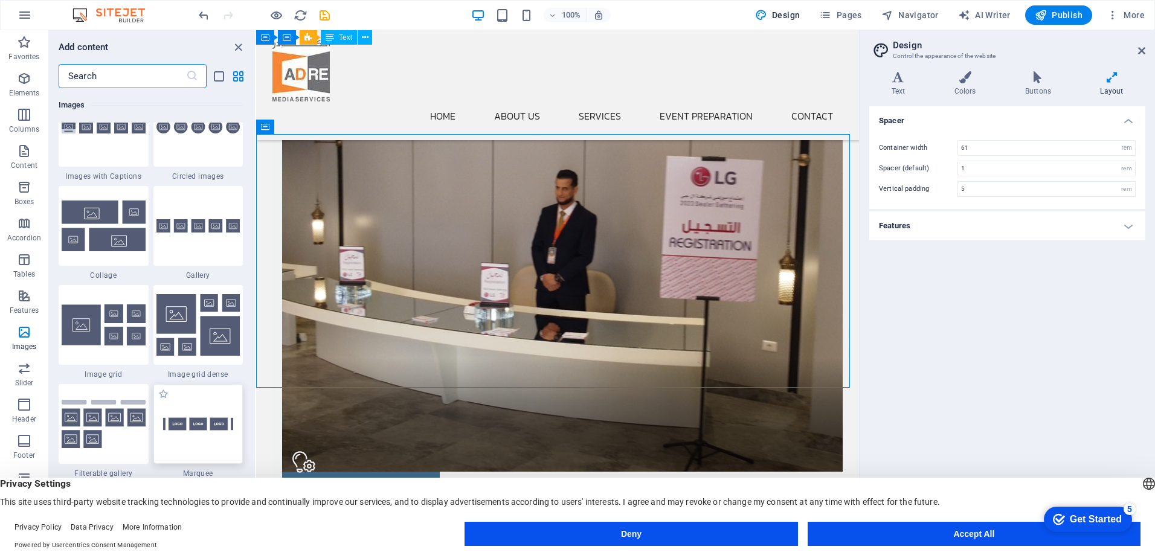
click at [214, 423] on img at bounding box center [198, 424] width 84 height 56
click at [256, 423] on div "Drag and drop a file to add it H2 Text on background Text on background Contain…" at bounding box center [557, 284] width 603 height 509
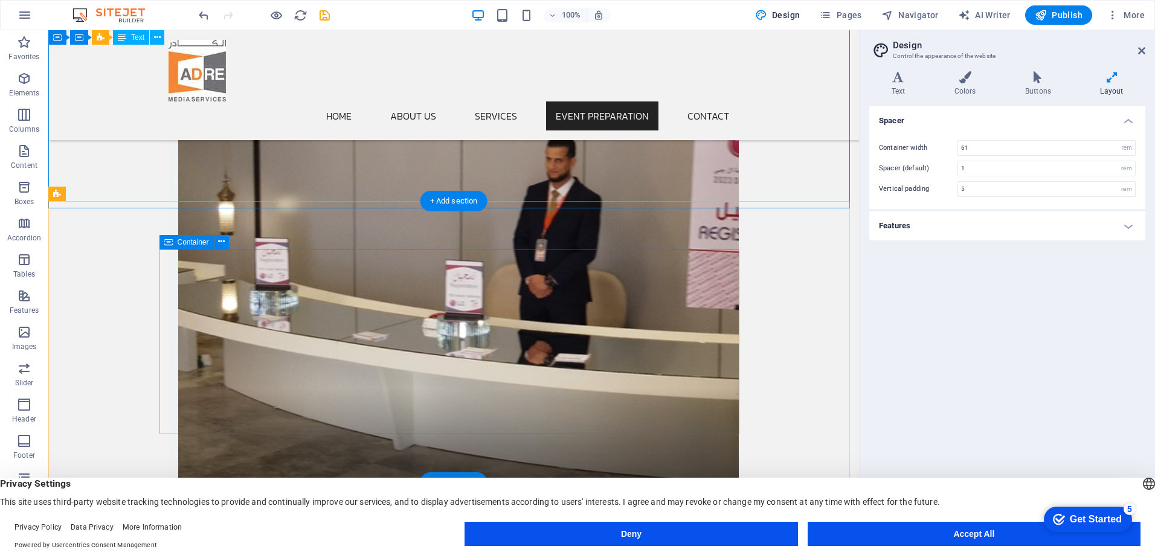
scroll to position [2658, 0]
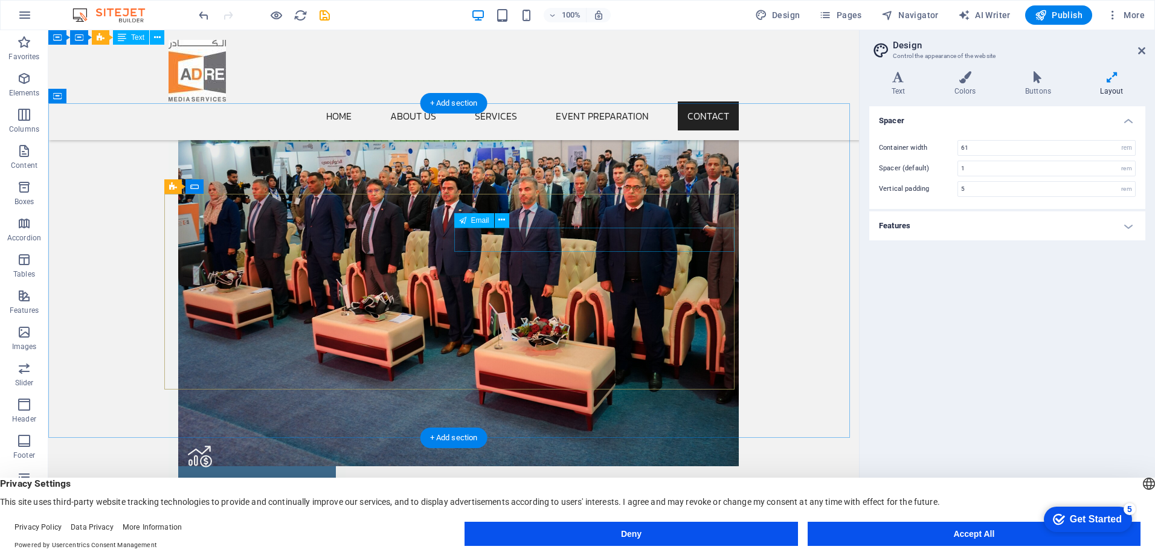
scroll to position [3491, 0]
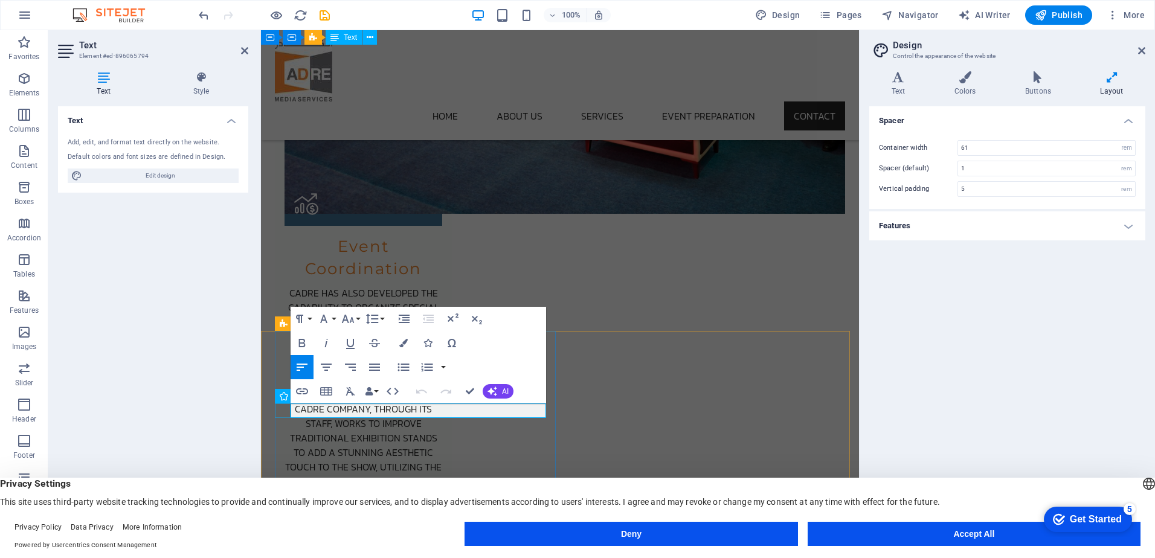
drag, startPoint x: 398, startPoint y: 413, endPoint x: 285, endPoint y: 413, distance: 113.0
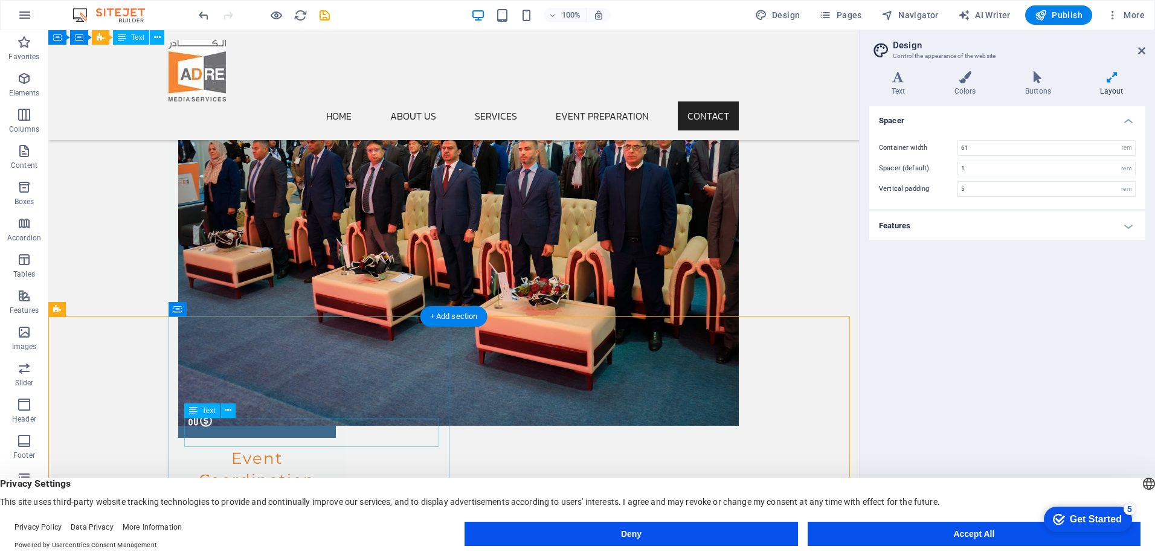
scroll to position [3491, 0]
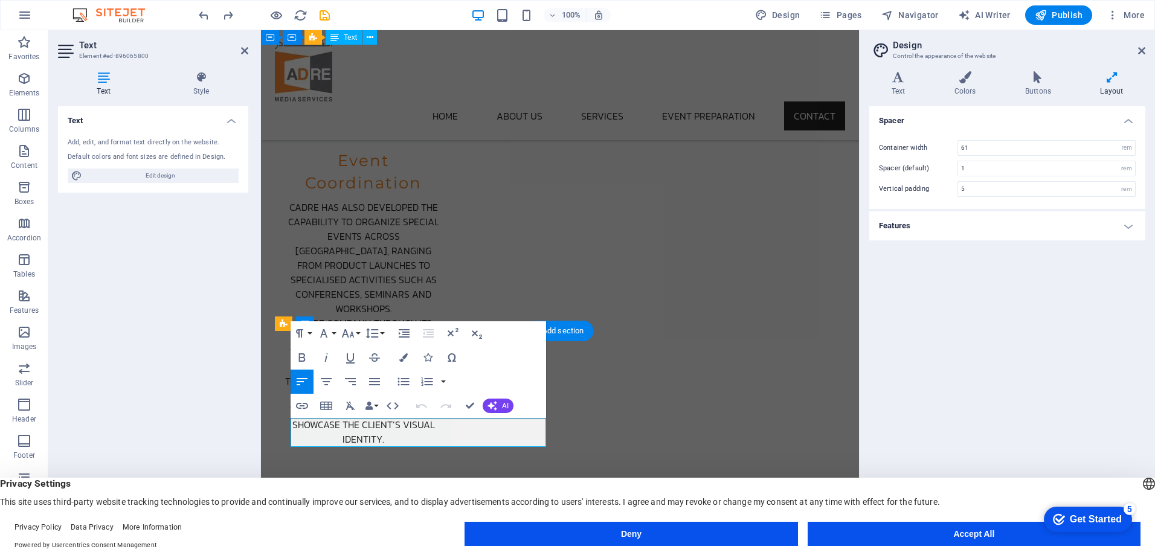
scroll to position [3405, 0]
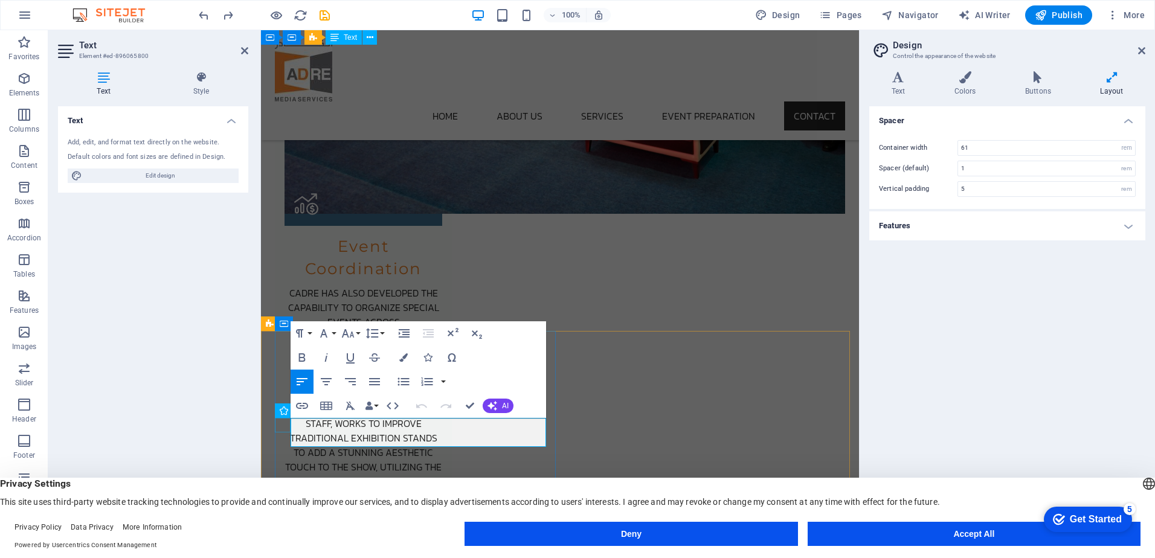
drag, startPoint x: 361, startPoint y: 436, endPoint x: 287, endPoint y: 422, distance: 75.0
drag, startPoint x: 287, startPoint y: 422, endPoint x: 315, endPoint y: 425, distance: 28.6
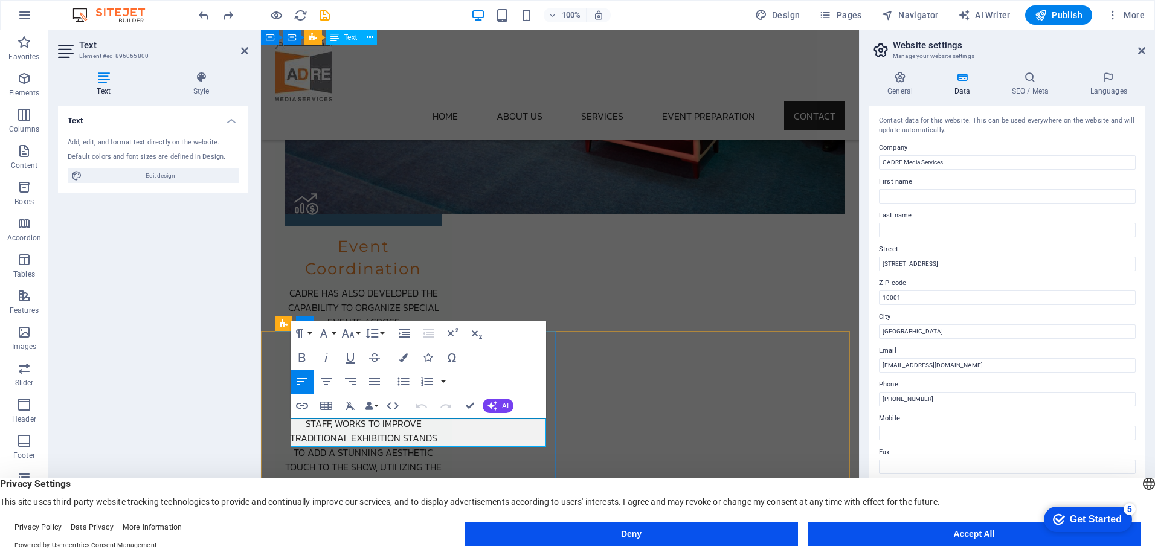
drag, startPoint x: 355, startPoint y: 428, endPoint x: 347, endPoint y: 428, distance: 7.9
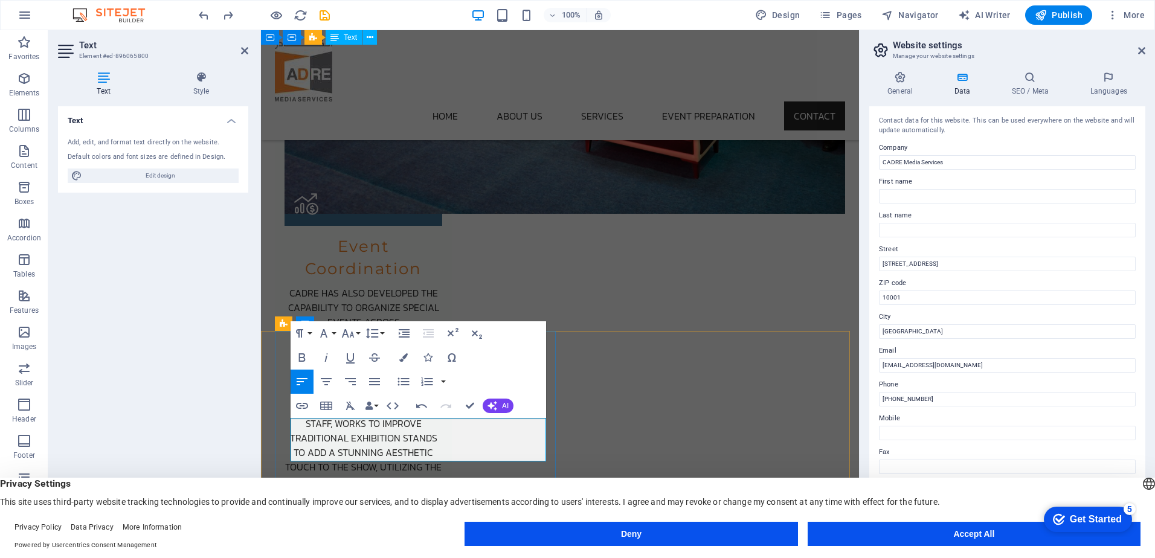
click at [926, 366] on input "info@cadremedia.ly" at bounding box center [1007, 365] width 257 height 15
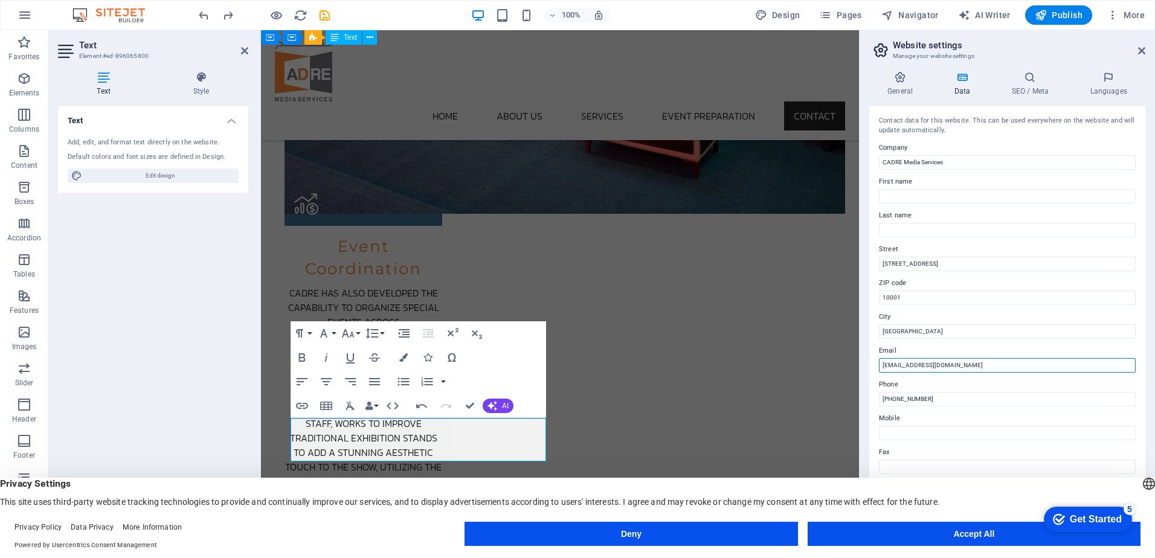
click at [924, 366] on input "info@cadremedia.ly" at bounding box center [1007, 365] width 257 height 15
drag, startPoint x: 1214, startPoint y: 396, endPoint x: 796, endPoint y: 371, distance: 419.5
click at [940, 364] on input "info@cadremedia.ly" at bounding box center [1007, 365] width 257 height 15
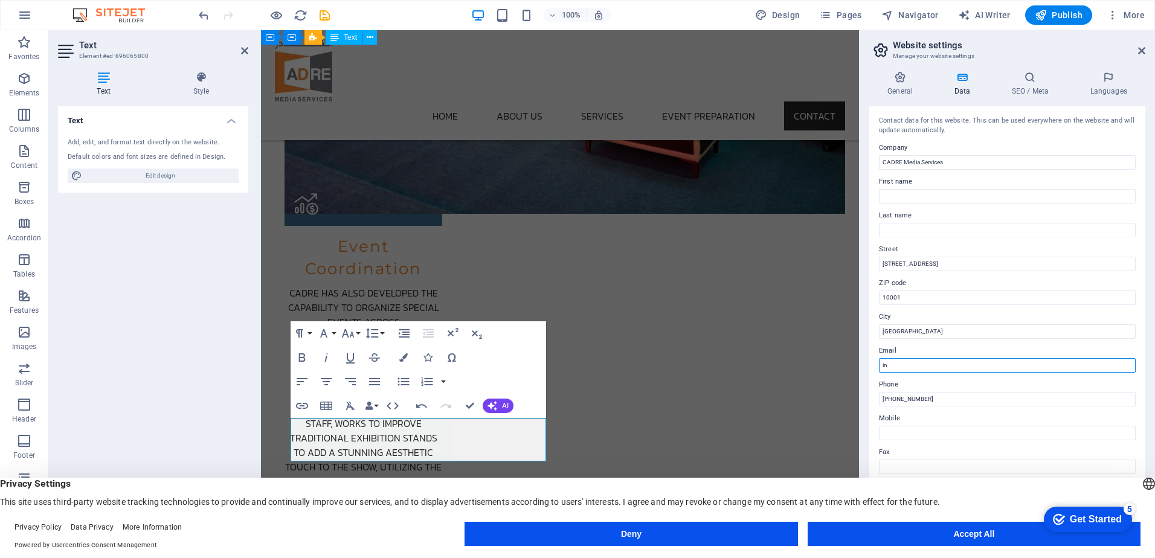
type input "i"
type input "[EMAIL_ADDRESS][DOMAIN_NAME]"
click at [901, 400] on input "+218 21 123 4567" at bounding box center [1007, 399] width 257 height 15
drag, startPoint x: 939, startPoint y: 399, endPoint x: 911, endPoint y: 399, distance: 28.4
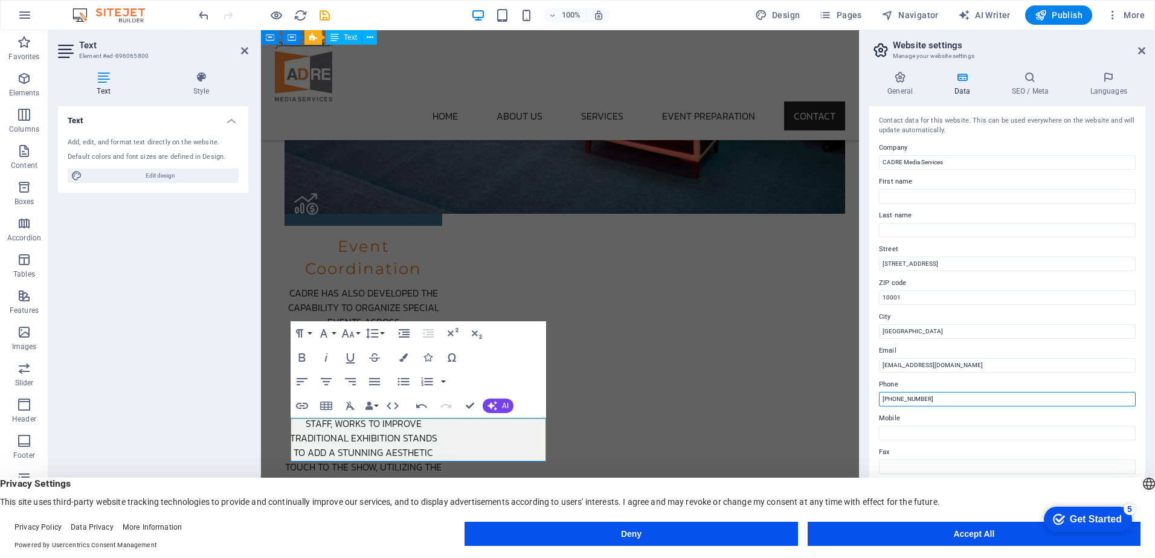
click at [911, 399] on input "+218 091 123 4567" at bounding box center [1007, 399] width 257 height 15
type input "[PHONE_NUMBER]"
click at [920, 433] on input "Mobile" at bounding box center [1007, 433] width 257 height 15
drag, startPoint x: 1204, startPoint y: 427, endPoint x: 842, endPoint y: 404, distance: 363.3
click at [901, 430] on input "Mobile" at bounding box center [1007, 433] width 257 height 15
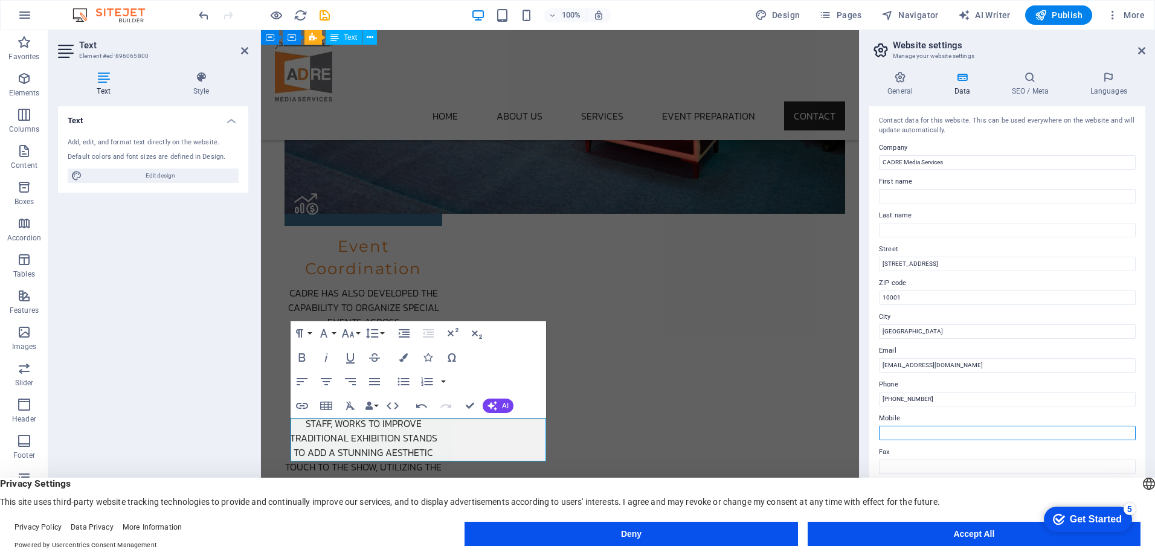
paste input "[PHONE_NUMBER]"
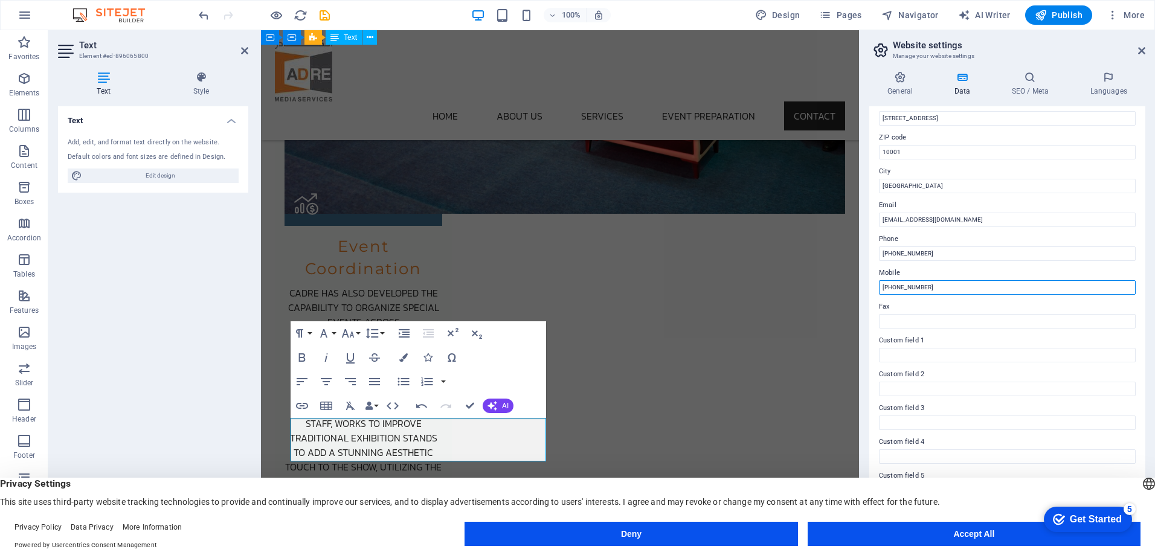
scroll to position [158, 0]
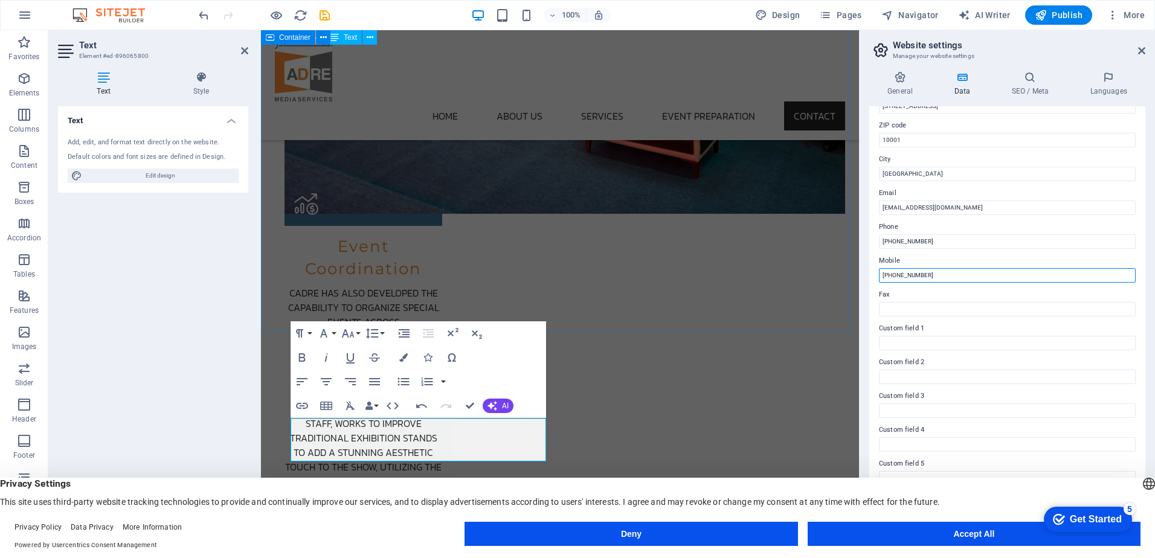
type input "+218 091 0088 113"
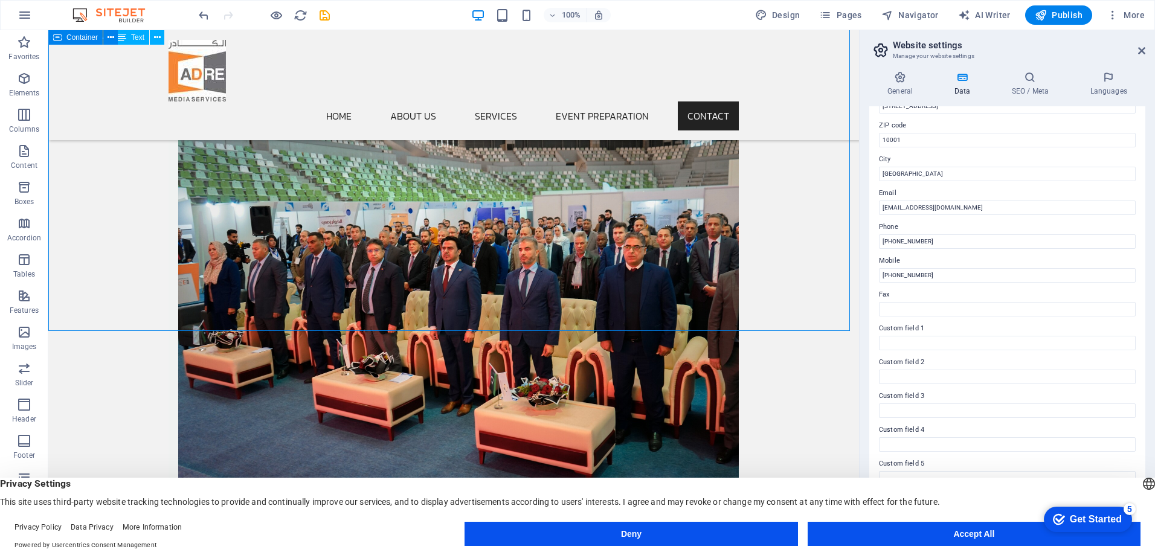
scroll to position [3491, 0]
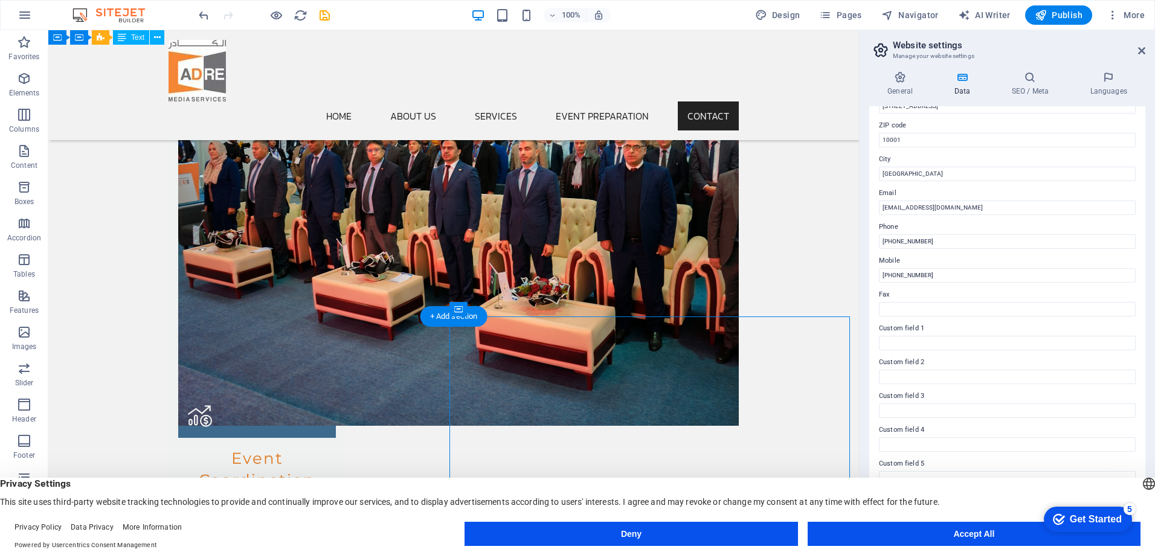
select select "px"
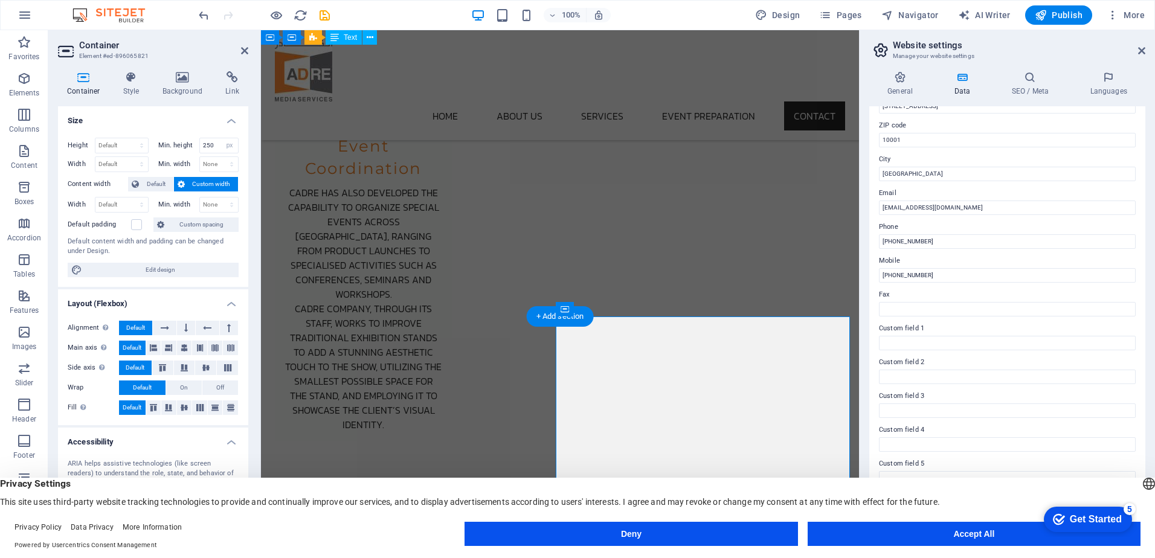
scroll to position [3419, 0]
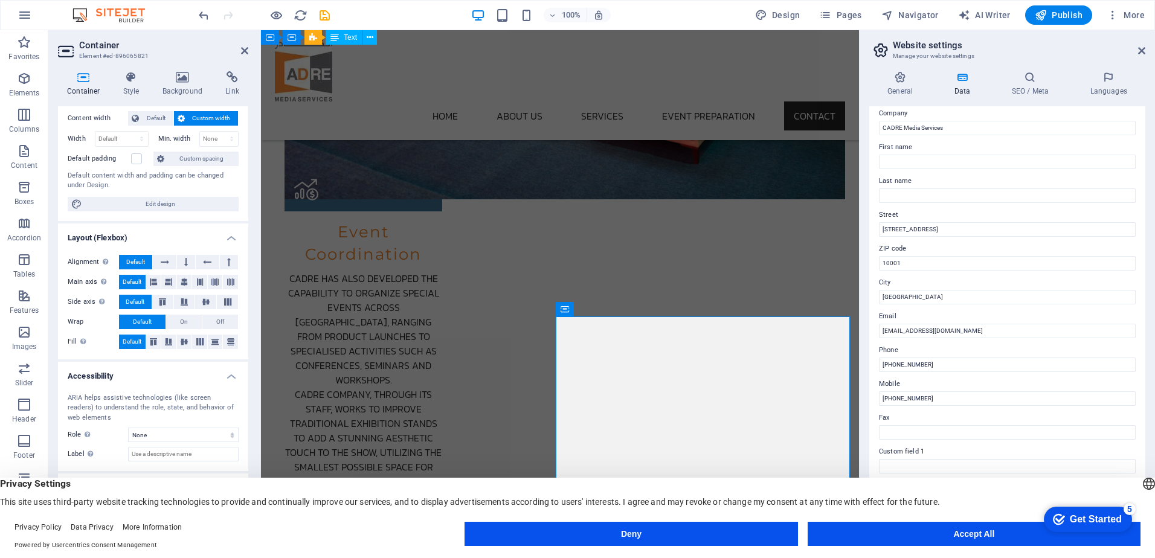
scroll to position [0, 0]
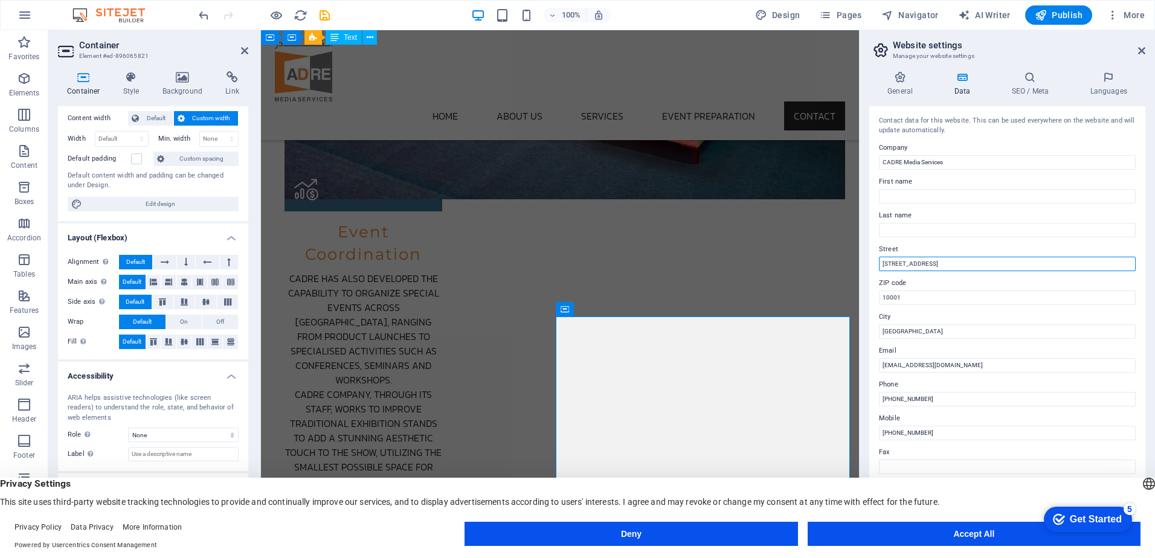
click at [927, 263] on input "123 Media Lane" at bounding box center [1007, 264] width 257 height 15
drag, startPoint x: 941, startPoint y: 260, endPoint x: 863, endPoint y: 266, distance: 78.2
click at [863, 266] on div "General Data SEO / Meta Languages Website name cadre.ly Logo Drag files here, c…" at bounding box center [1007, 300] width 295 height 477
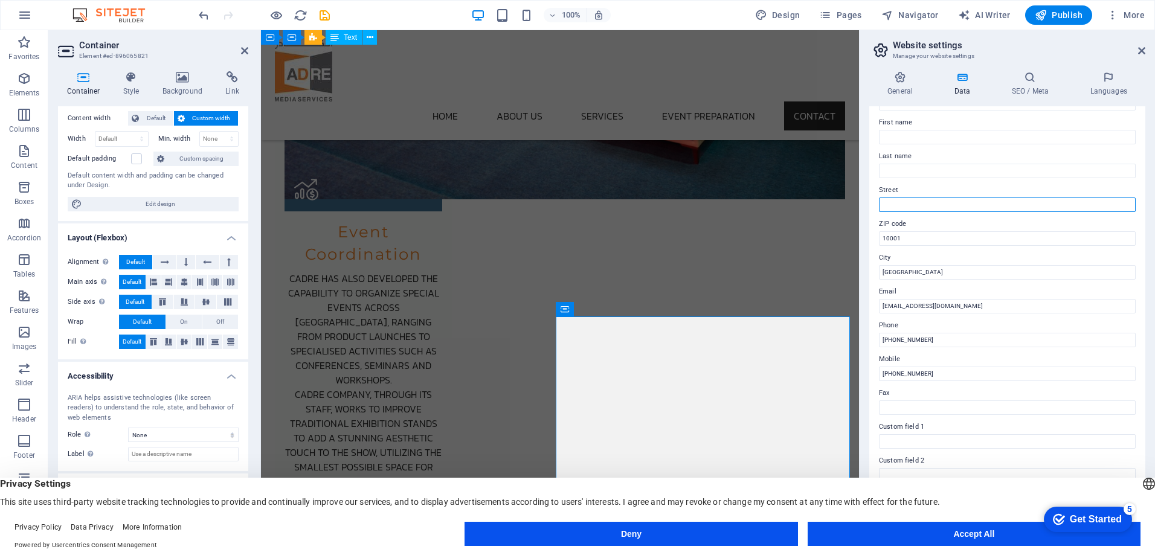
scroll to position [60, 0]
click at [910, 234] on input "10001" at bounding box center [1007, 237] width 257 height 15
click at [909, 198] on input "Street" at bounding box center [1007, 203] width 257 height 15
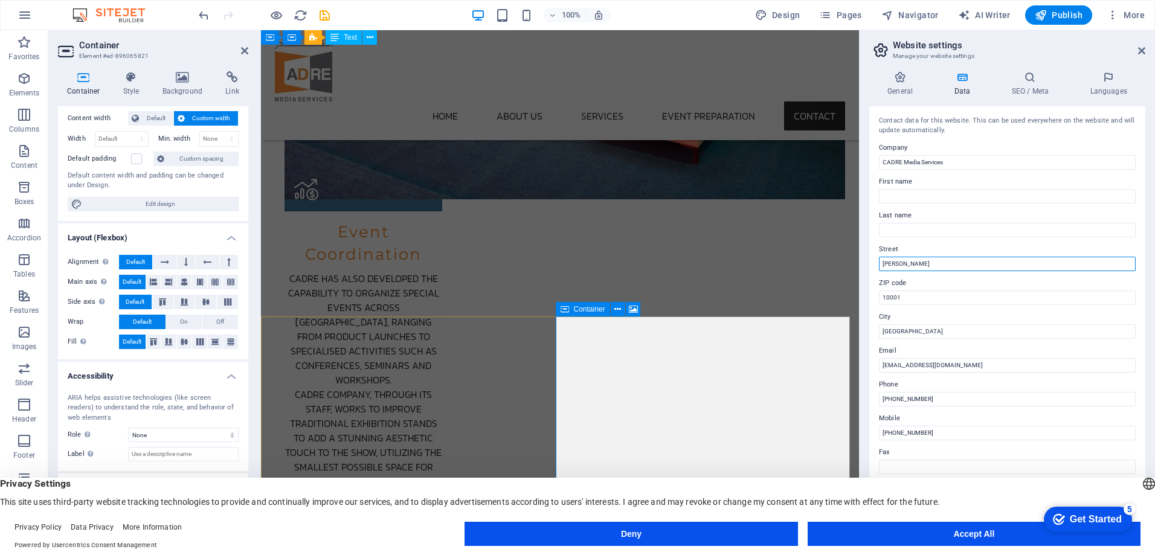
type input "Bin Ashour"
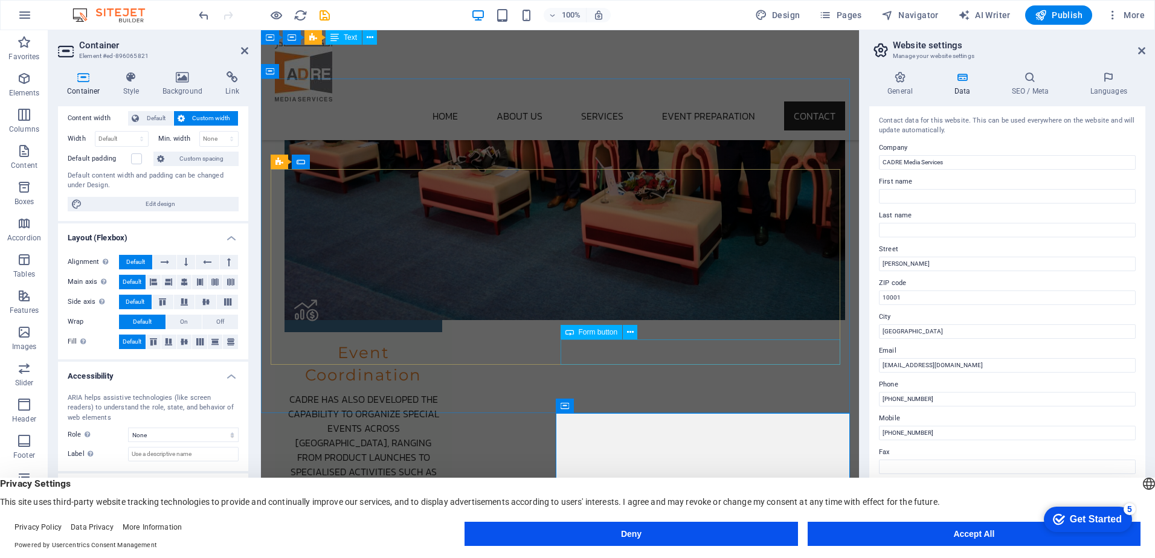
scroll to position [3419, 0]
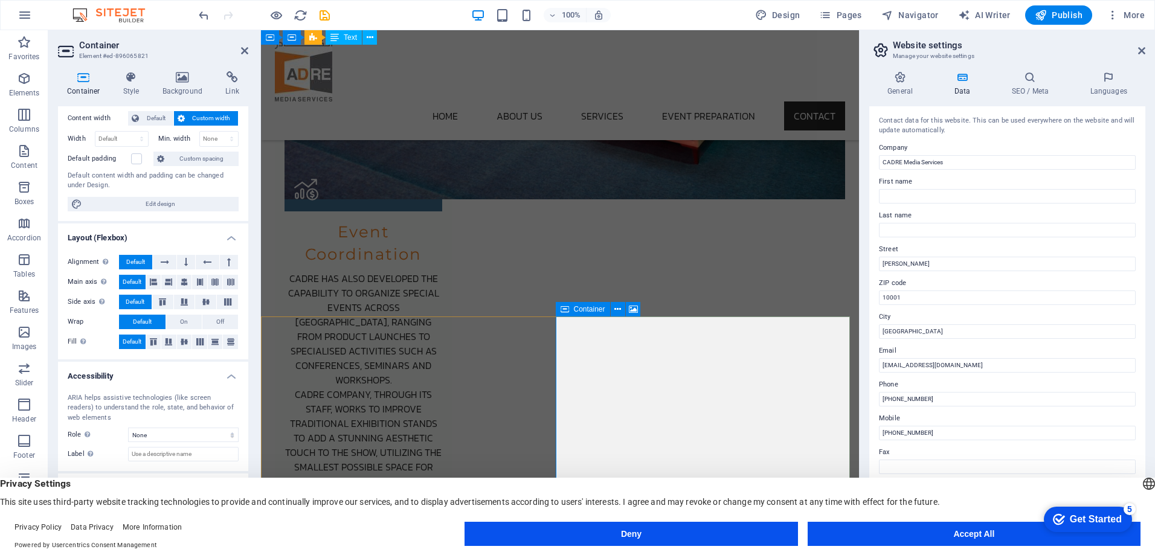
click at [615, 306] on icon at bounding box center [617, 309] width 7 height 13
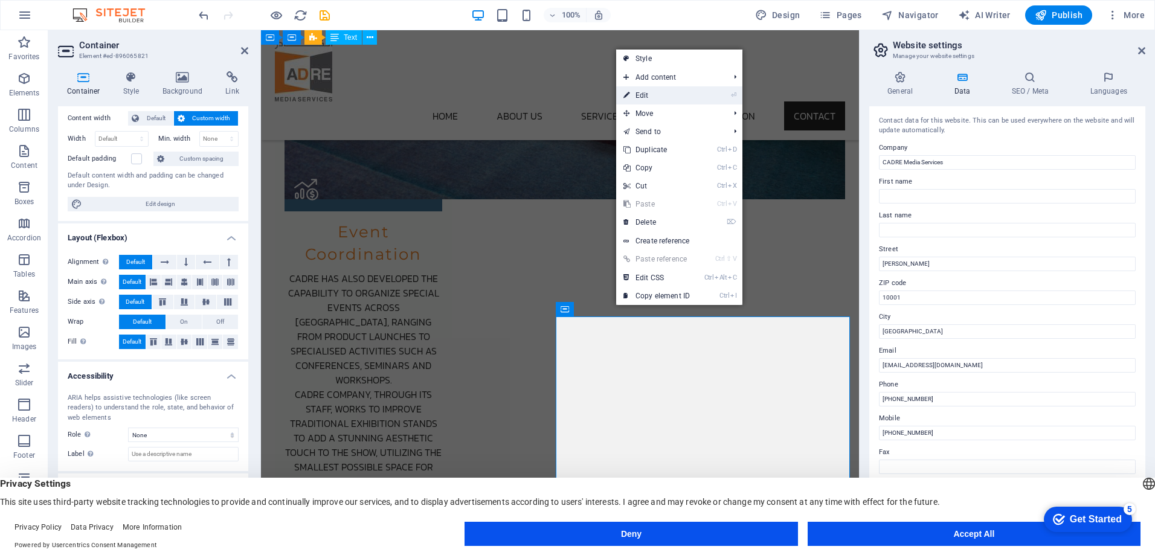
click at [656, 100] on link "⏎ Edit" at bounding box center [656, 95] width 81 height 18
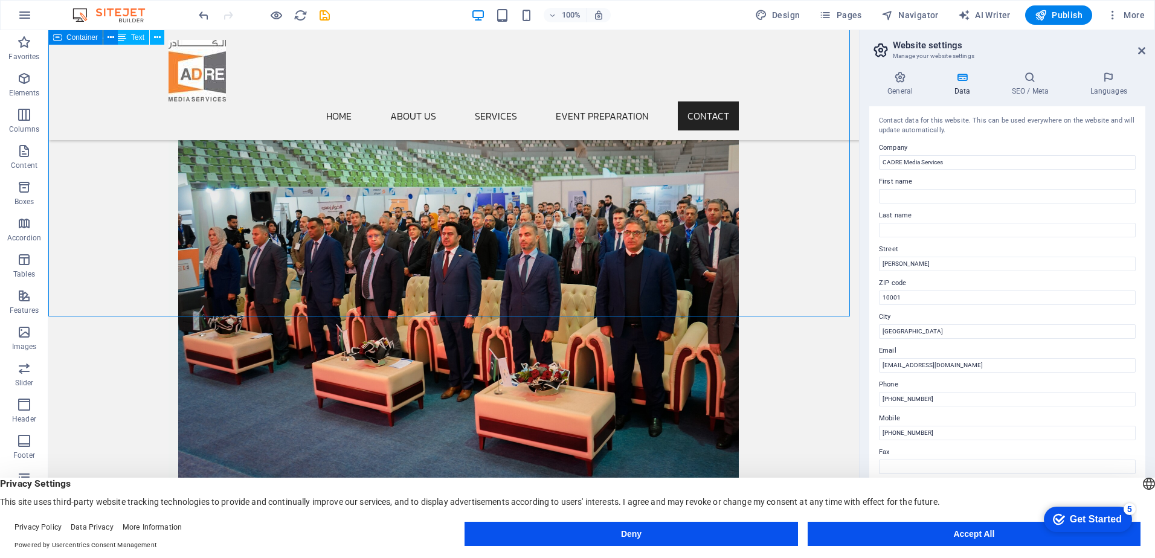
scroll to position [3505, 0]
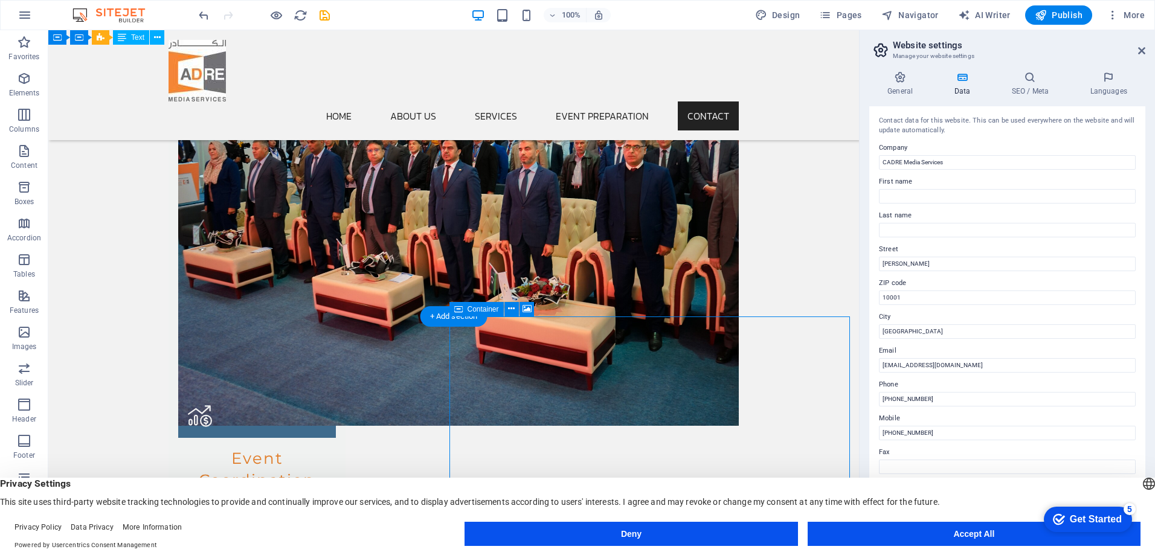
select select "px"
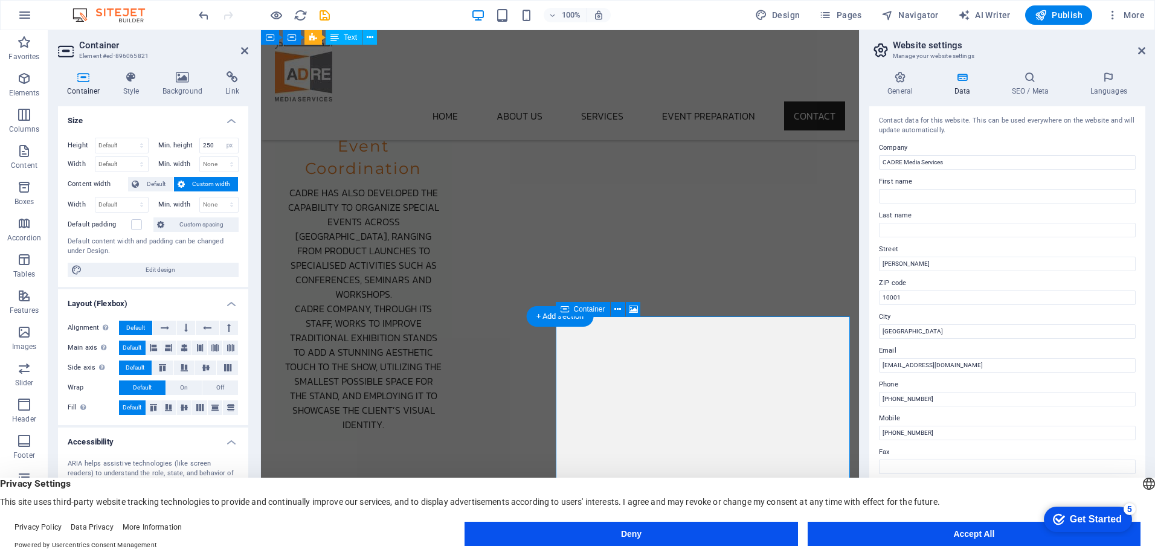
scroll to position [3419, 0]
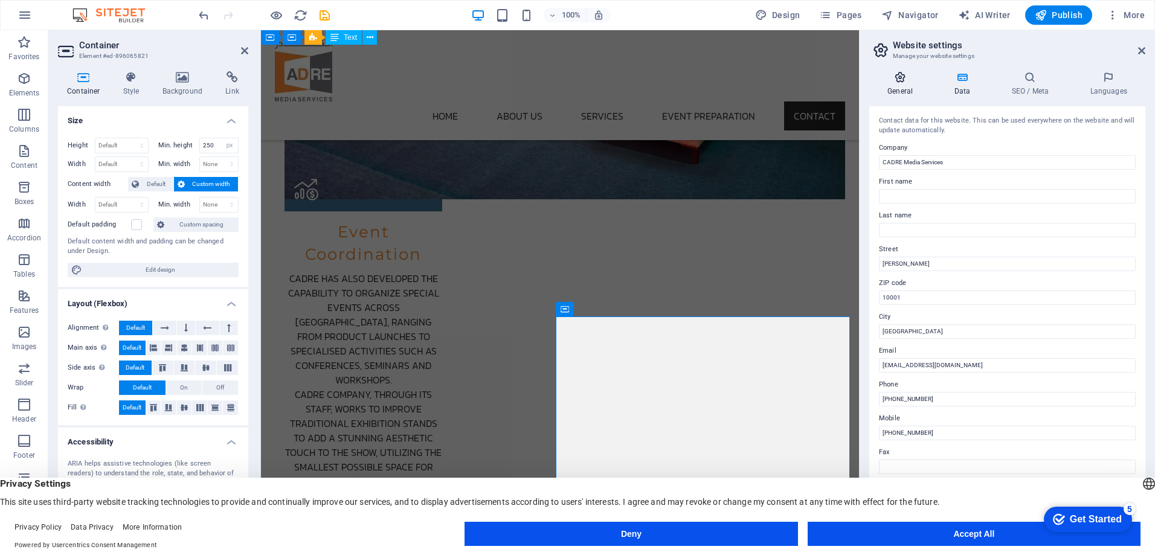
click at [889, 86] on h4 "General" at bounding box center [902, 83] width 66 height 25
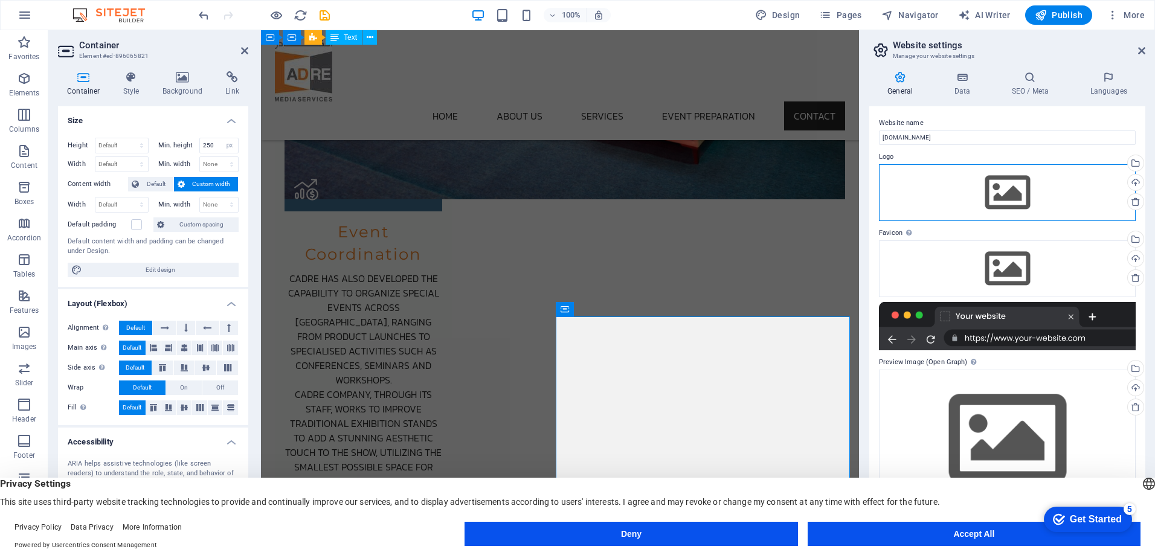
click at [1006, 192] on div "Drag files here, click to choose files or select files from Files or our free s…" at bounding box center [1007, 192] width 257 height 57
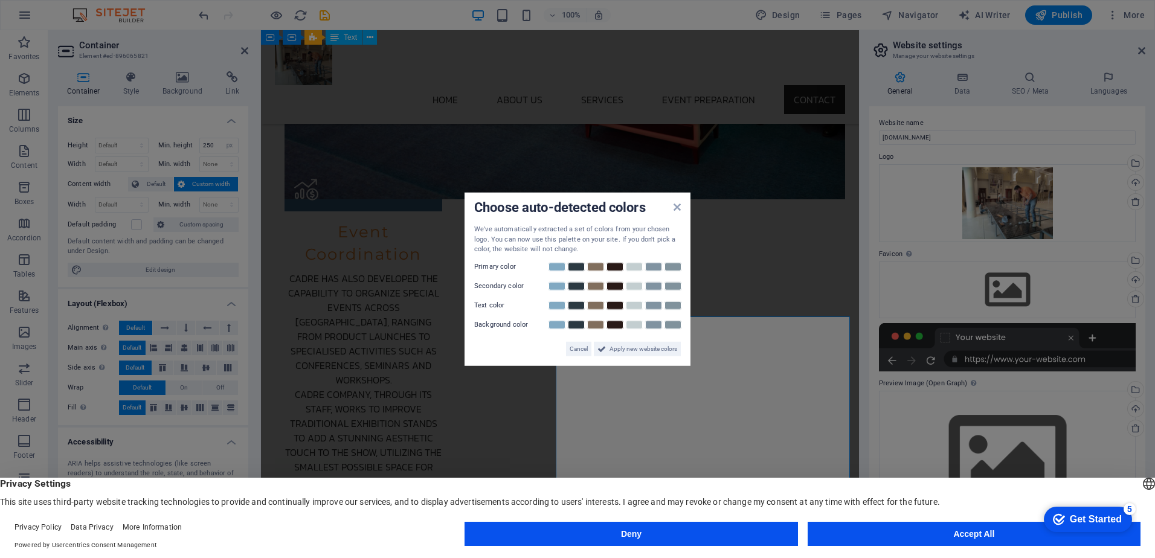
scroll to position [3403, 0]
click at [1133, 161] on aside "Choose auto-detected colors We've automatically extracted a set of colors from …" at bounding box center [577, 279] width 1155 height 558
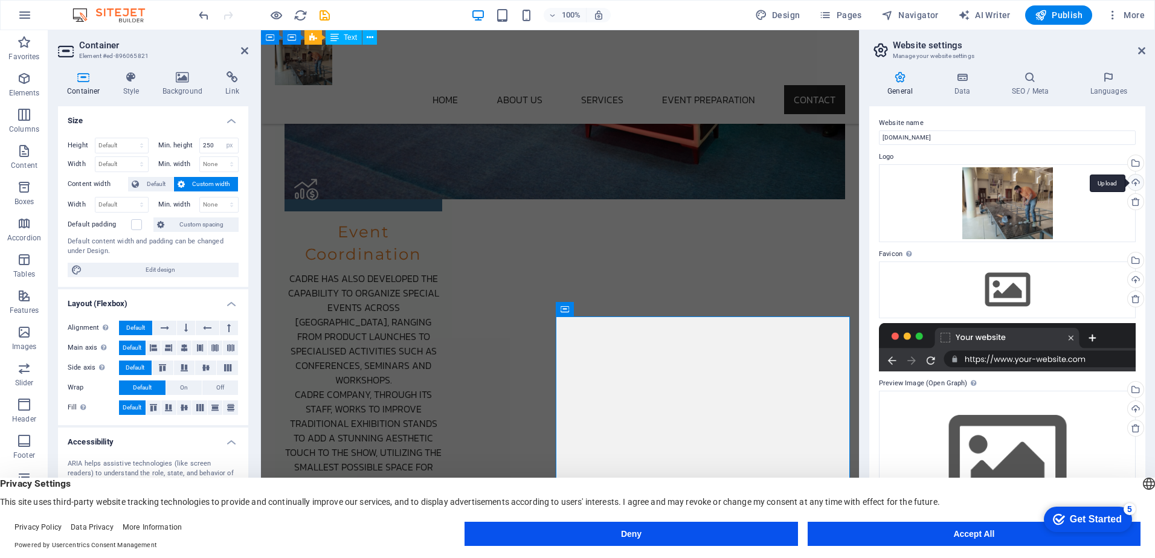
click at [1136, 181] on div "Upload" at bounding box center [1135, 184] width 18 height 18
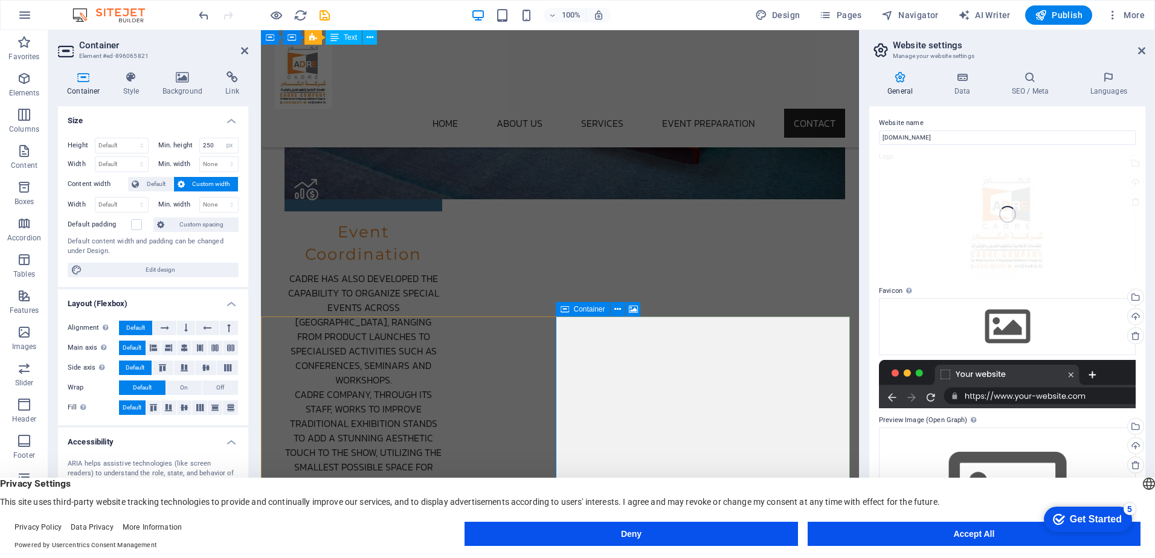
scroll to position [3427, 0]
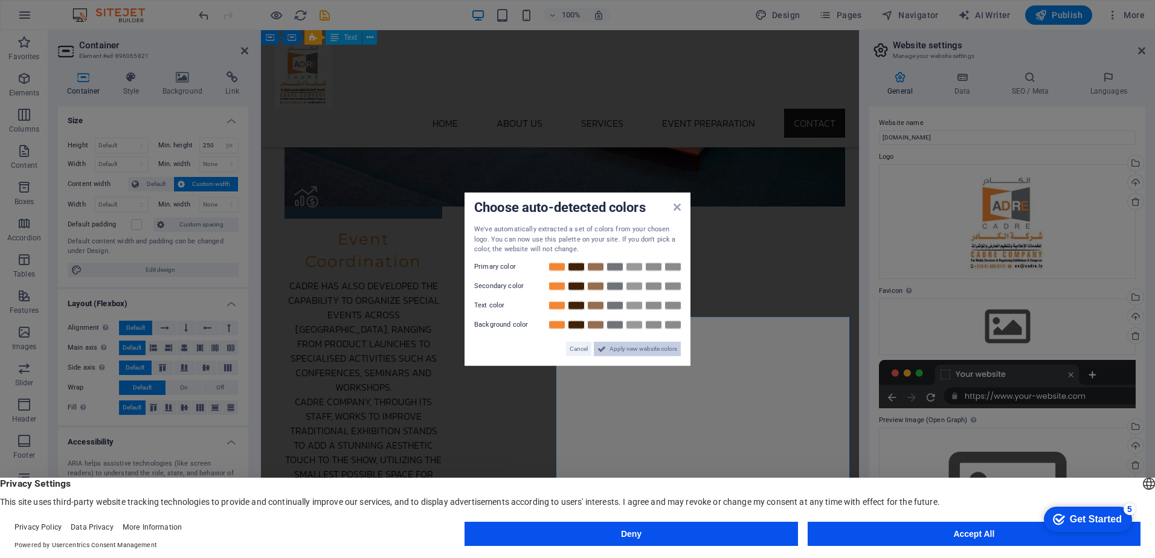
click at [637, 348] on span "Apply new website colors" at bounding box center [644, 348] width 68 height 15
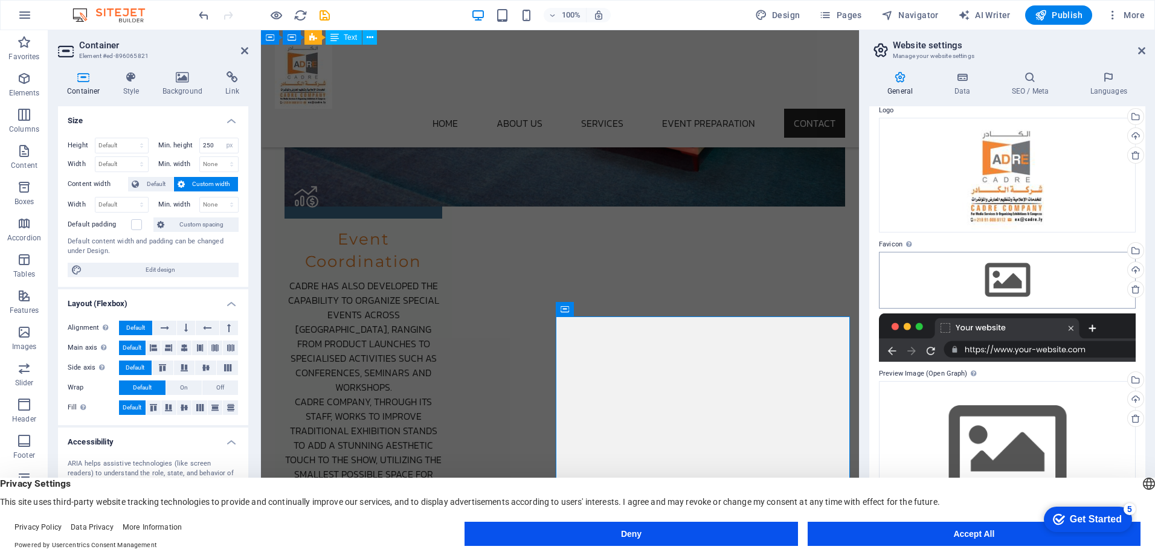
scroll to position [0, 0]
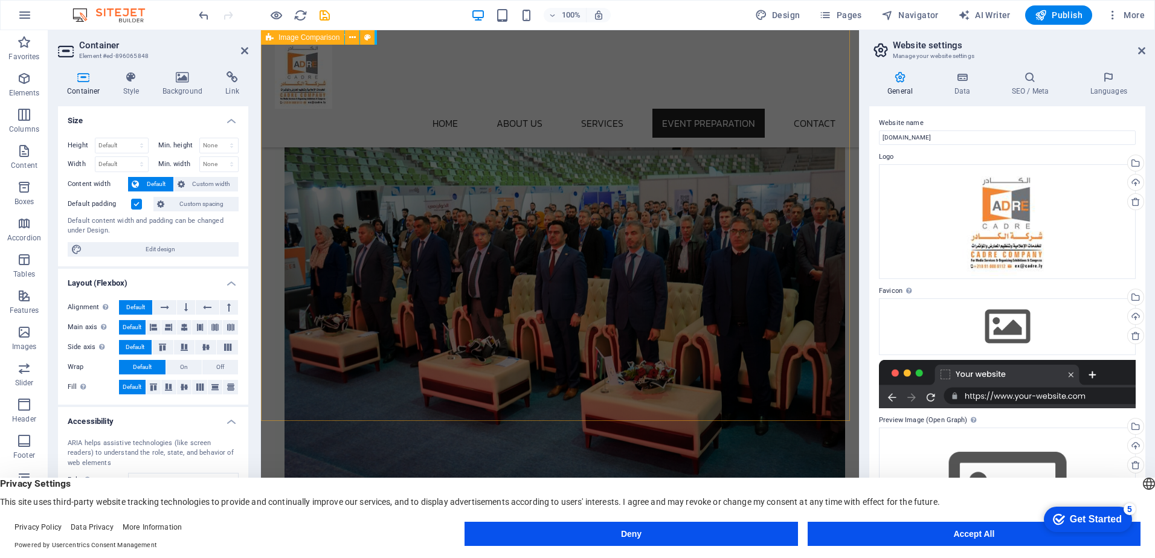
scroll to position [3124, 0]
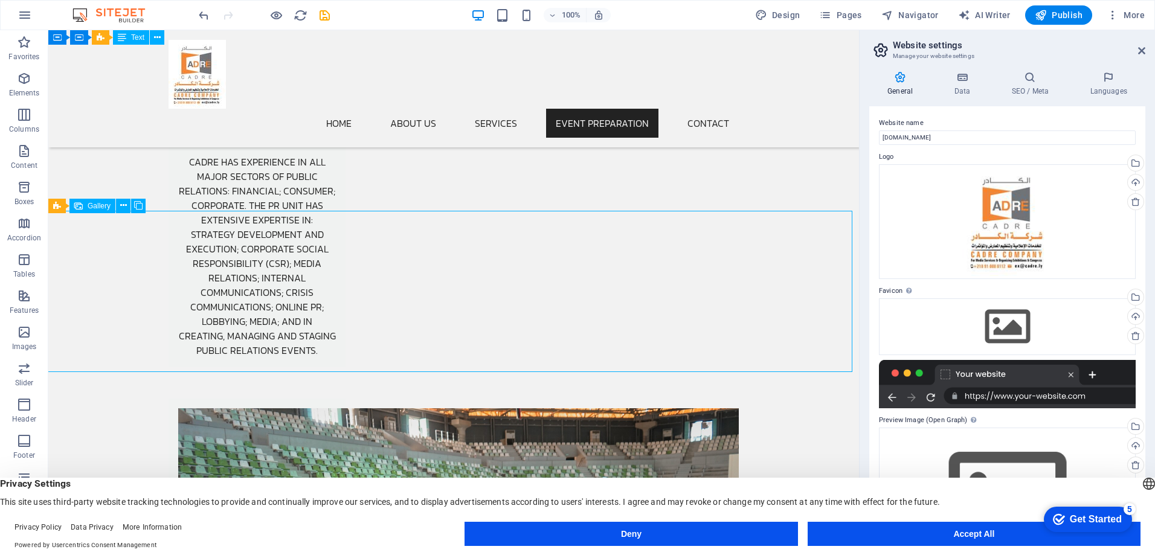
select select "px"
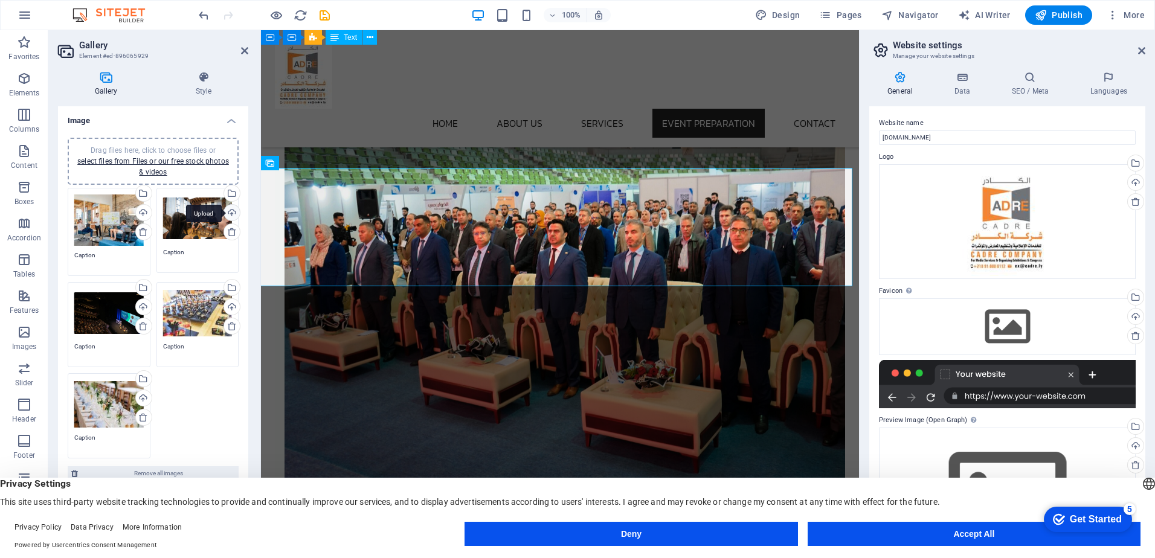
click at [231, 211] on div "Upload" at bounding box center [231, 214] width 18 height 18
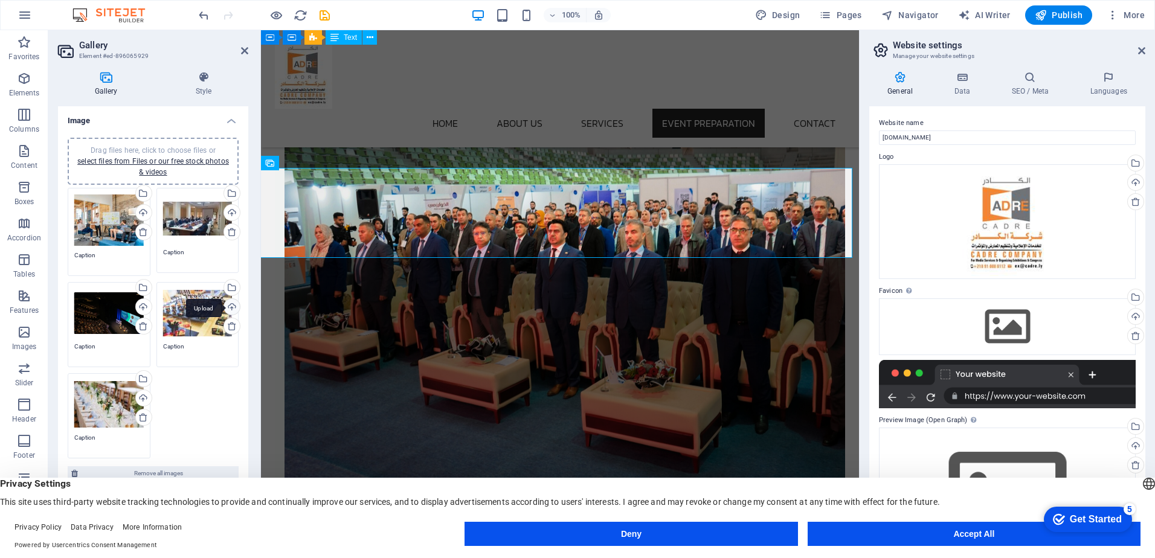
click at [233, 305] on div "Upload" at bounding box center [231, 308] width 18 height 18
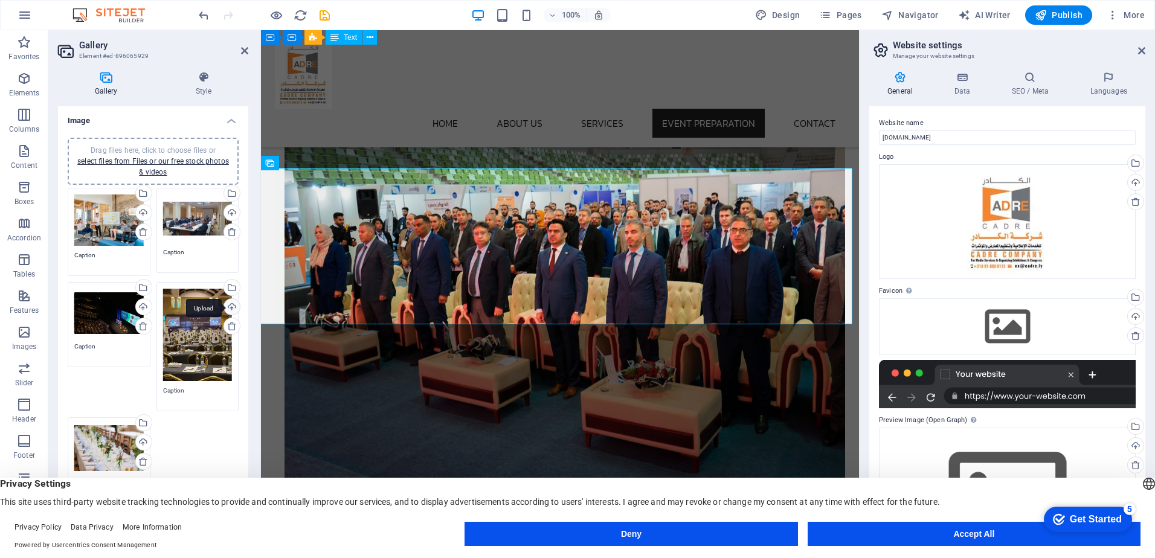
click at [231, 306] on div "Upload" at bounding box center [231, 308] width 18 height 18
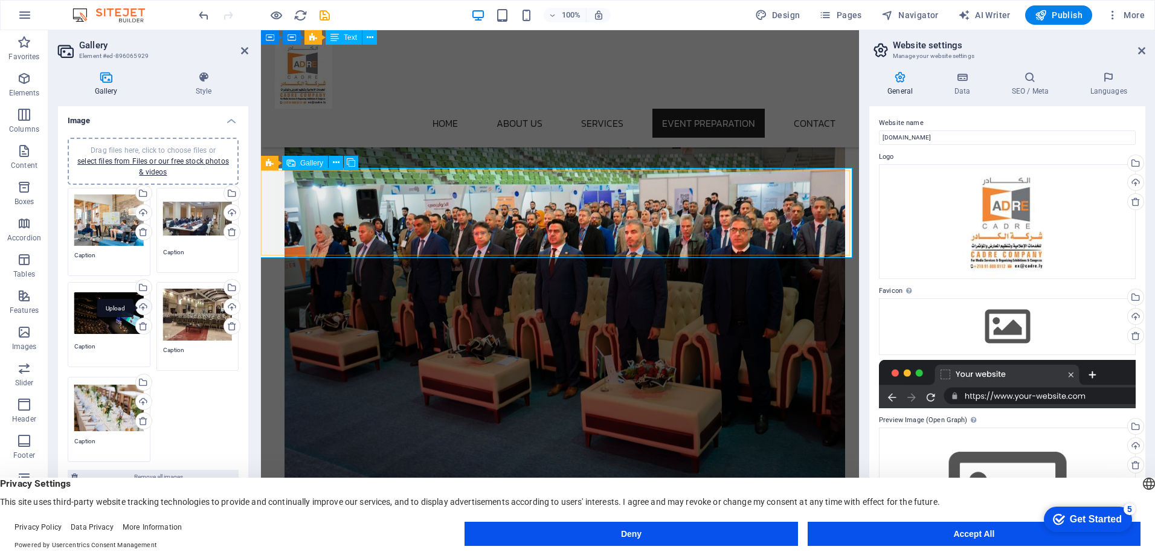
click at [143, 305] on div "Upload" at bounding box center [143, 308] width 18 height 18
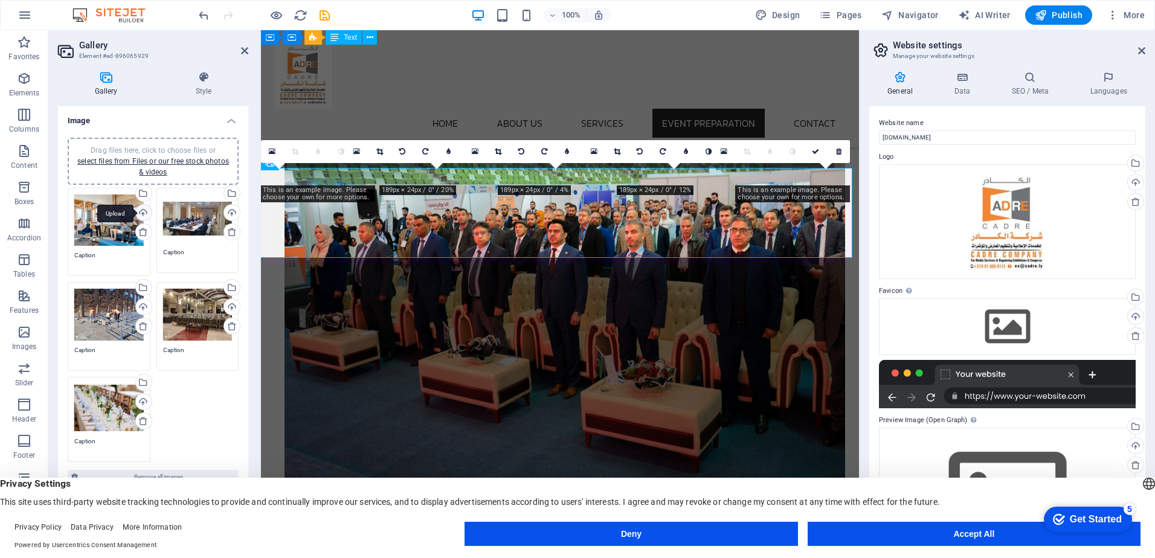
click at [146, 209] on div "Upload" at bounding box center [143, 214] width 18 height 18
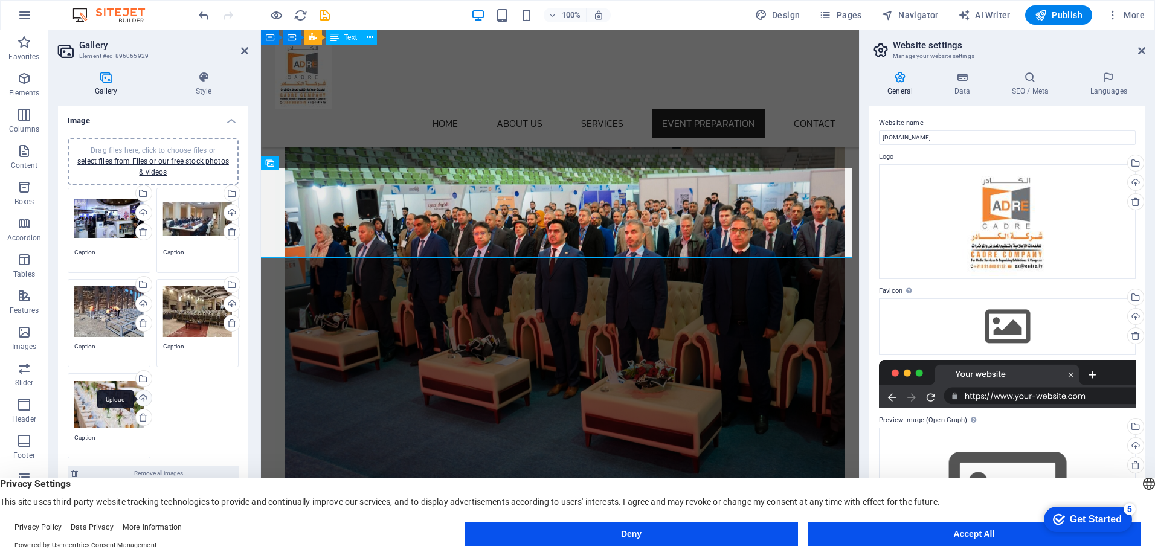
click at [143, 396] on div "Upload" at bounding box center [143, 399] width 18 height 18
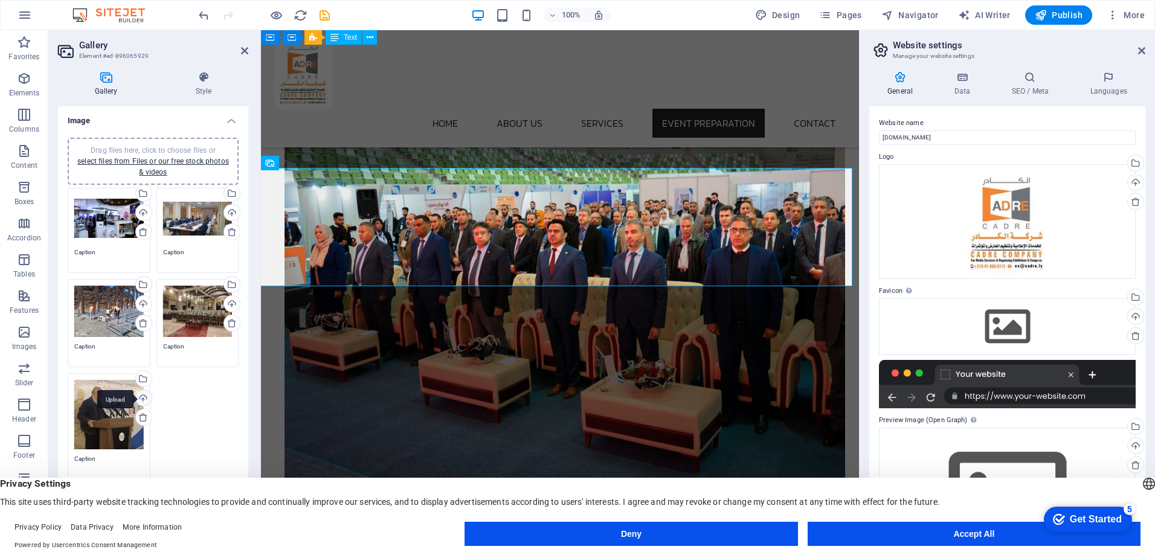
click at [141, 397] on div "Upload" at bounding box center [143, 399] width 18 height 18
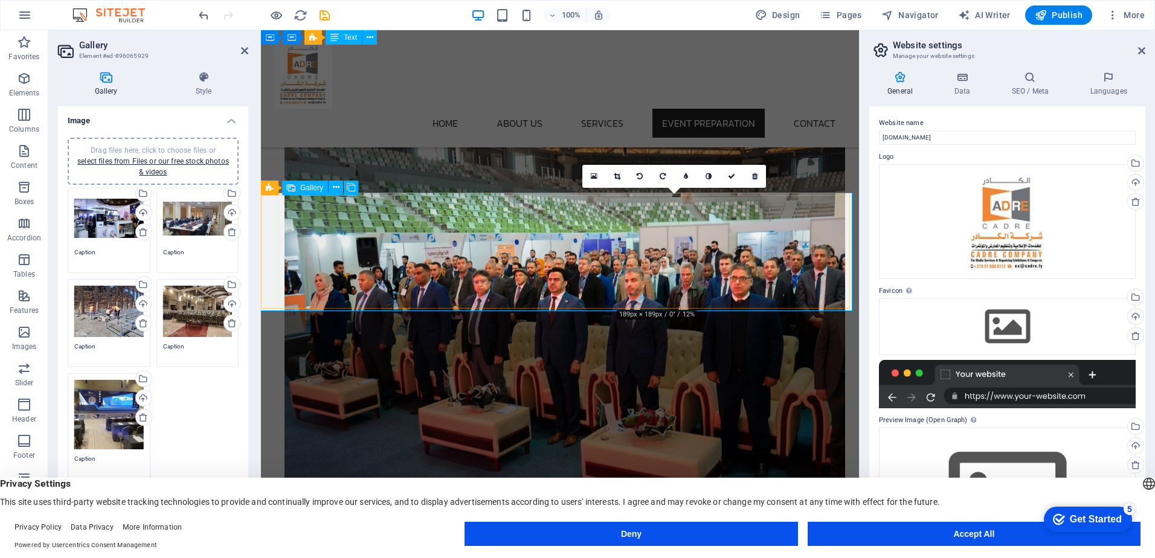
scroll to position [3064, 0]
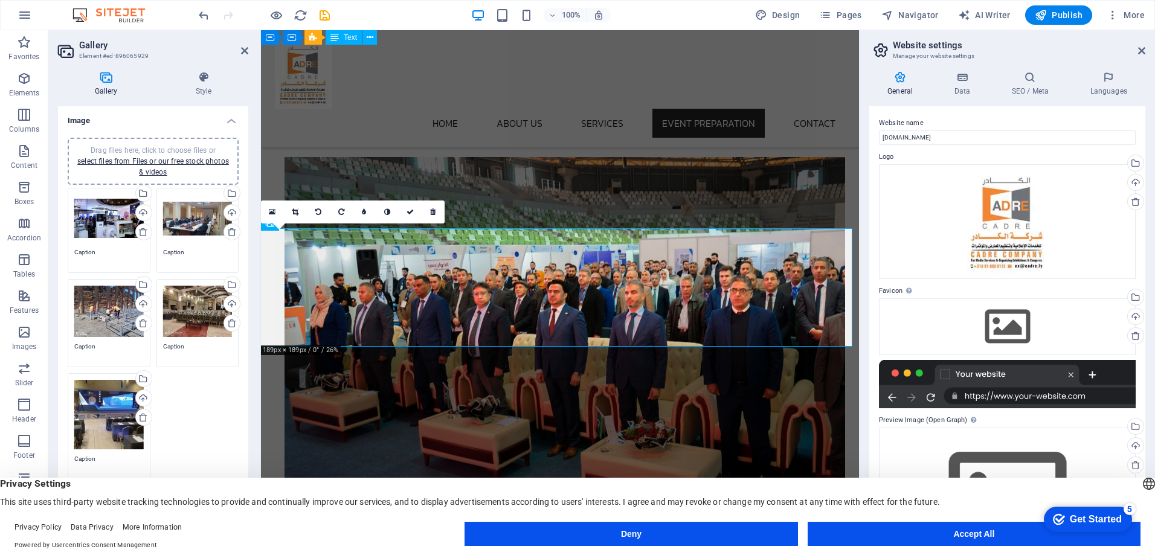
click at [273, 224] on div "16:10 16:9 4:3 1:1 1:2 0" at bounding box center [353, 212] width 184 height 23
click at [275, 213] on icon at bounding box center [272, 212] width 7 height 8
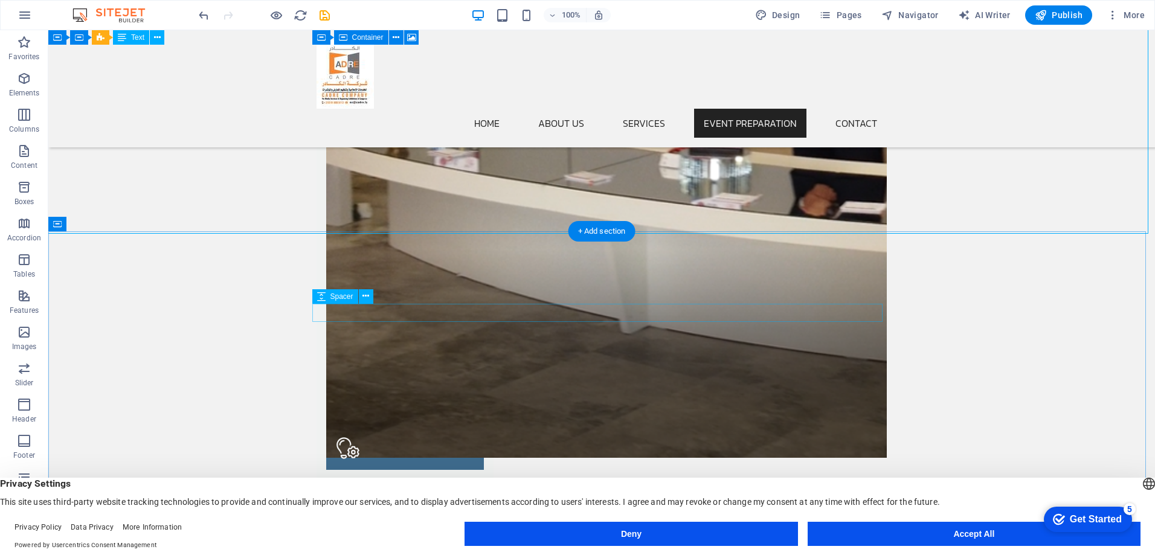
scroll to position [3185, 0]
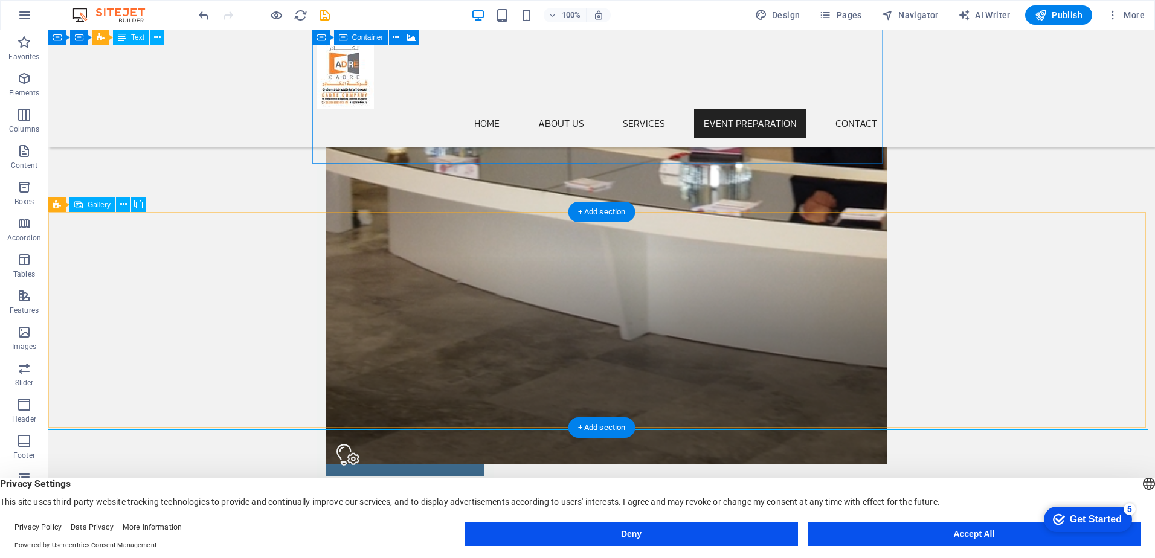
drag, startPoint x: 606, startPoint y: 342, endPoint x: 548, endPoint y: 342, distance: 58.0
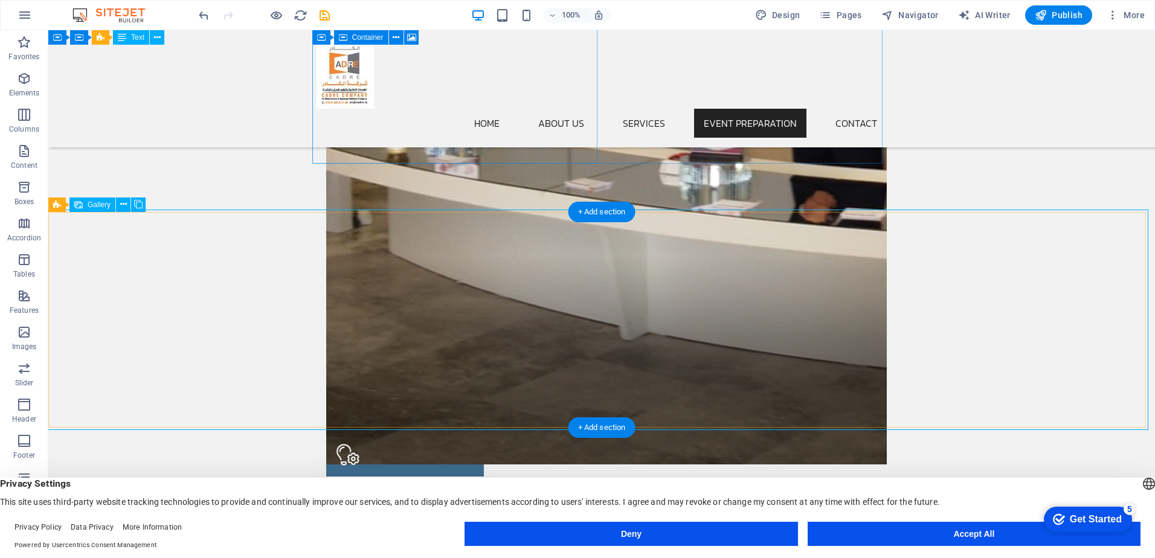
select select "px"
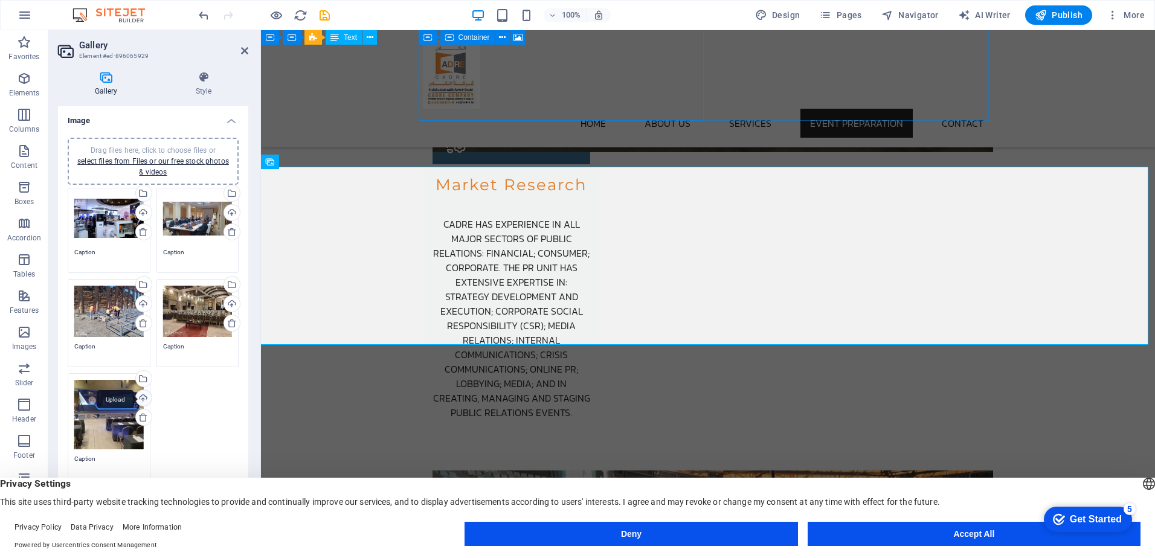
click at [143, 400] on div "Upload" at bounding box center [143, 399] width 18 height 18
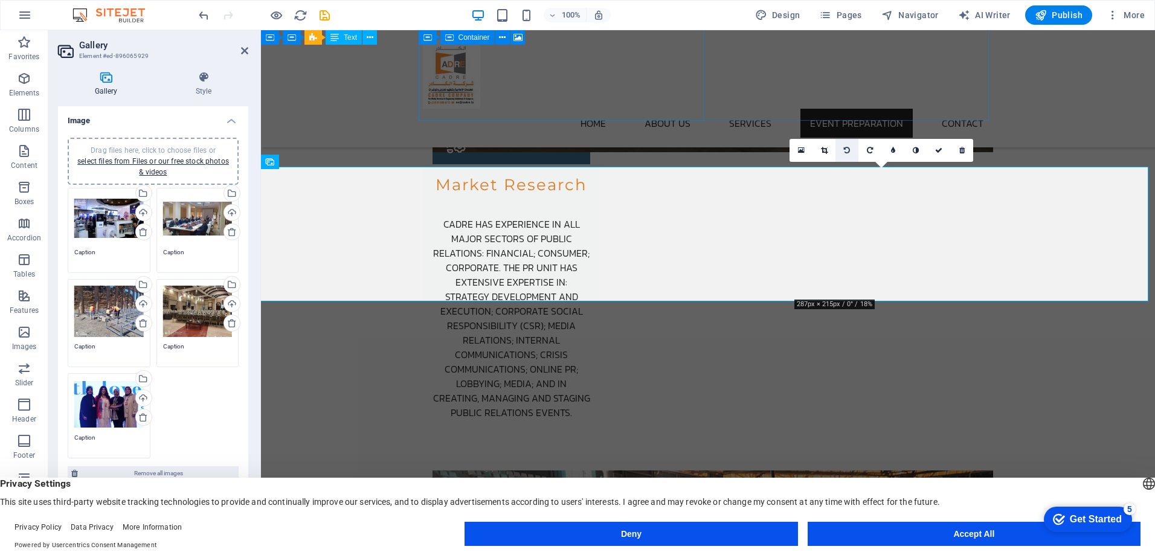
click at [854, 149] on link at bounding box center [847, 150] width 23 height 23
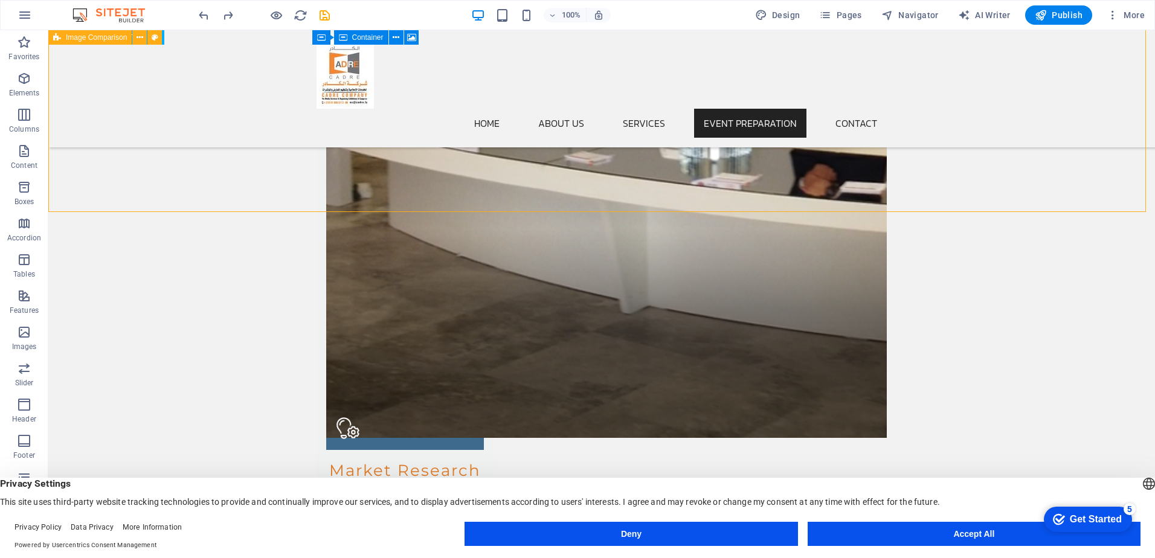
scroll to position [3306, 0]
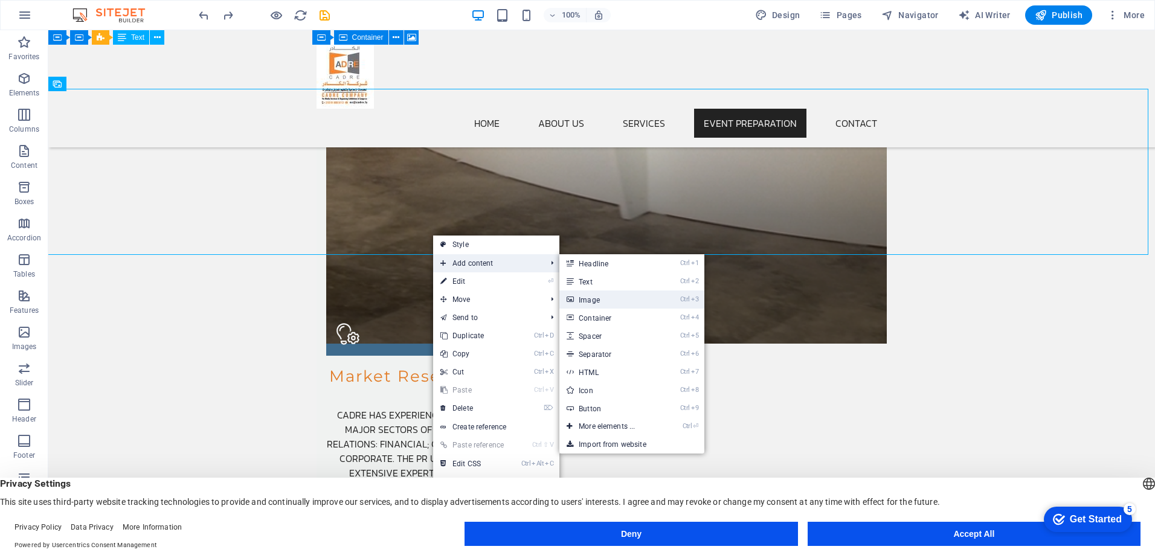
click at [592, 293] on link "Ctrl 3 Image" at bounding box center [610, 300] width 100 height 18
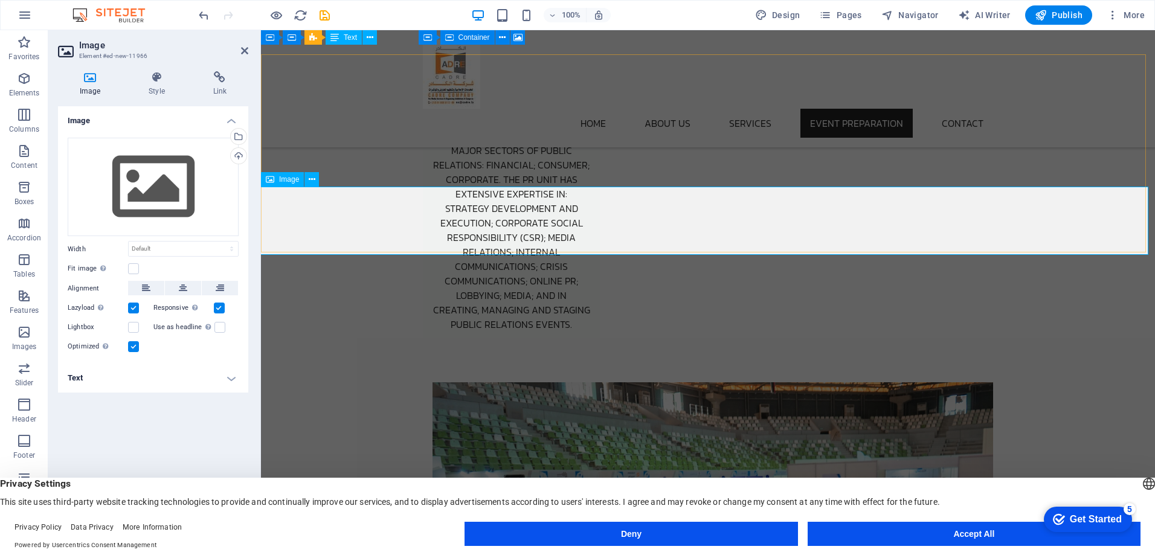
scroll to position [3245, 0]
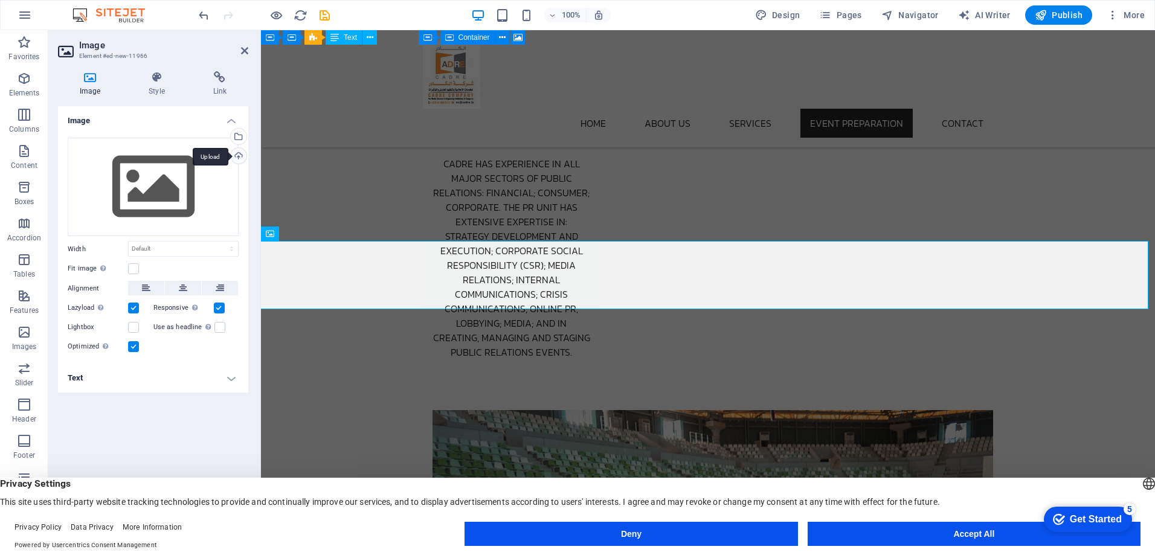
click at [238, 158] on div "Upload" at bounding box center [237, 157] width 18 height 18
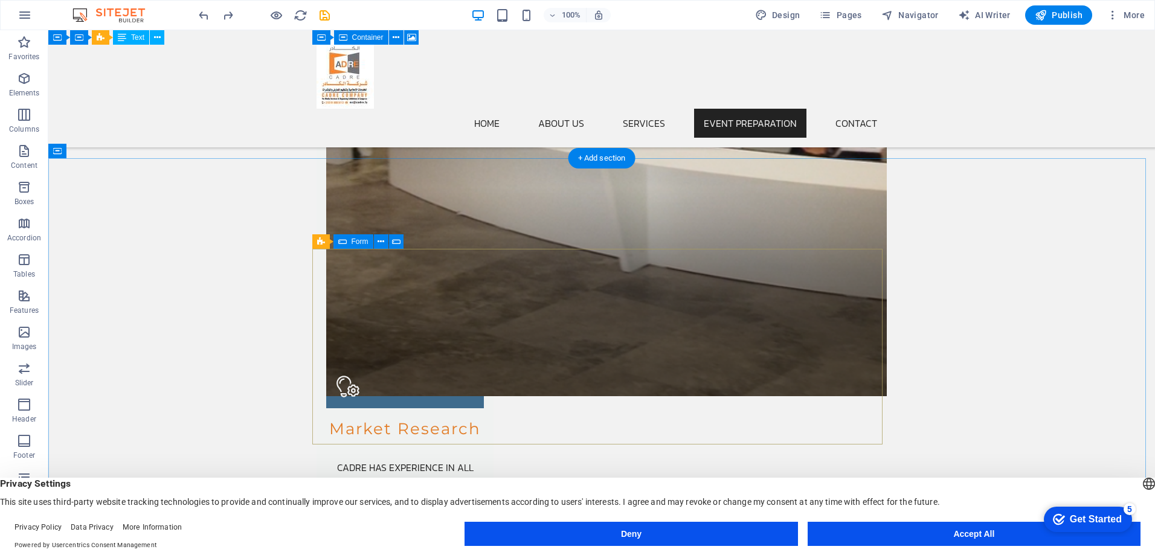
scroll to position [3228, 0]
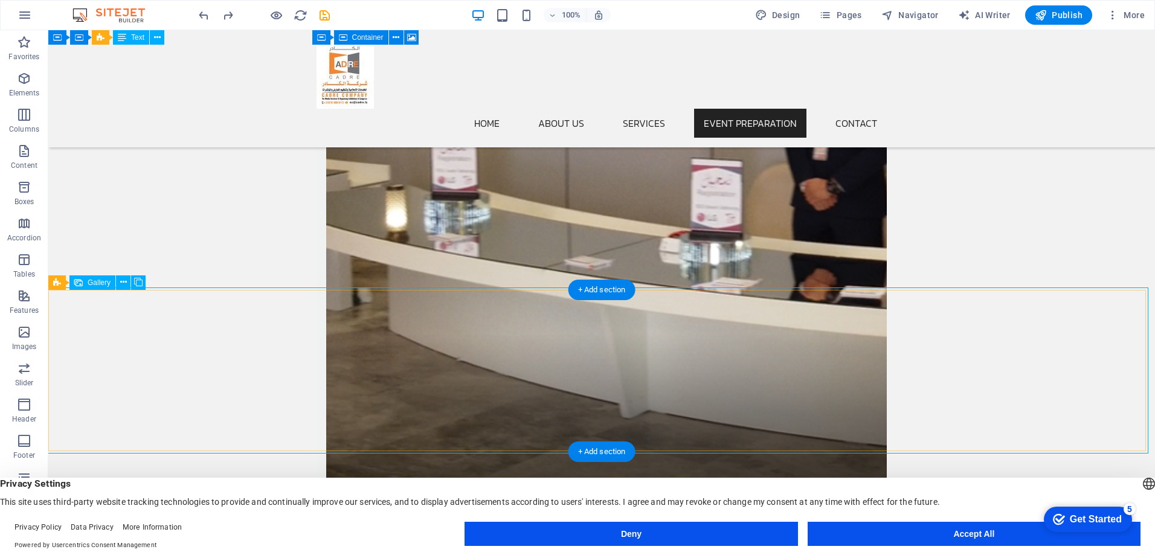
scroll to position [3167, 0]
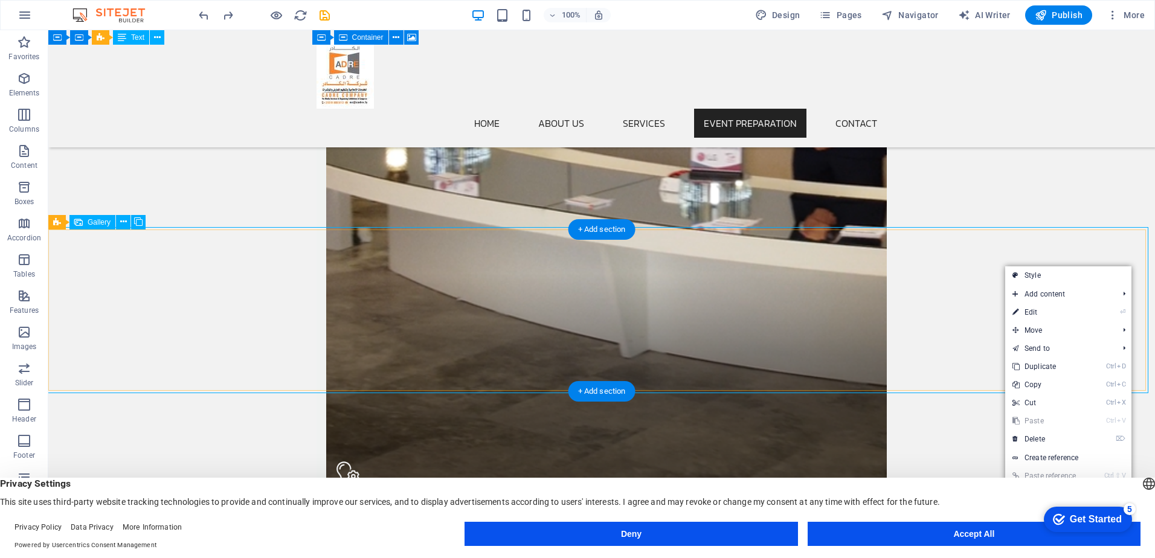
select select "px"
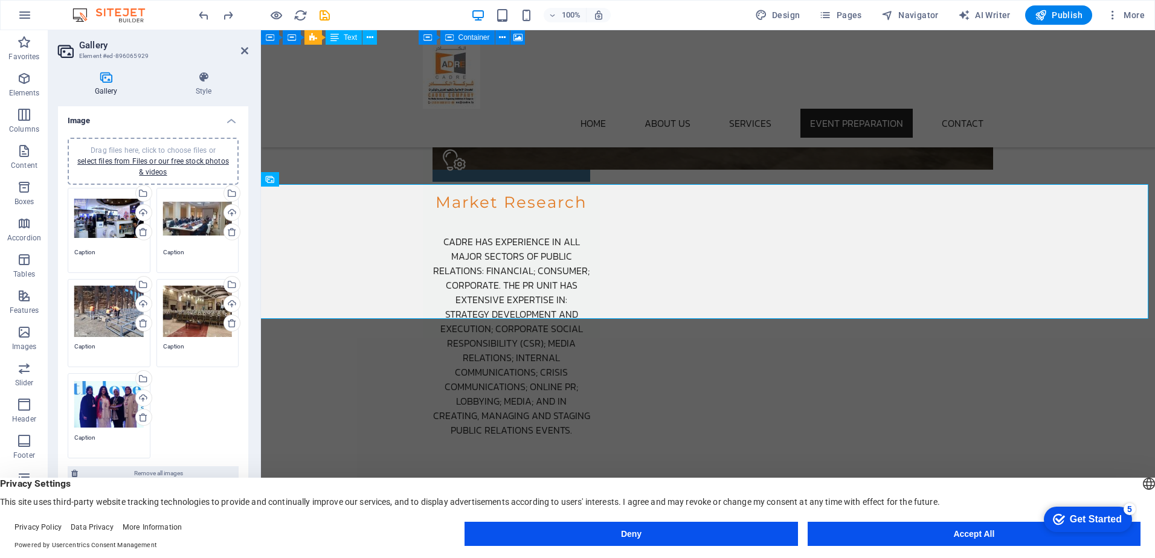
drag, startPoint x: 193, startPoint y: 388, endPoint x: 175, endPoint y: 381, distance: 19.5
click at [175, 381] on div "Drag files here, click to choose files or select files from Files or our free s…" at bounding box center [153, 323] width 177 height 277
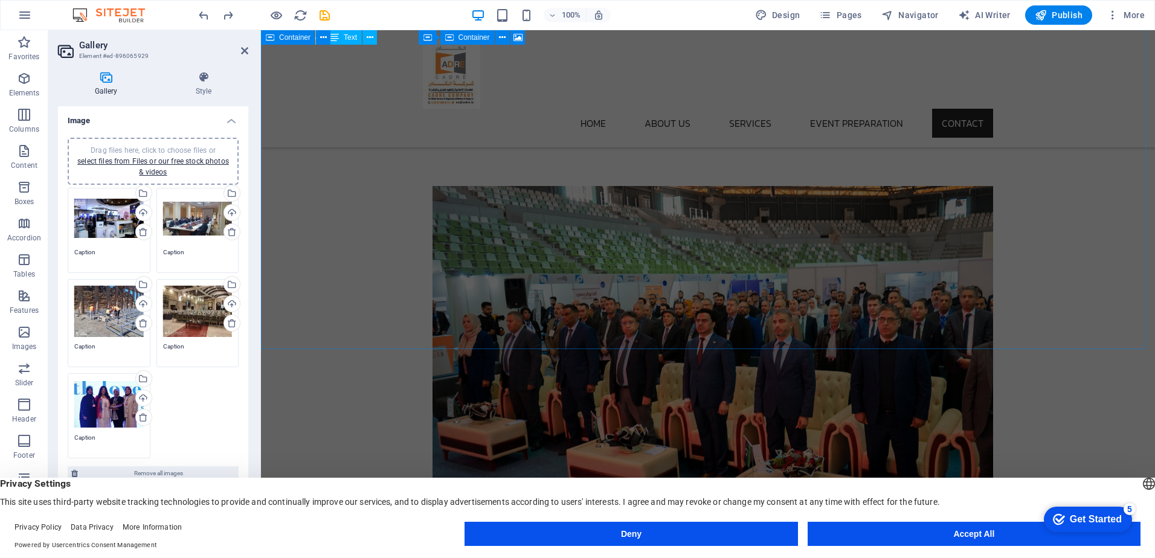
scroll to position [3502, 0]
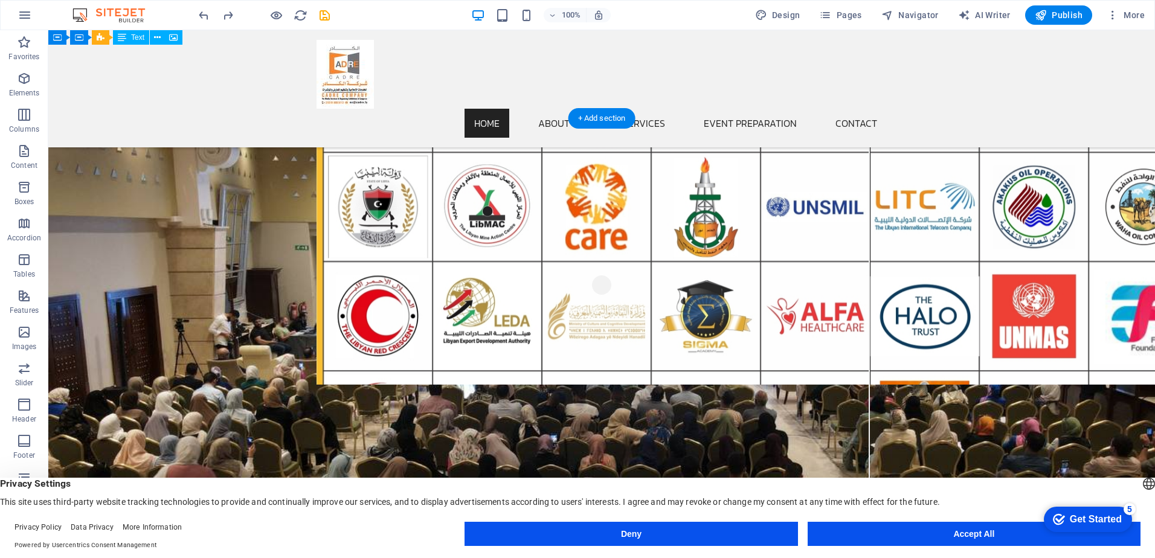
scroll to position [0, 0]
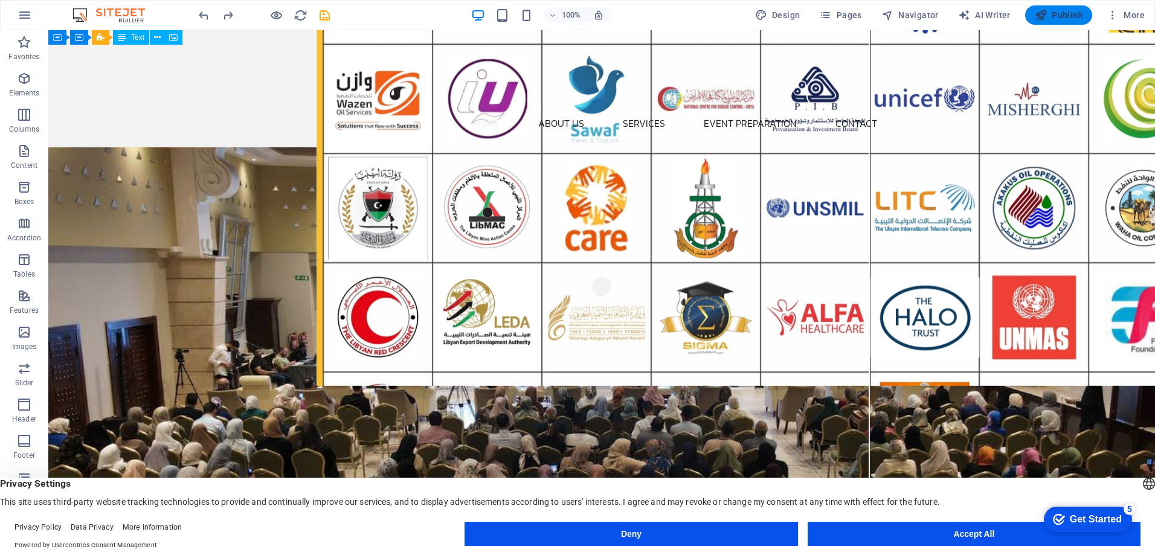
click at [1059, 19] on span "Publish" at bounding box center [1059, 15] width 48 height 12
